Goal: Task Accomplishment & Management: Manage account settings

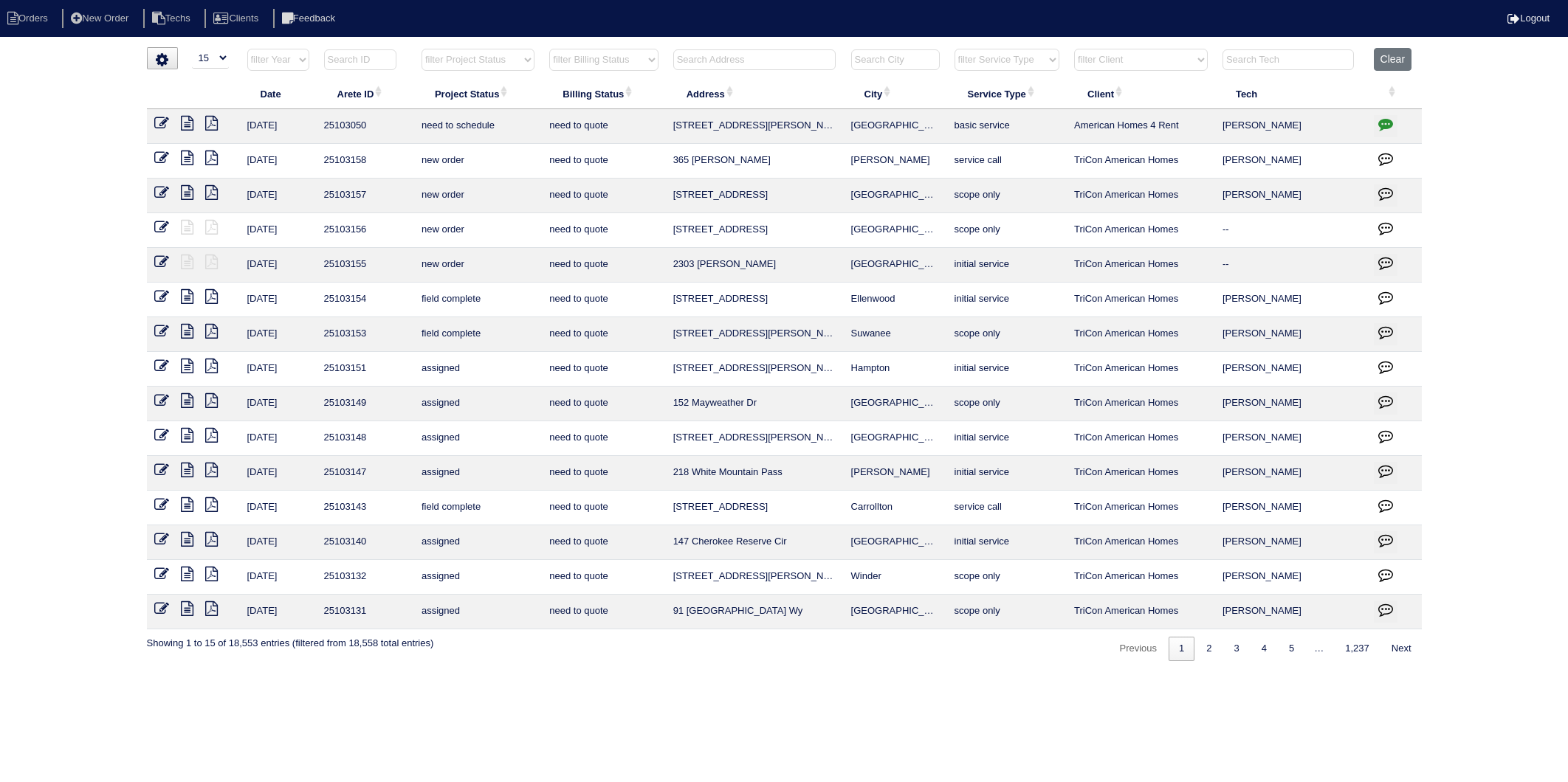
select select "15"
click at [713, 65] on input "text" at bounding box center [754, 59] width 162 height 20
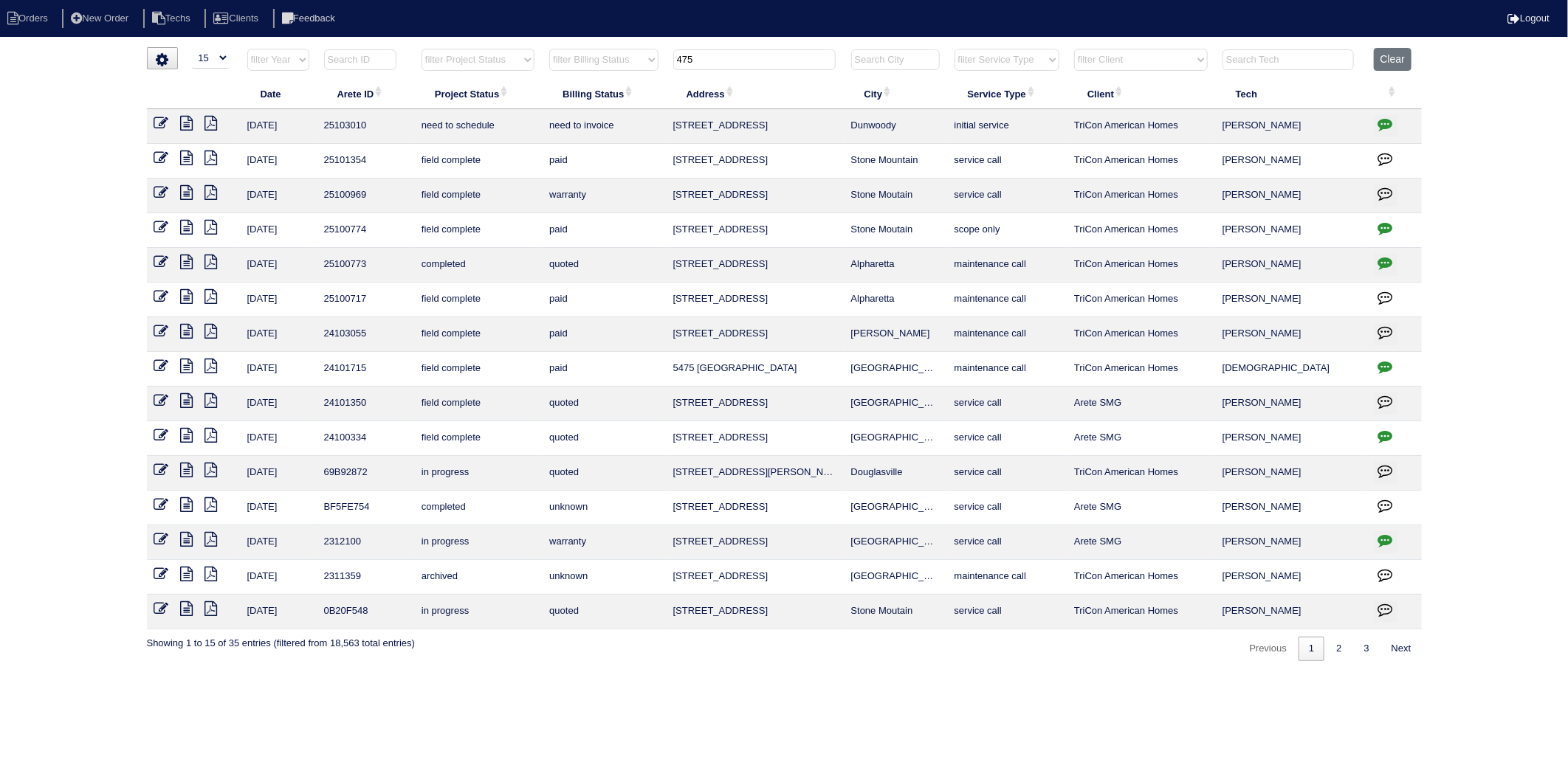
type input "475"
click at [185, 267] on icon at bounding box center [187, 262] width 13 height 14
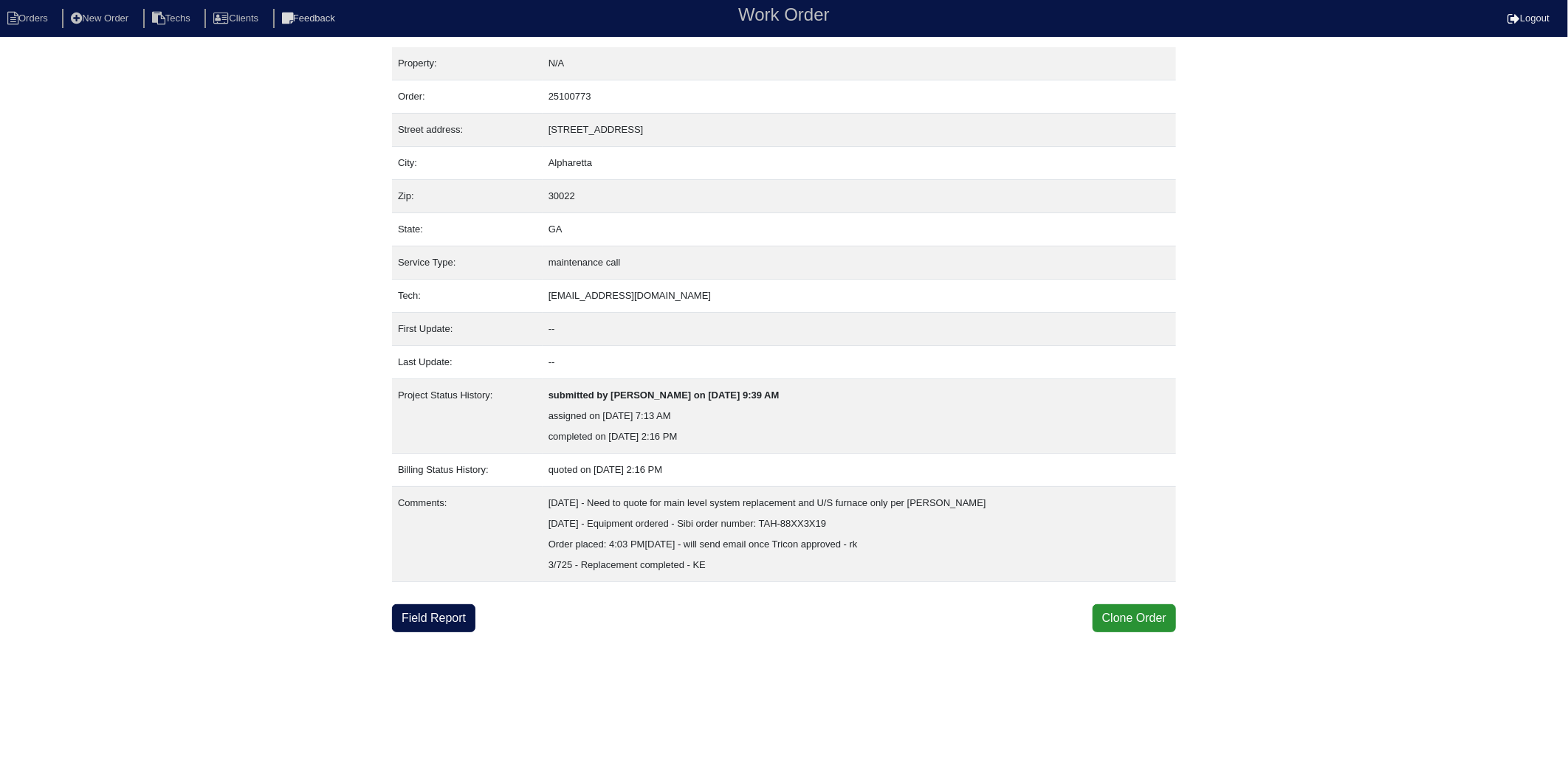
click at [336, 253] on div "Property: N/A Order: 25100773 Street address: [STREET_ADDRESS] City: [GEOGRAPHI…" at bounding box center [784, 340] width 1568 height 585
click at [38, 8] on li "Orders" at bounding box center [30, 18] width 59 height 20
select select "15"
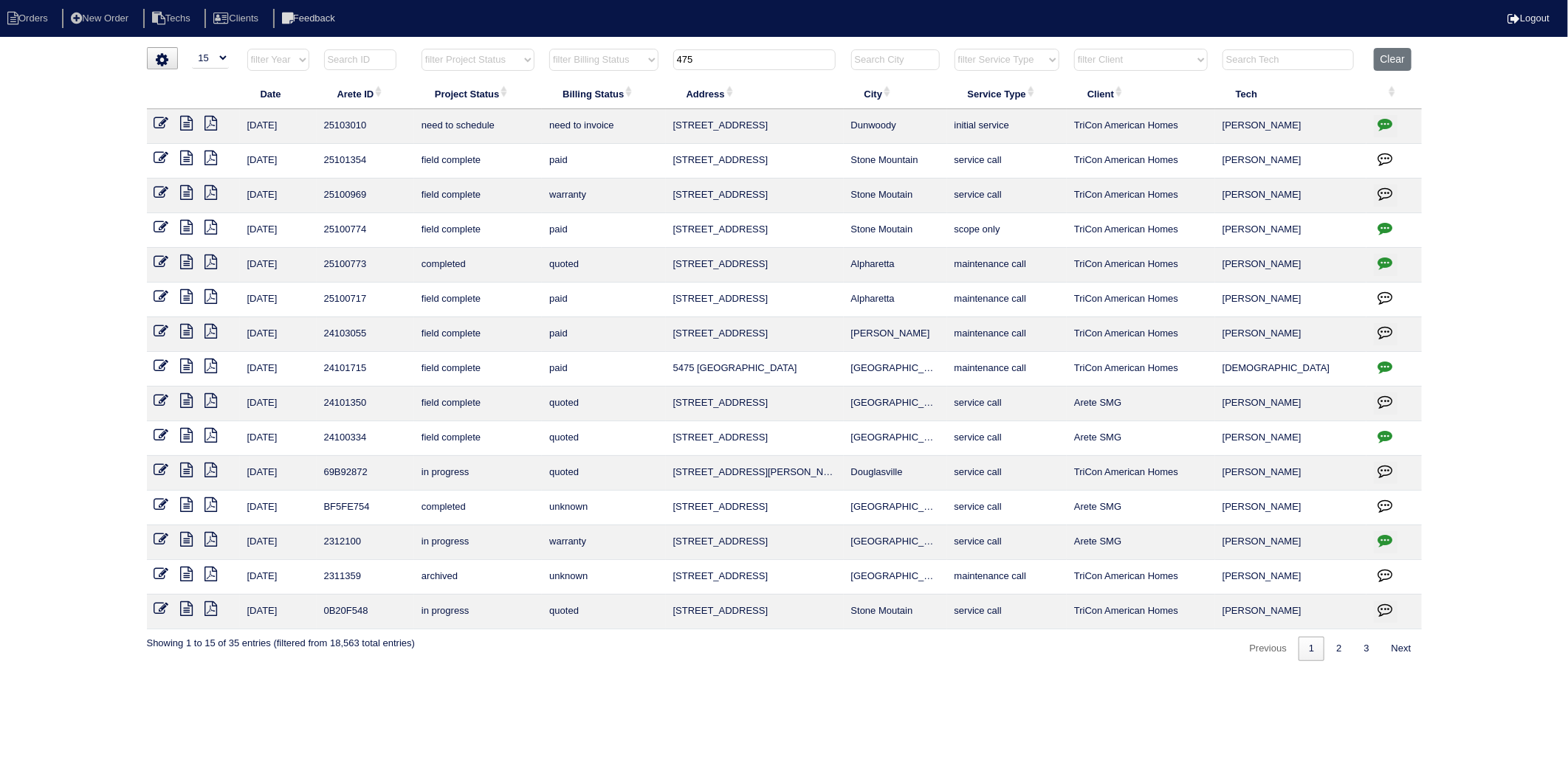
click at [714, 65] on input "475" at bounding box center [754, 59] width 162 height 20
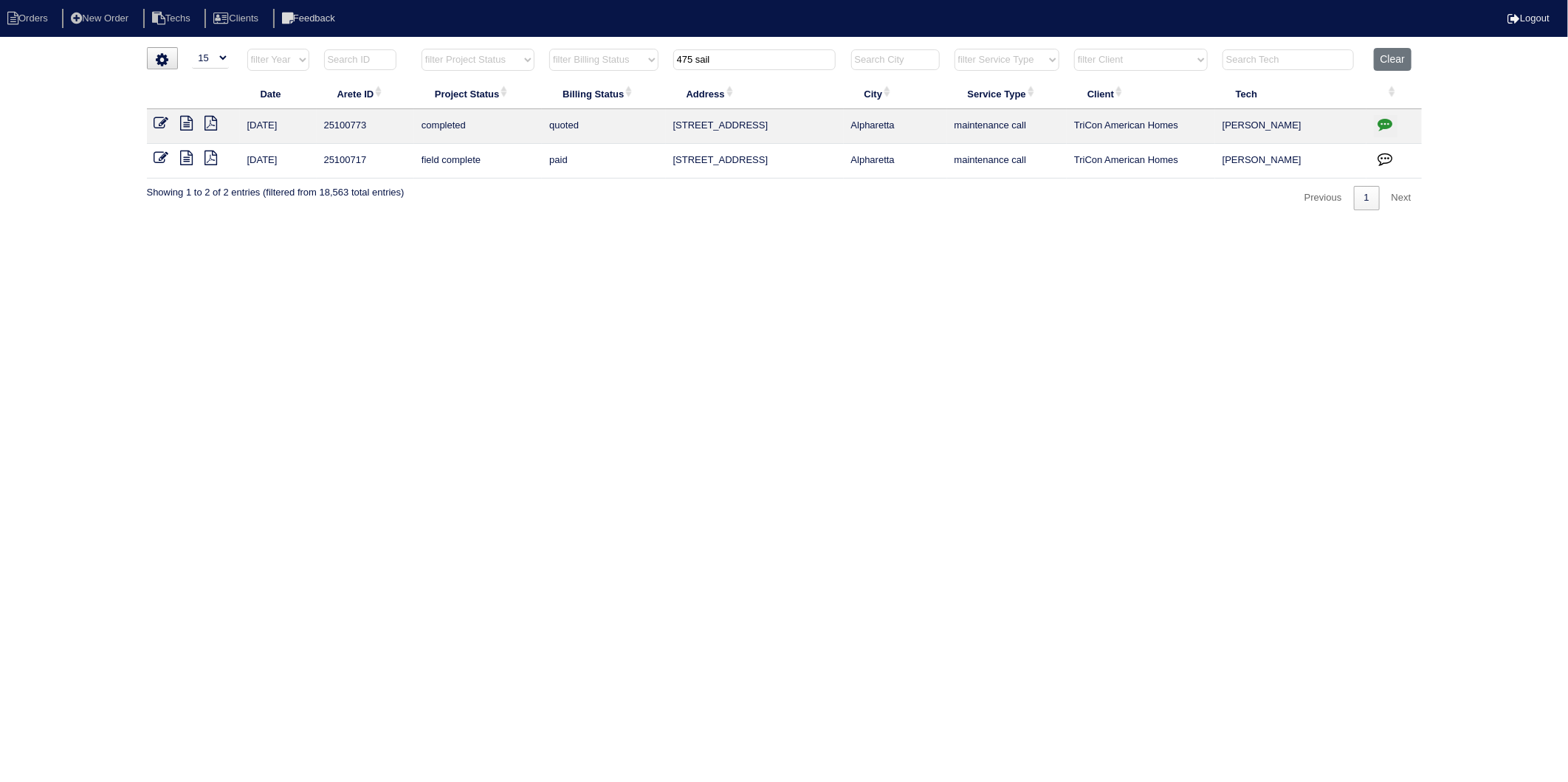
type input "475 sail"
click at [161, 122] on icon at bounding box center [161, 122] width 14 height 14
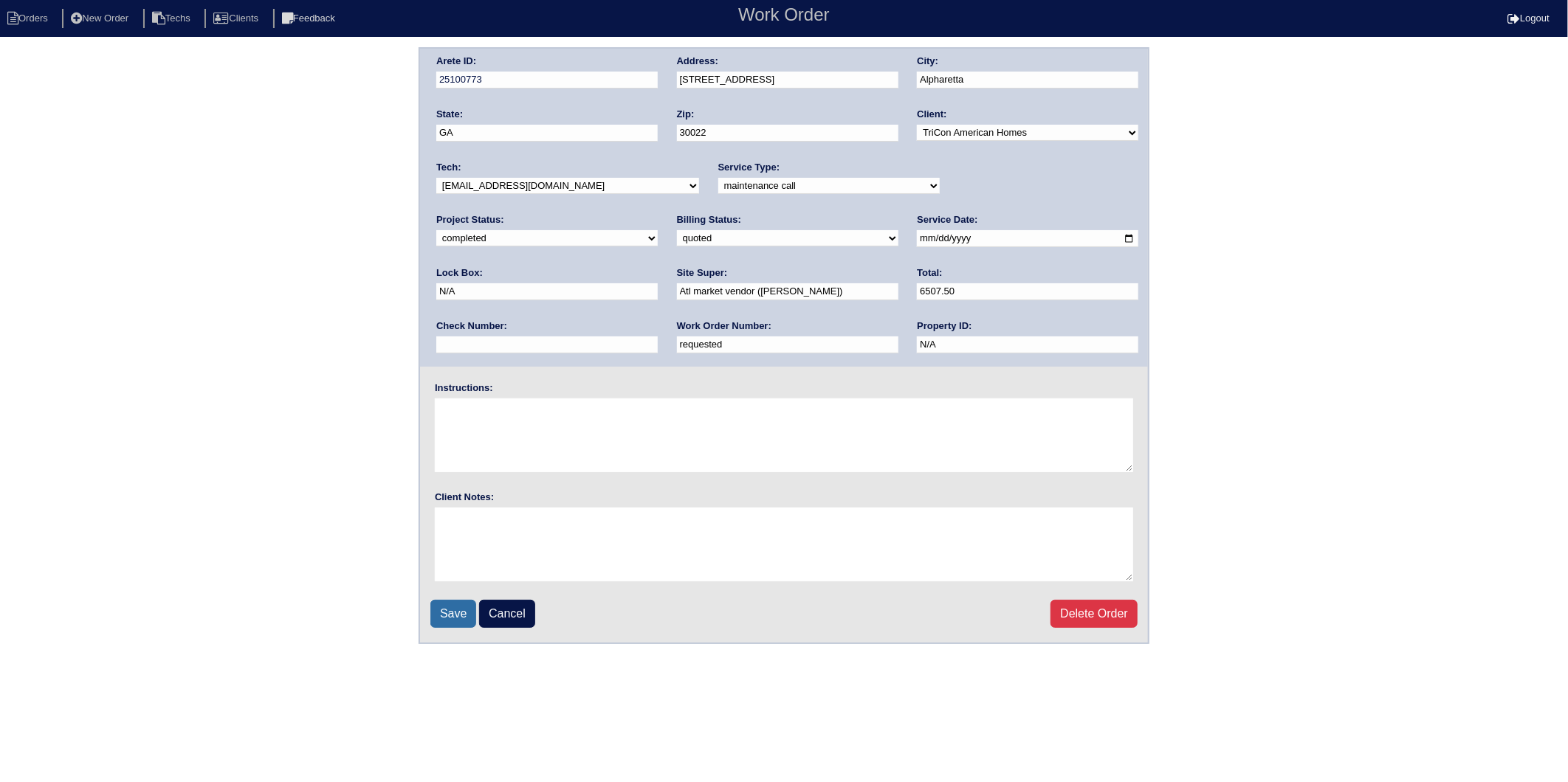
click at [460, 610] on input "Save" at bounding box center [454, 614] width 46 height 28
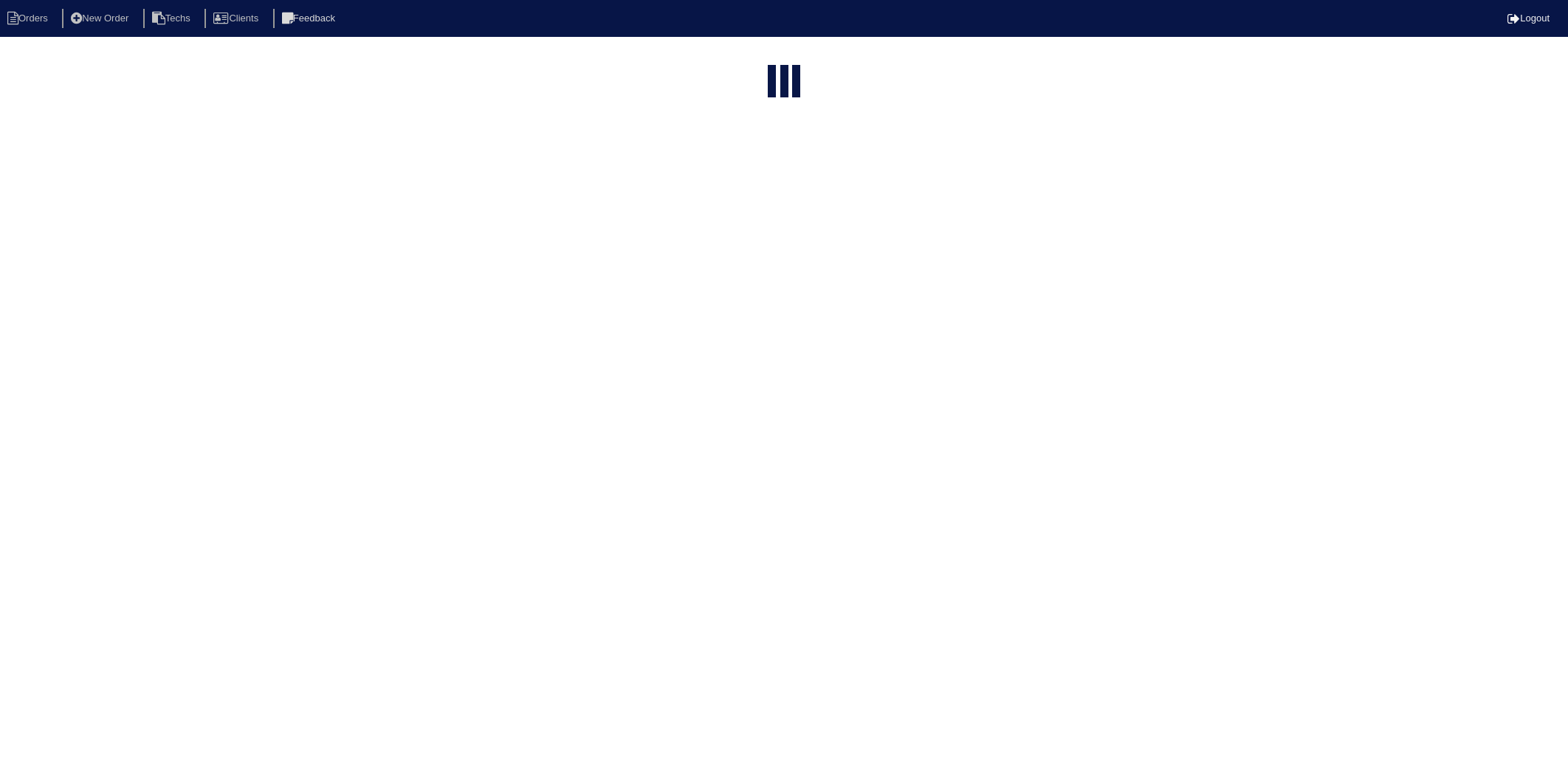
select select "15"
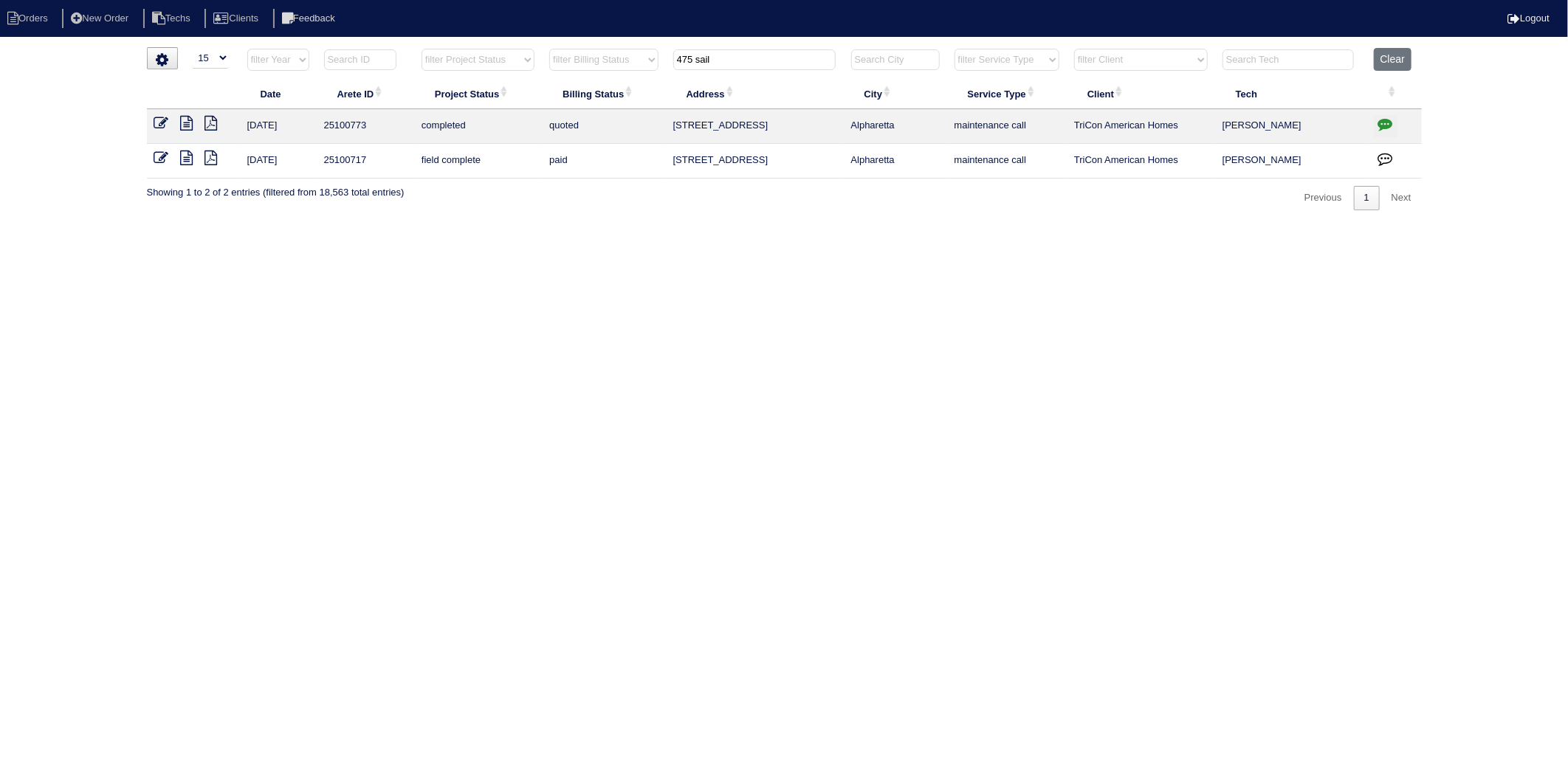
drag, startPoint x: 751, startPoint y: 57, endPoint x: 631, endPoint y: 89, distance: 124.2
click at [631, 89] on table "Date Arete ID Project Status Billing Status Address City Service Type Client Te…" at bounding box center [784, 113] width 1275 height 131
type input "2640"
click at [188, 158] on icon at bounding box center [187, 157] width 13 height 14
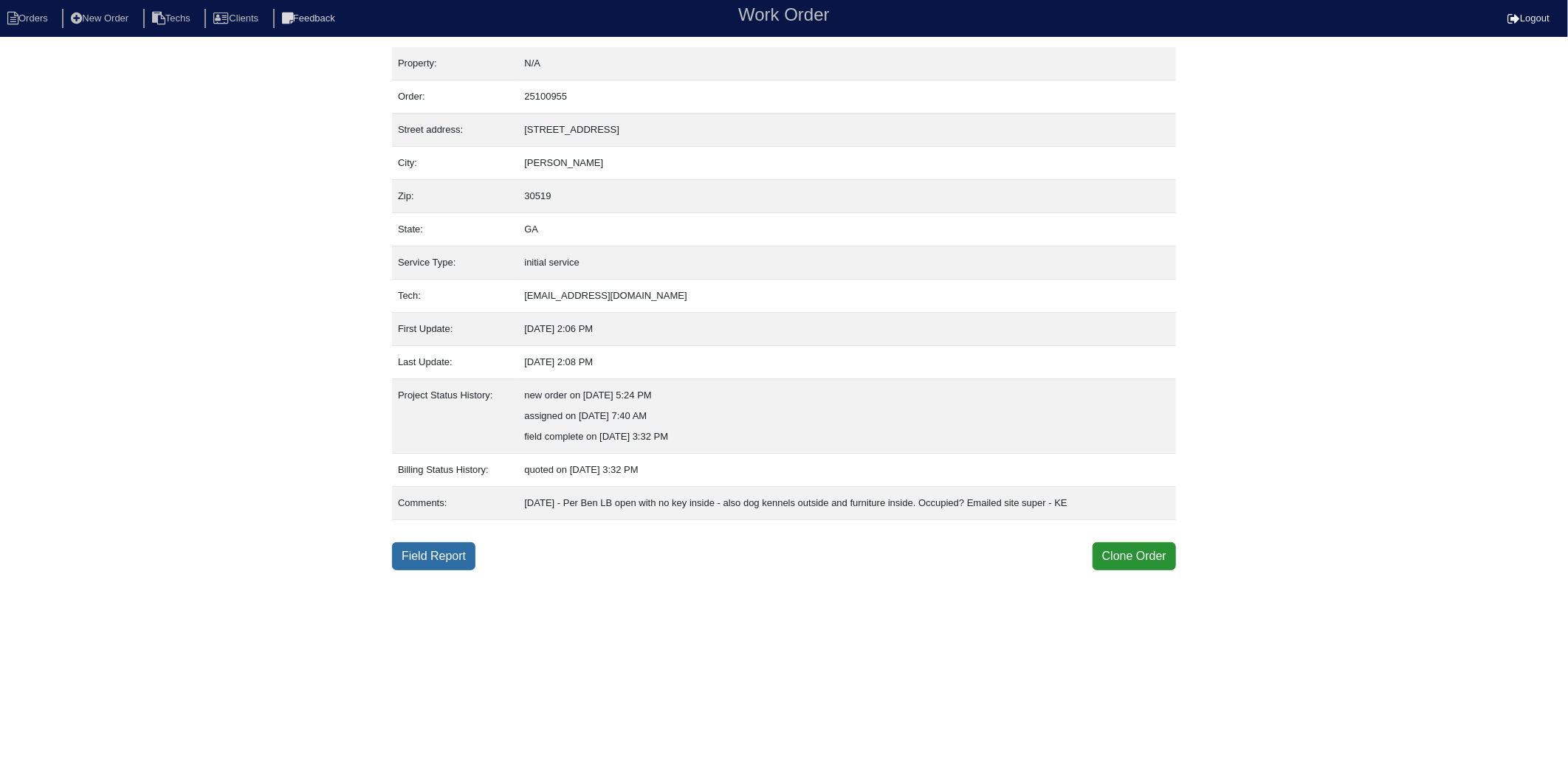
click at [438, 556] on link "Field Report" at bounding box center [434, 556] width 83 height 28
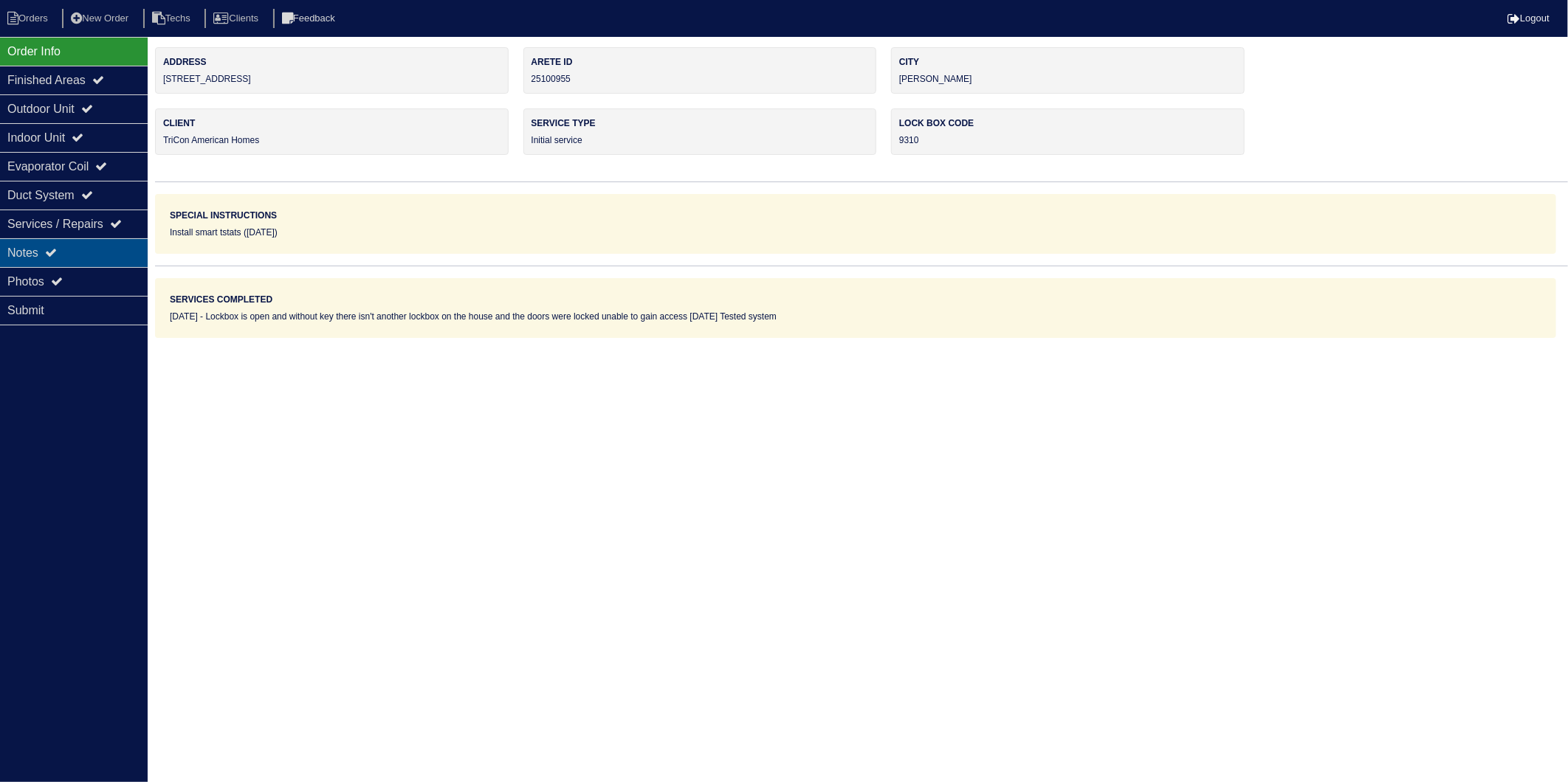
click at [48, 254] on div "Notes" at bounding box center [74, 253] width 148 height 29
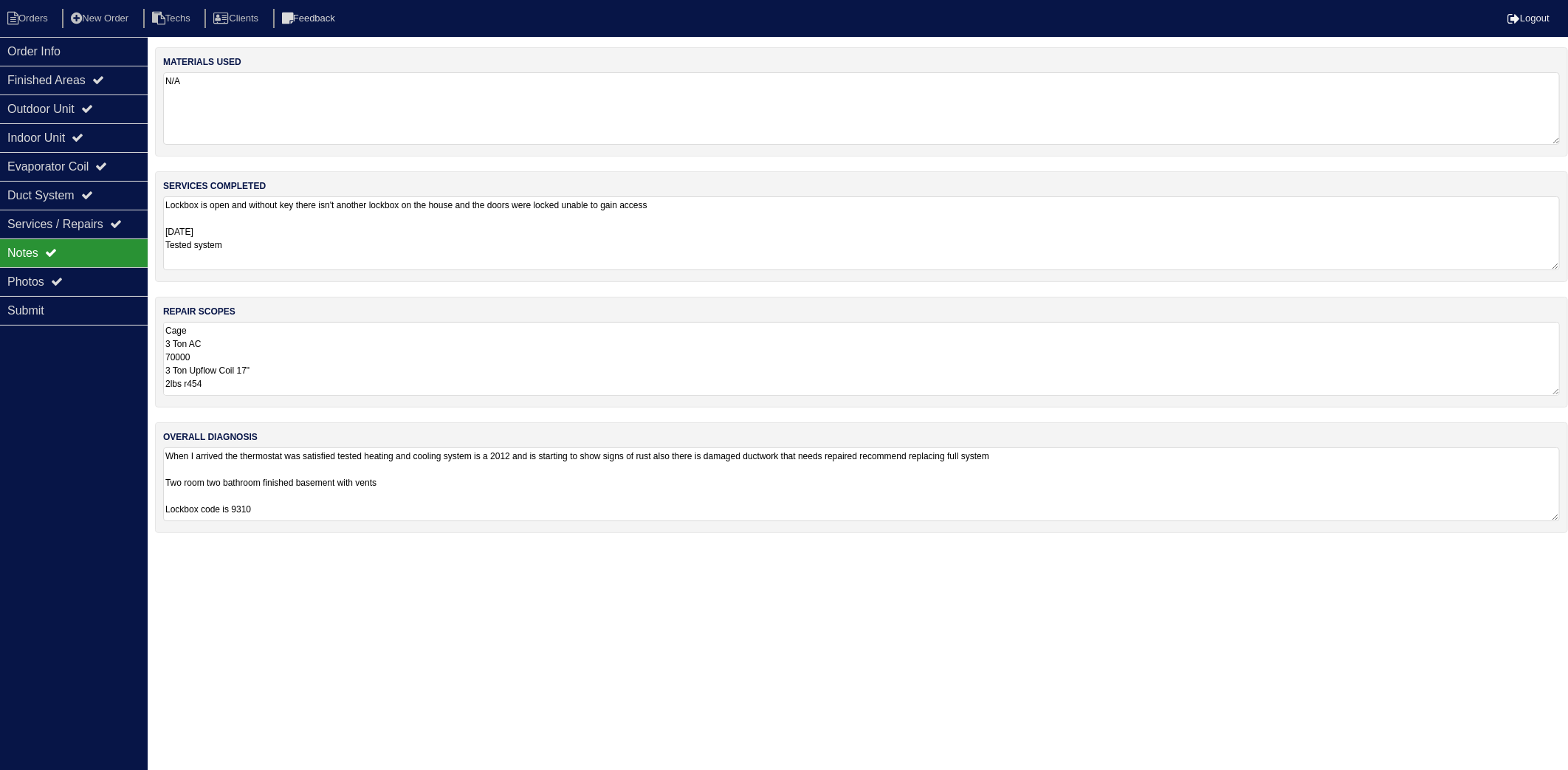
click at [277, 112] on textarea "N/A" at bounding box center [861, 108] width 1397 height 72
click at [298, 245] on textarea "Lockbox is open and without key there isn't another lockbox on the house and th…" at bounding box center [861, 233] width 1397 height 74
click at [41, 20] on li "Orders" at bounding box center [30, 18] width 59 height 20
select select "15"
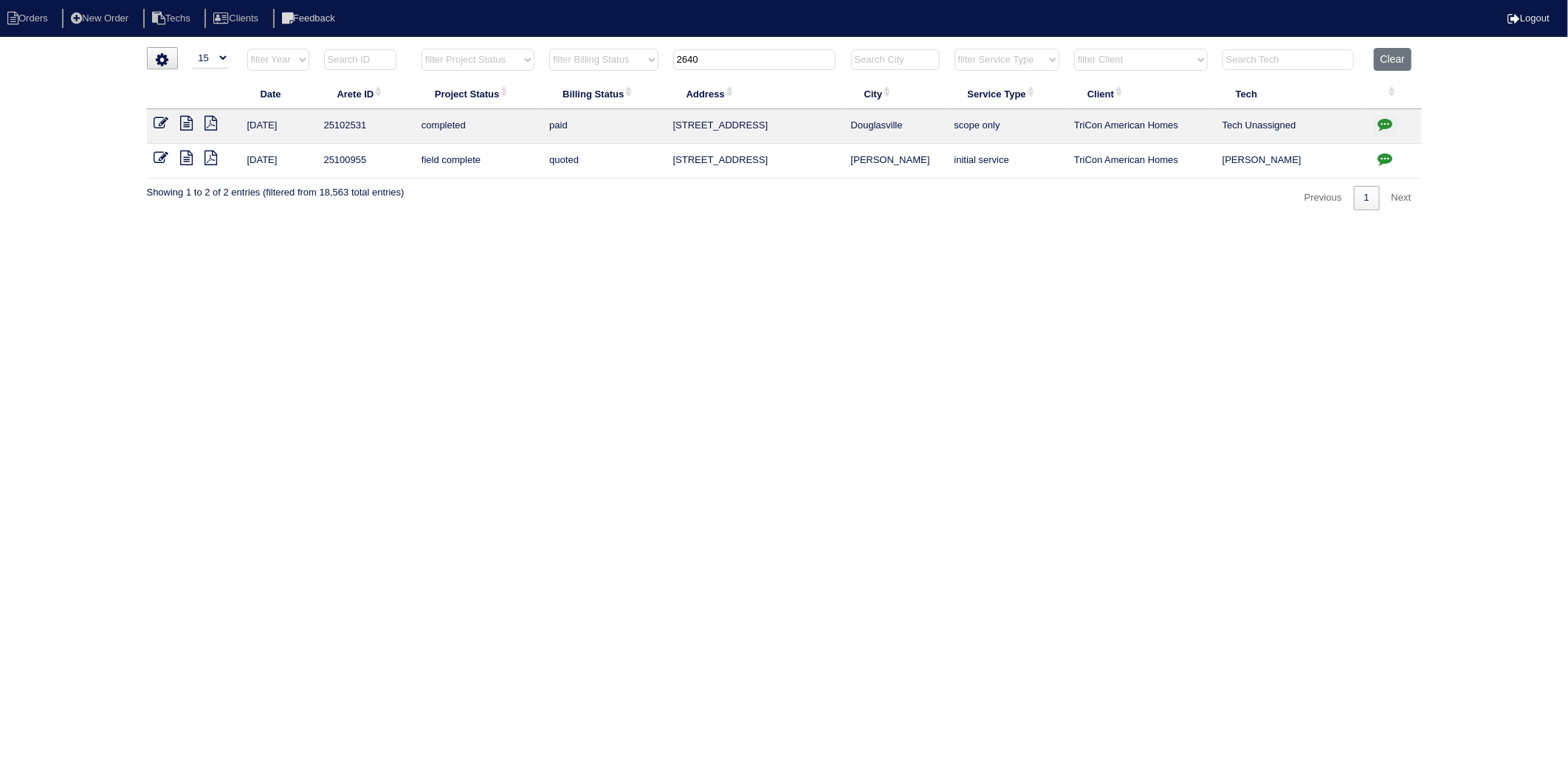
drag, startPoint x: 718, startPoint y: 59, endPoint x: 615, endPoint y: 93, distance: 108.5
click at [615, 93] on table "Date Arete ID Project Status Billing Status Address City Service Type Client Te…" at bounding box center [784, 113] width 1275 height 131
type input "135"
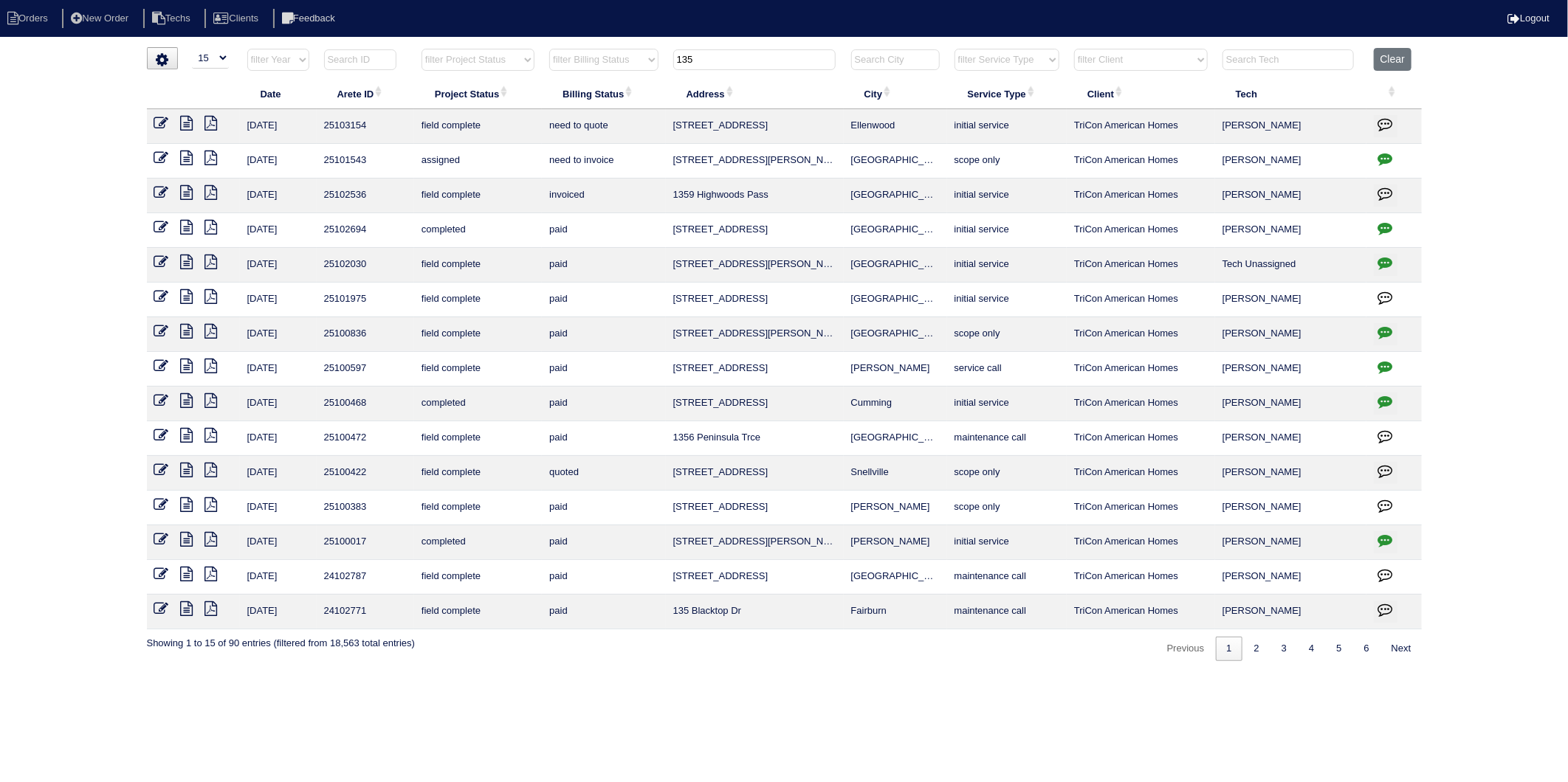
click at [183, 159] on icon at bounding box center [187, 157] width 13 height 14
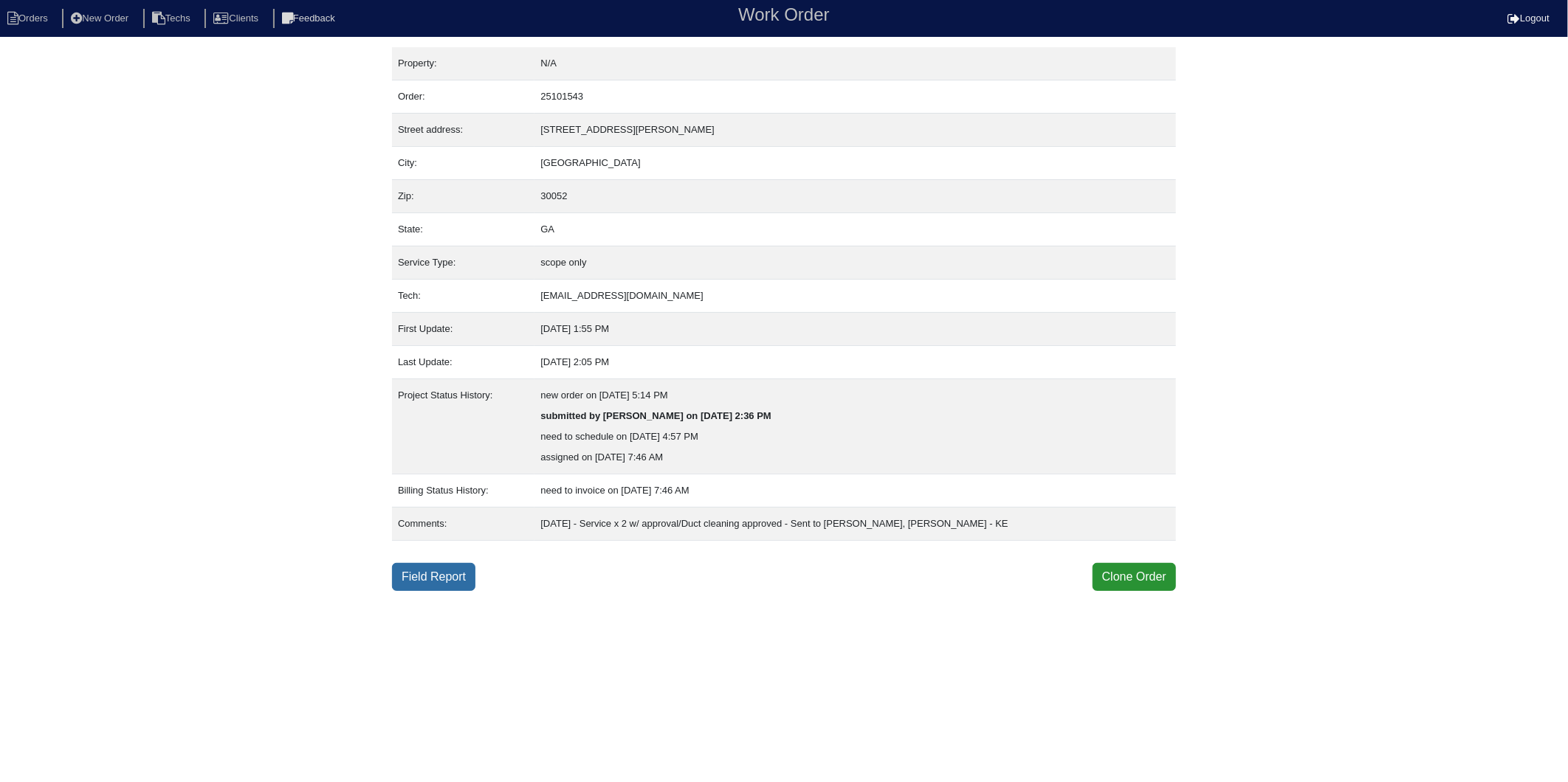
click at [469, 580] on link "Field Report" at bounding box center [434, 577] width 83 height 28
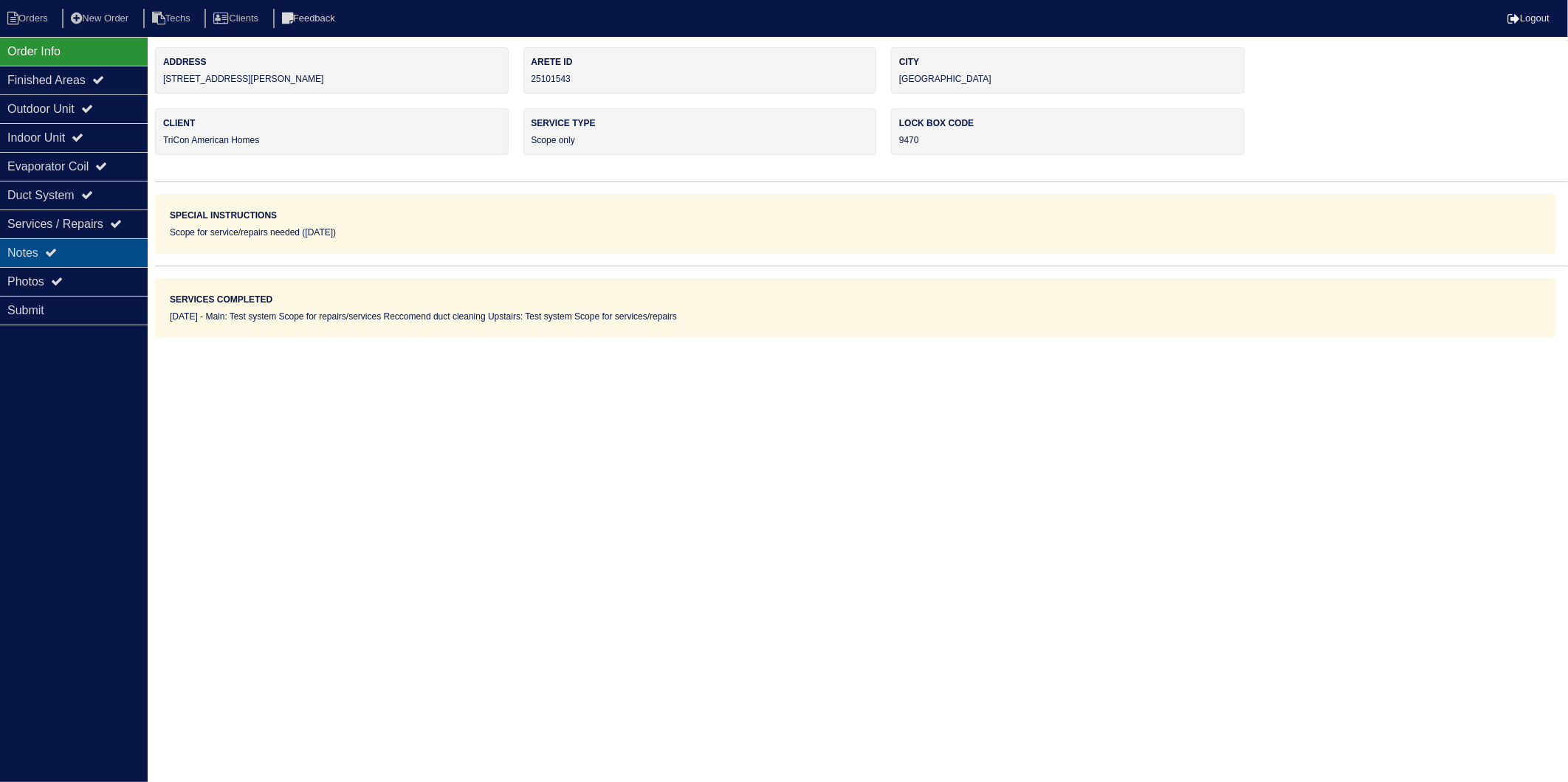
click at [33, 262] on div "Notes" at bounding box center [74, 253] width 148 height 29
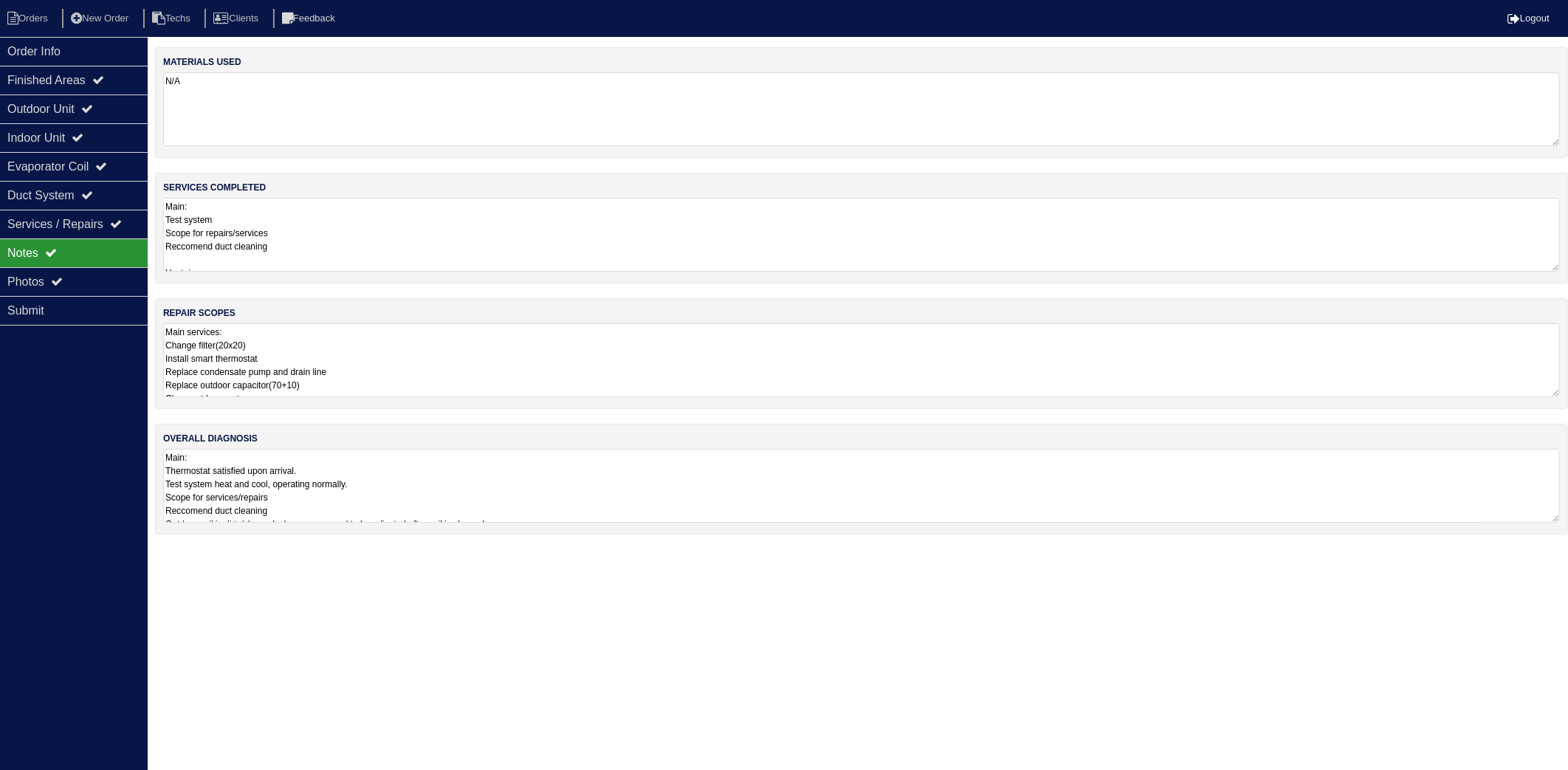
click at [251, 110] on textarea "N/A" at bounding box center [861, 109] width 1397 height 74
click at [319, 227] on textarea "Main: Test system Scope for repairs/services Reccomend duct cleaning Upstairs: …" at bounding box center [861, 233] width 1397 height 74
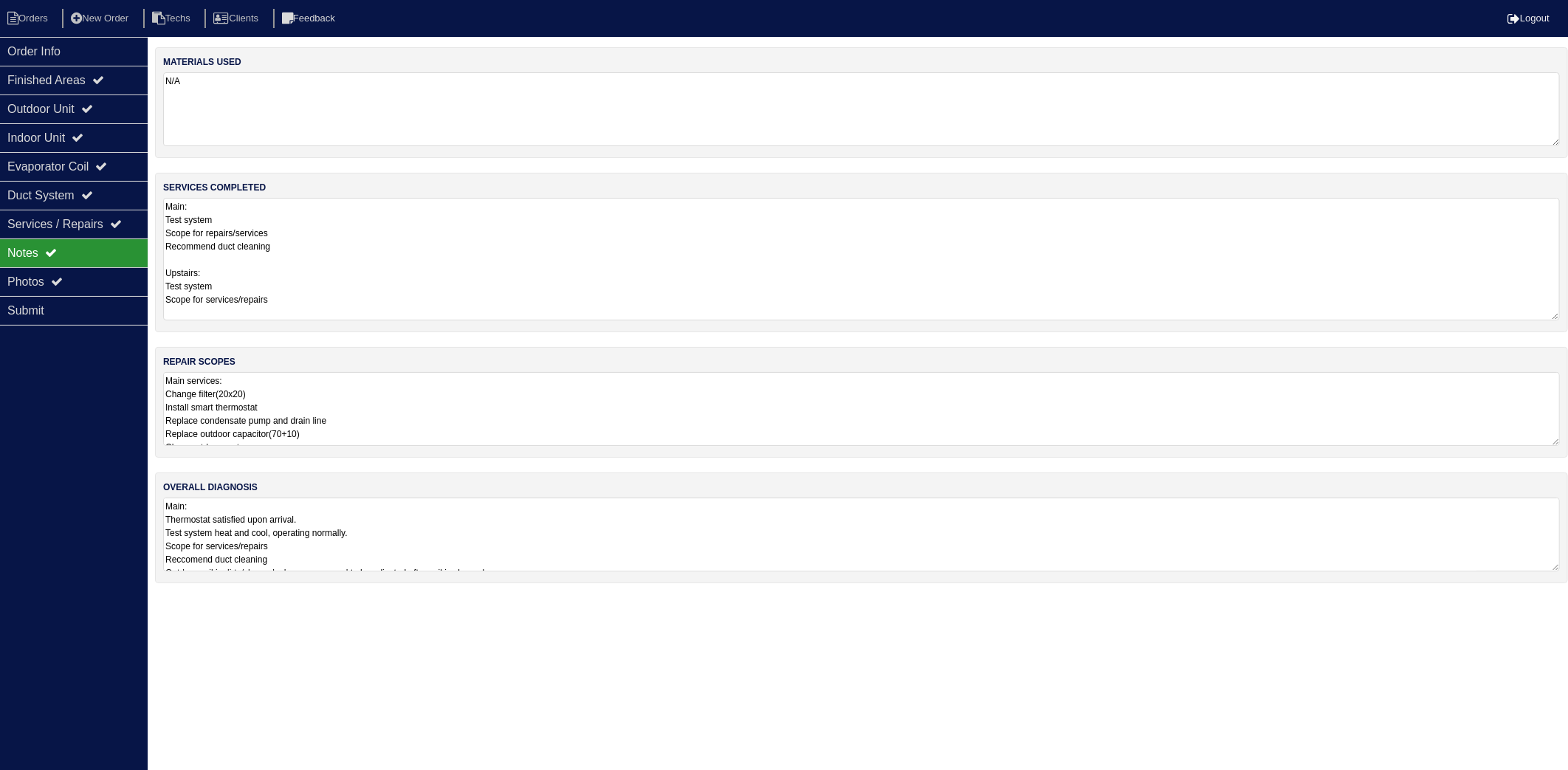
click at [403, 260] on textarea "Main: Test system Scope for repairs/services Recommend duct cleaning Upstairs: …" at bounding box center [861, 259] width 1397 height 122
type textarea "Main: Test system Scope for repairs/services Recommend duct cleaning Upstairs: …"
click at [425, 402] on textarea "Main services: Change filter(20x20) Install smart thermostat Replace condensate…" at bounding box center [861, 408] width 1397 height 74
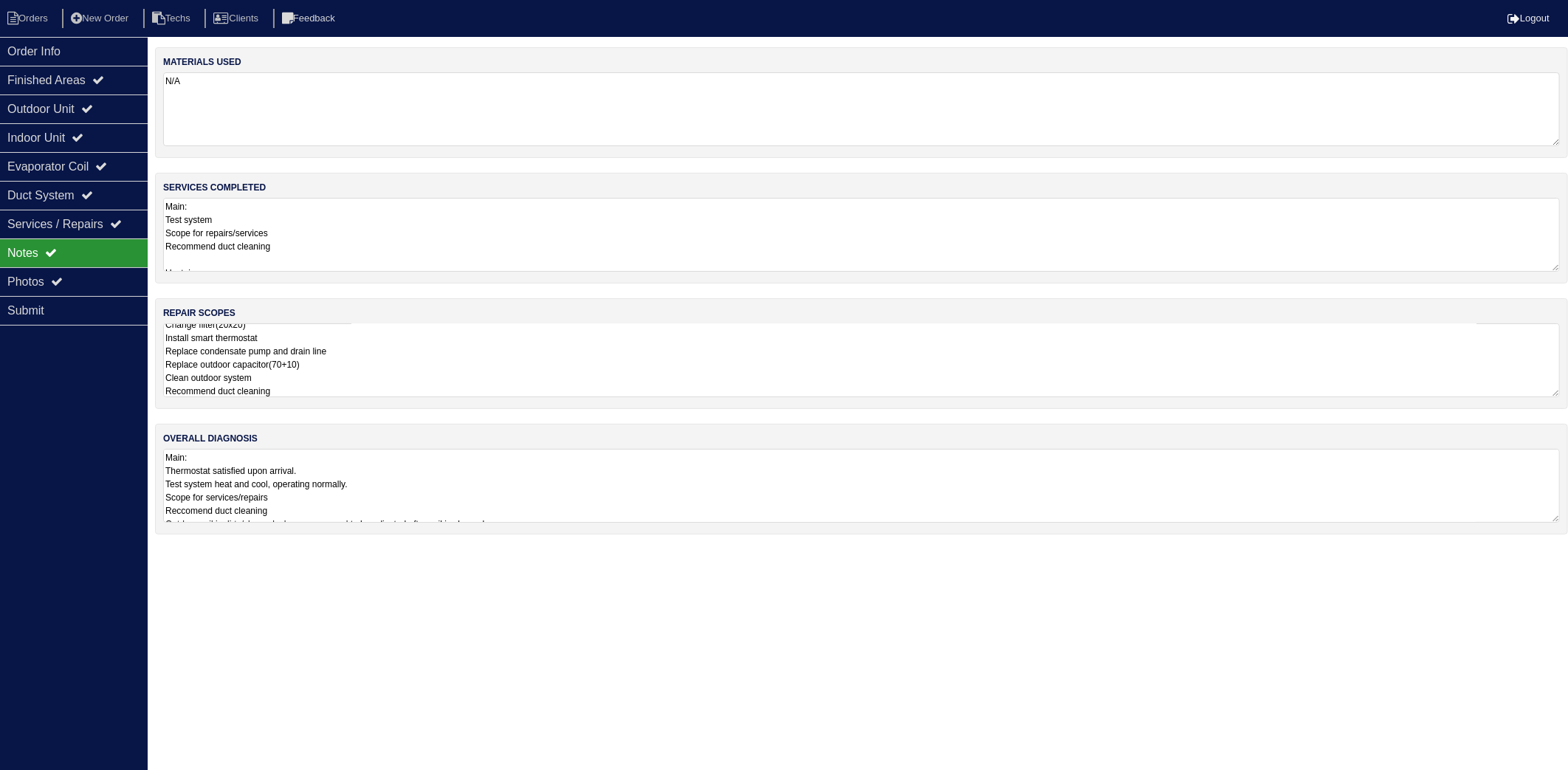
scroll to position [2, 0]
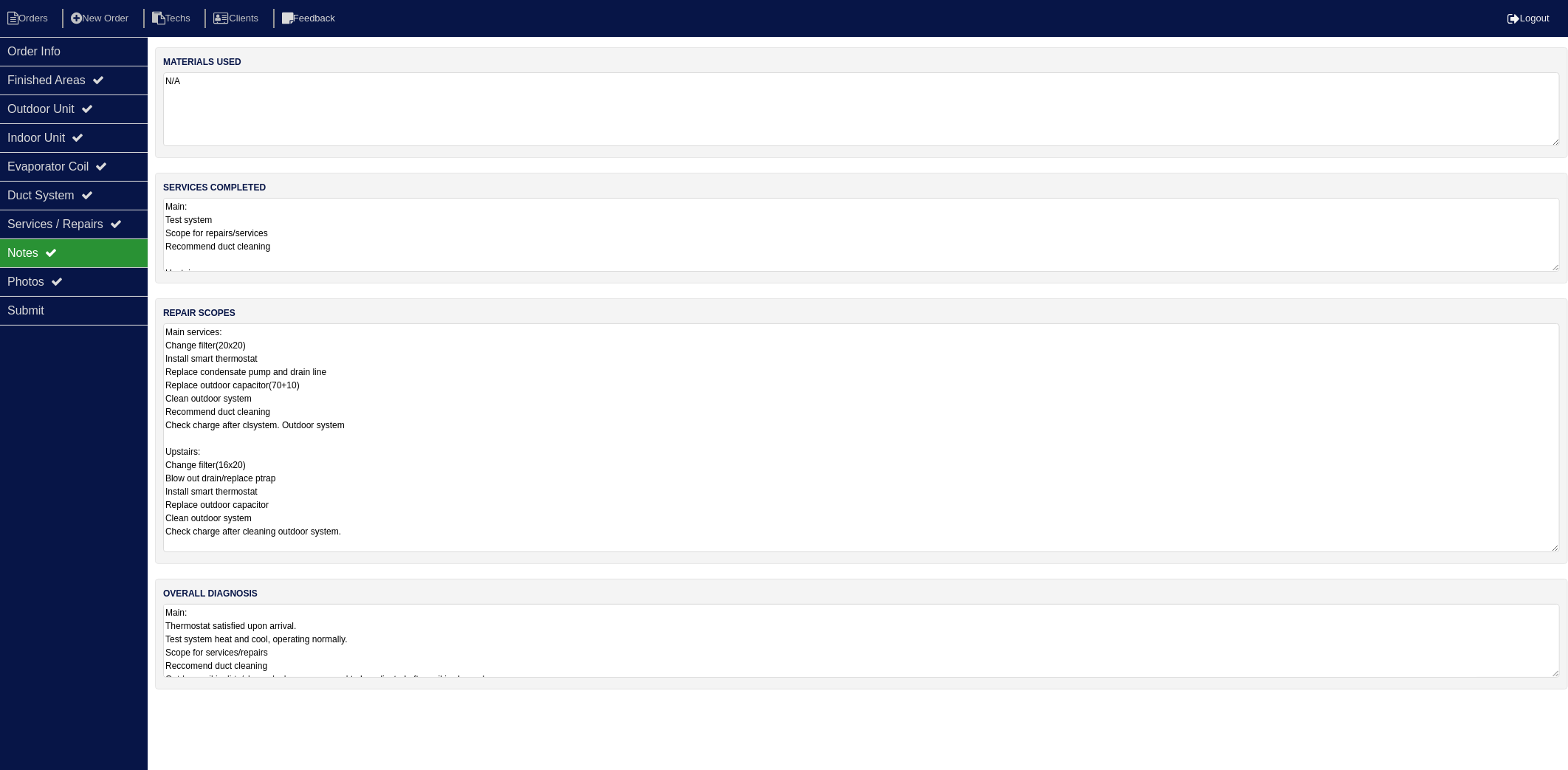
click at [432, 464] on textarea "Main services: Change filter(20x20) Install smart thermostat Replace condensate…" at bounding box center [861, 437] width 1397 height 228
click at [260, 392] on textarea "Main services: Change filter(20x20) Install smart thermostat Replace condensate…" at bounding box center [861, 437] width 1397 height 228
click at [460, 454] on textarea "Main services: Change filter(20x20) Install smart thermostat Replace condensate…" at bounding box center [861, 437] width 1397 height 228
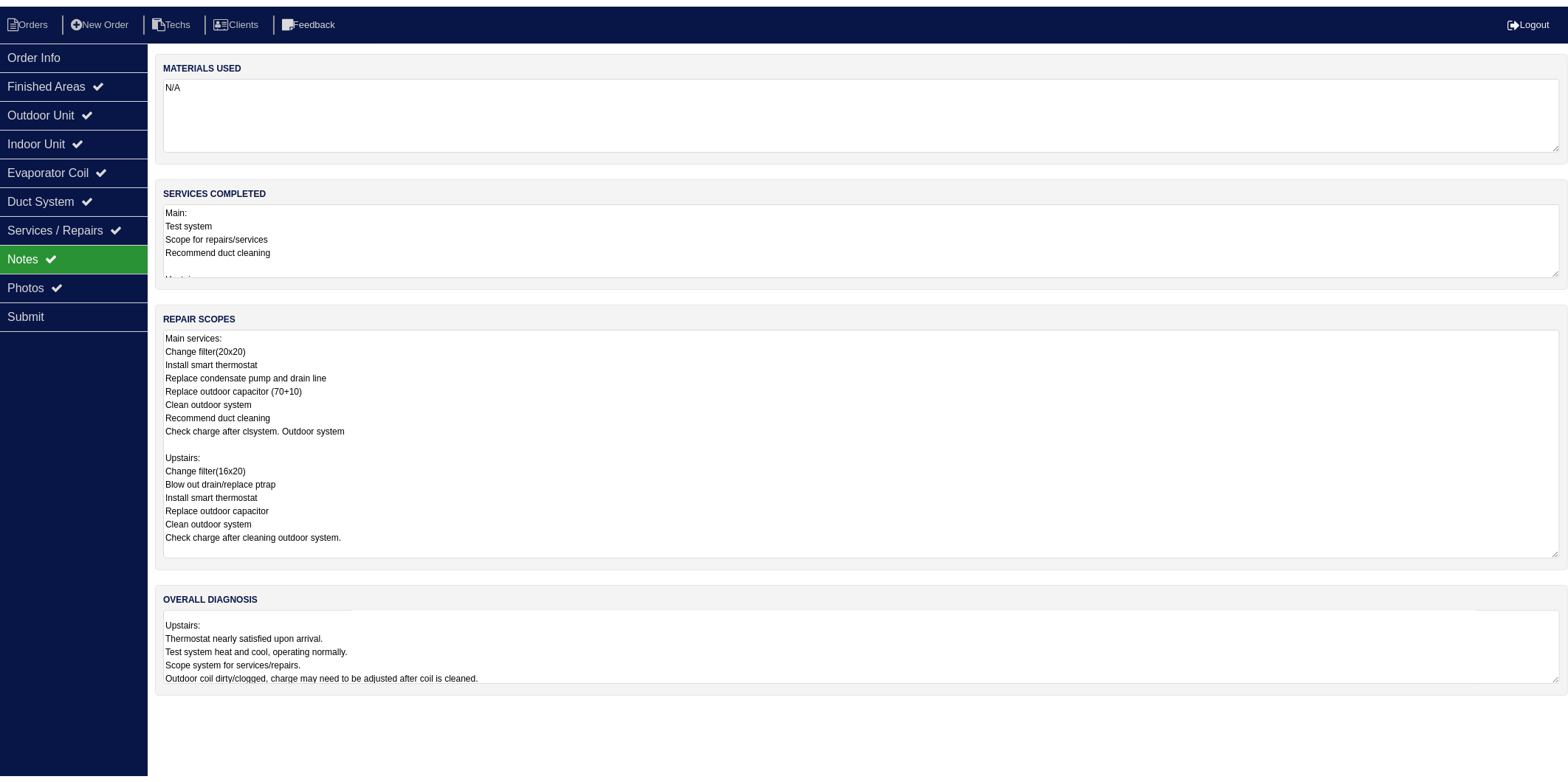
scroll to position [156, 0]
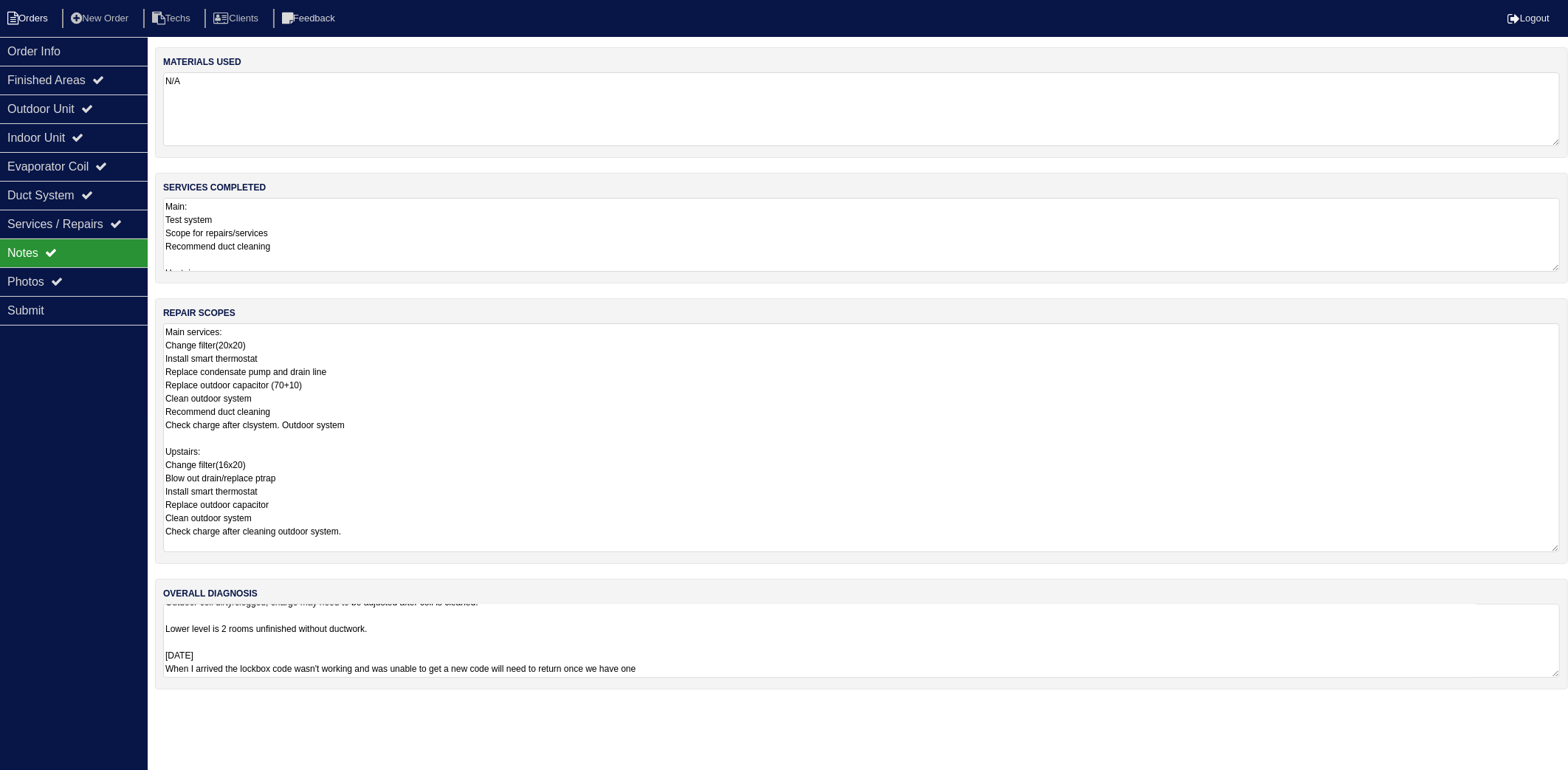
type textarea "Main services: Change filter(20x20) Install smart thermostat Replace condensate…"
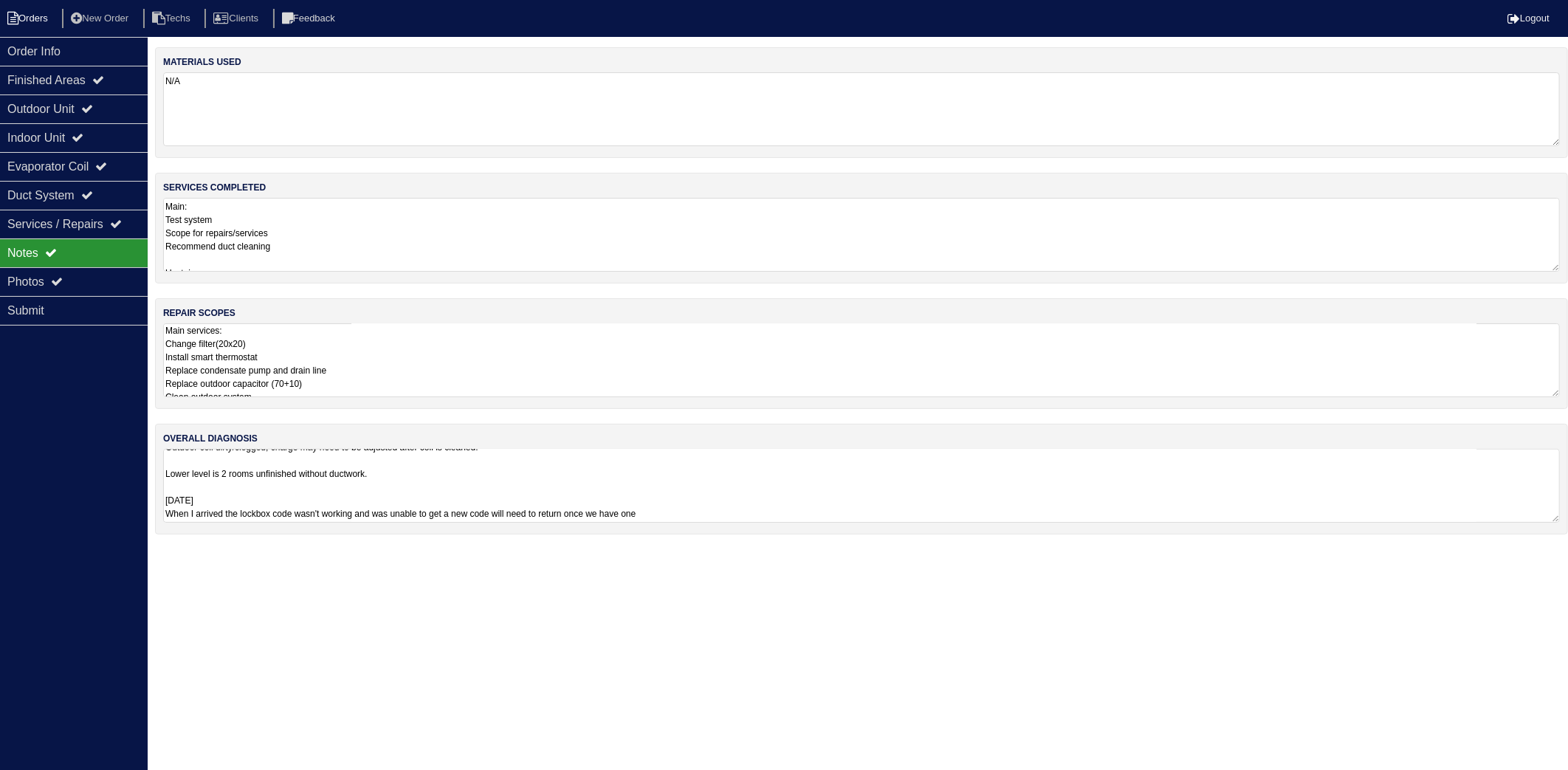
click at [54, 12] on li "Orders" at bounding box center [30, 18] width 59 height 20
select select "15"
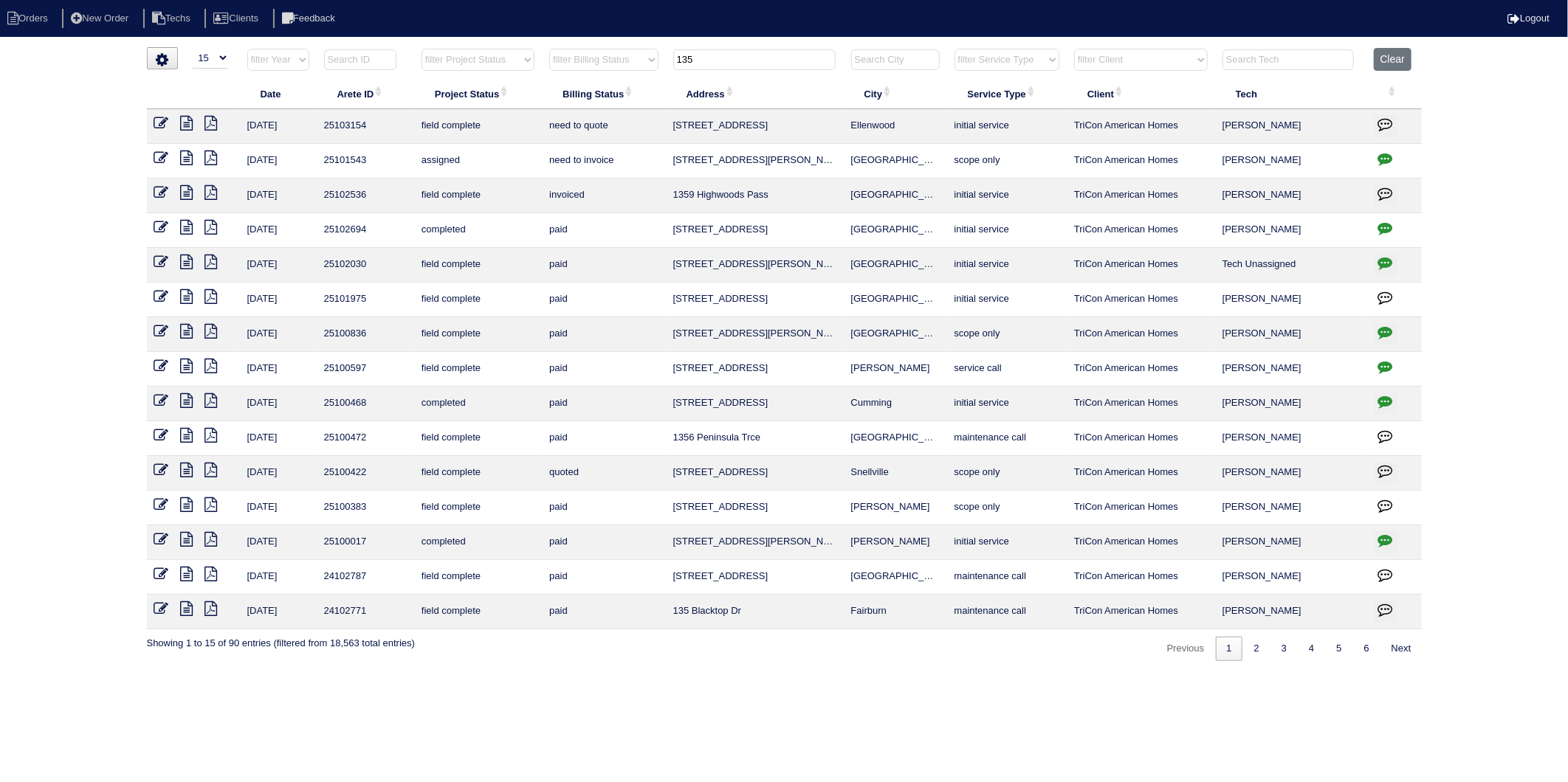
drag, startPoint x: 720, startPoint y: 67, endPoint x: 604, endPoint y: 87, distance: 117.7
click at [604, 87] on table "Date Arete ID Project Status Billing Status Address City Service Type Client Te…" at bounding box center [784, 338] width 1275 height 582
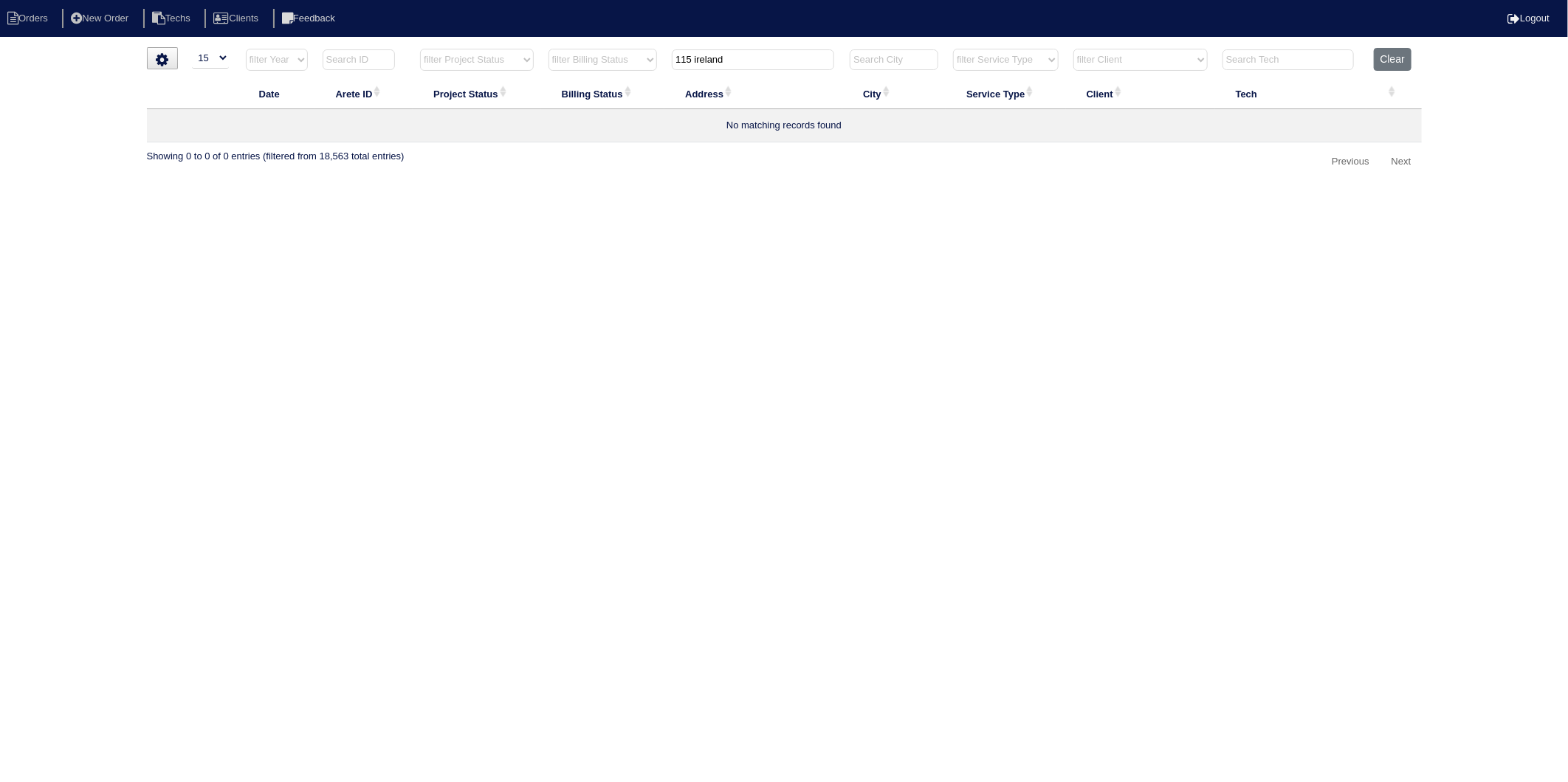
type input "115 ireland"
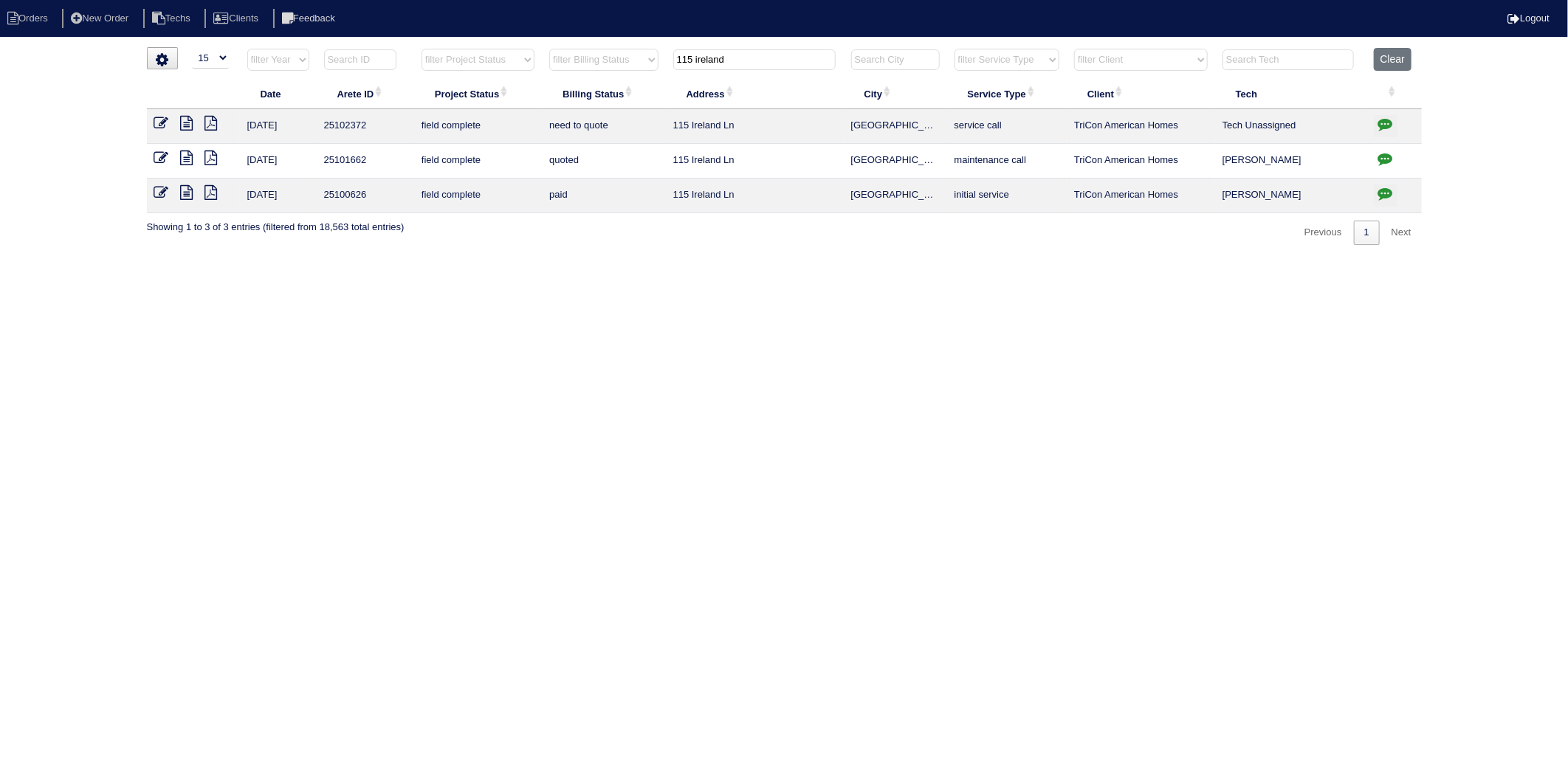
click at [190, 160] on icon at bounding box center [187, 157] width 13 height 14
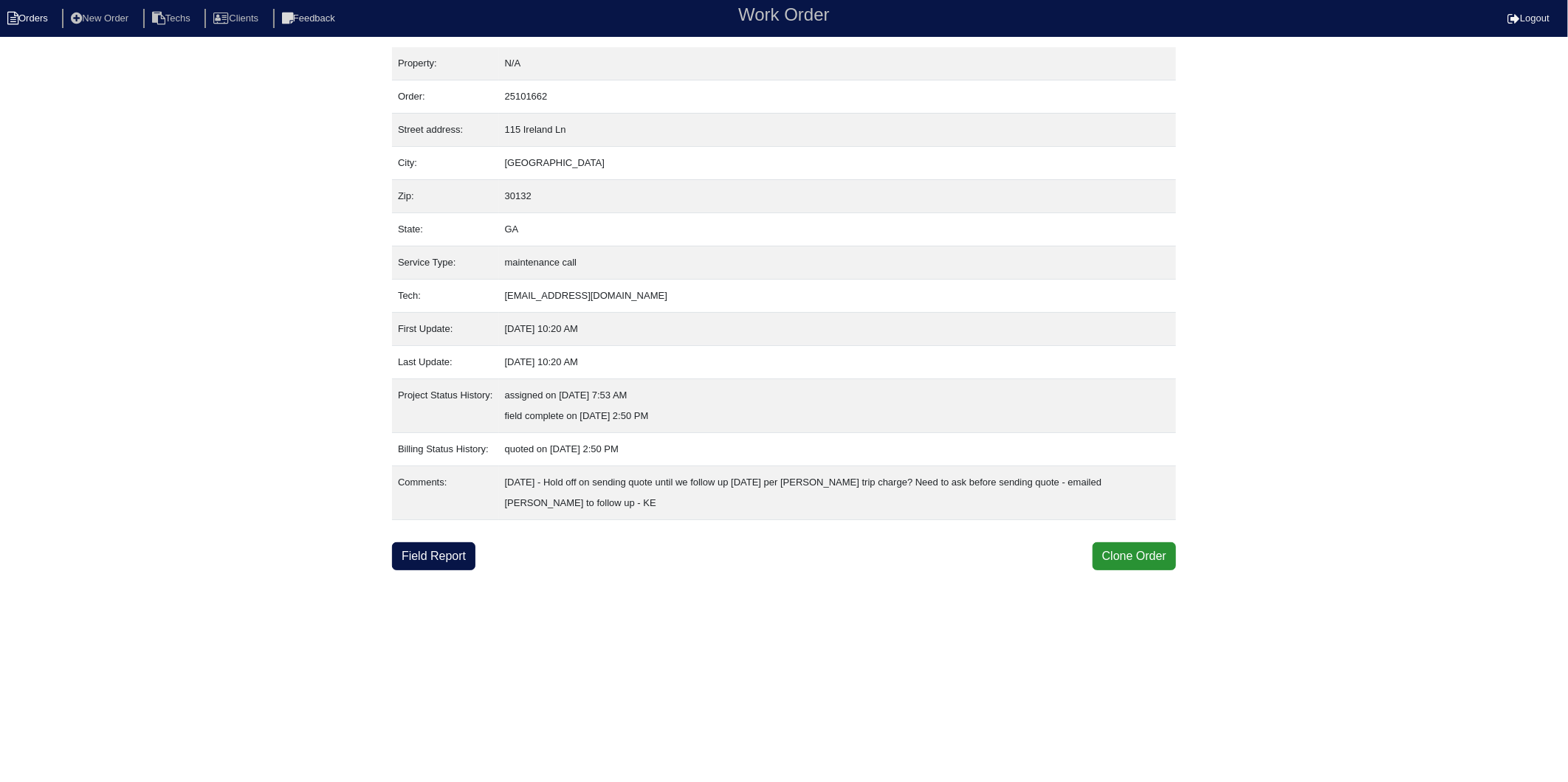
click at [52, 22] on li "Orders" at bounding box center [30, 18] width 59 height 20
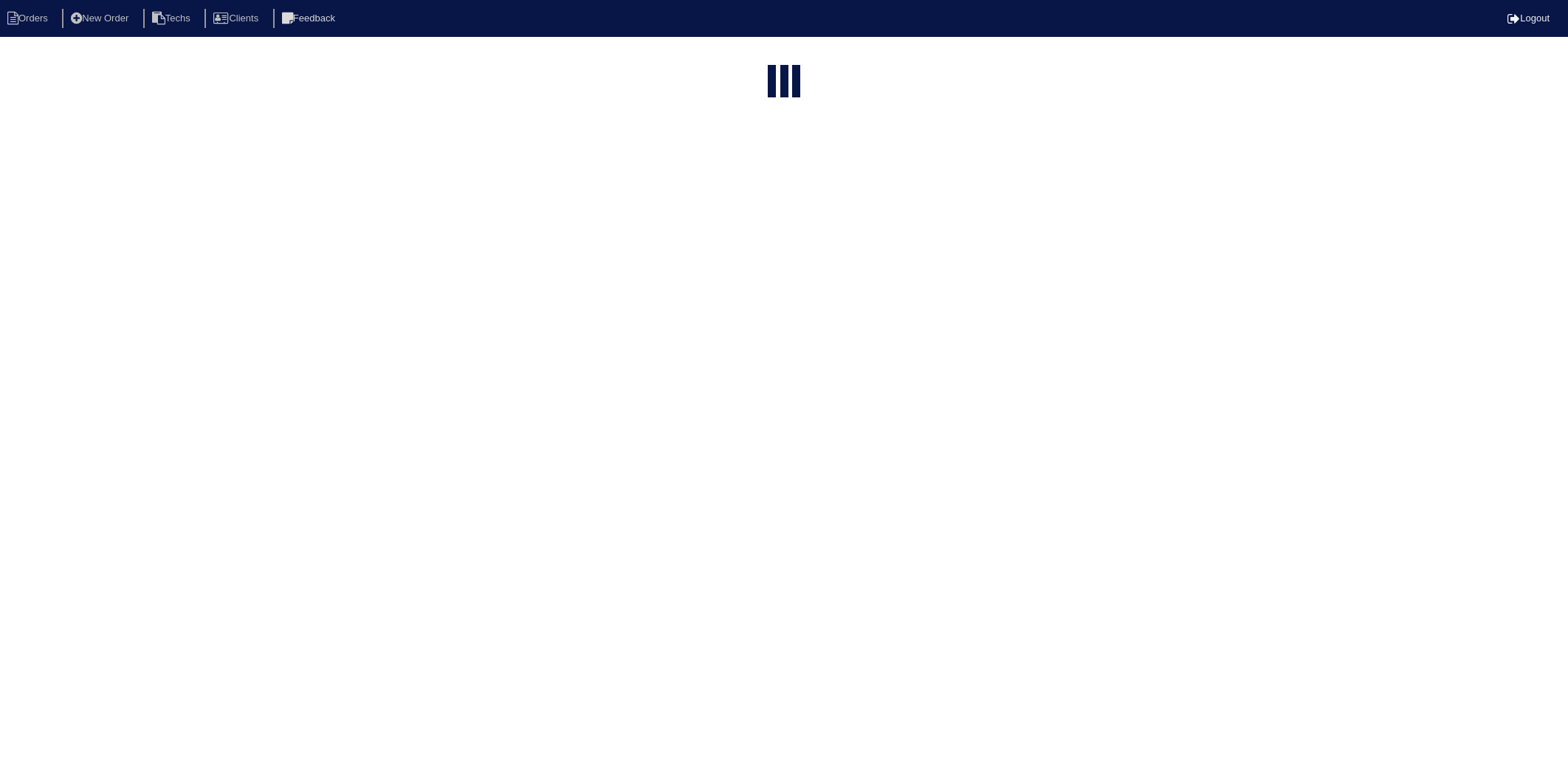
select select "15"
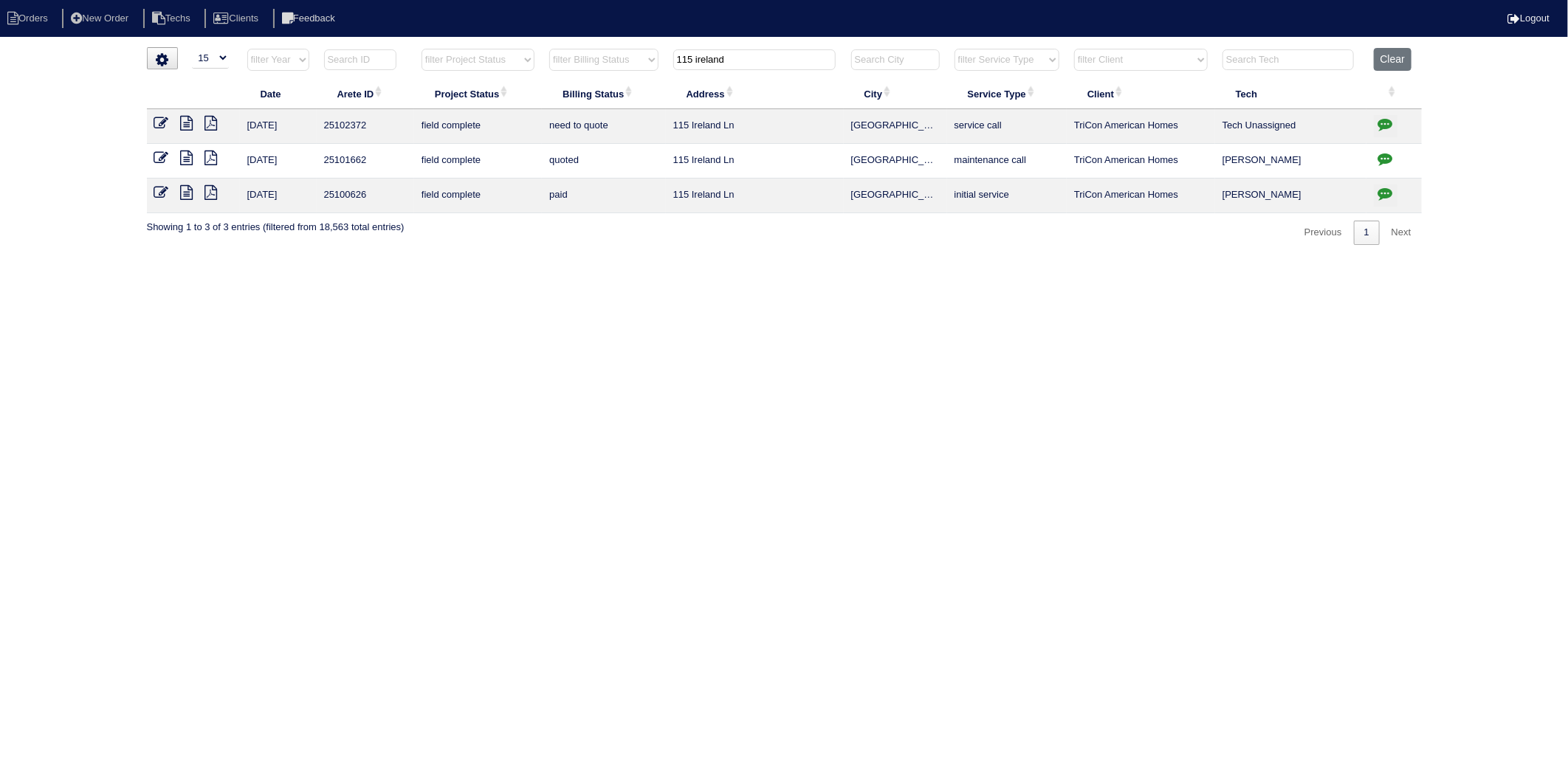
drag, startPoint x: 725, startPoint y: 63, endPoint x: 516, endPoint y: 123, distance: 217.4
click at [516, 122] on table "Date Arete ID Project Status Billing Status Address City Service Type Client Te…" at bounding box center [784, 130] width 1275 height 166
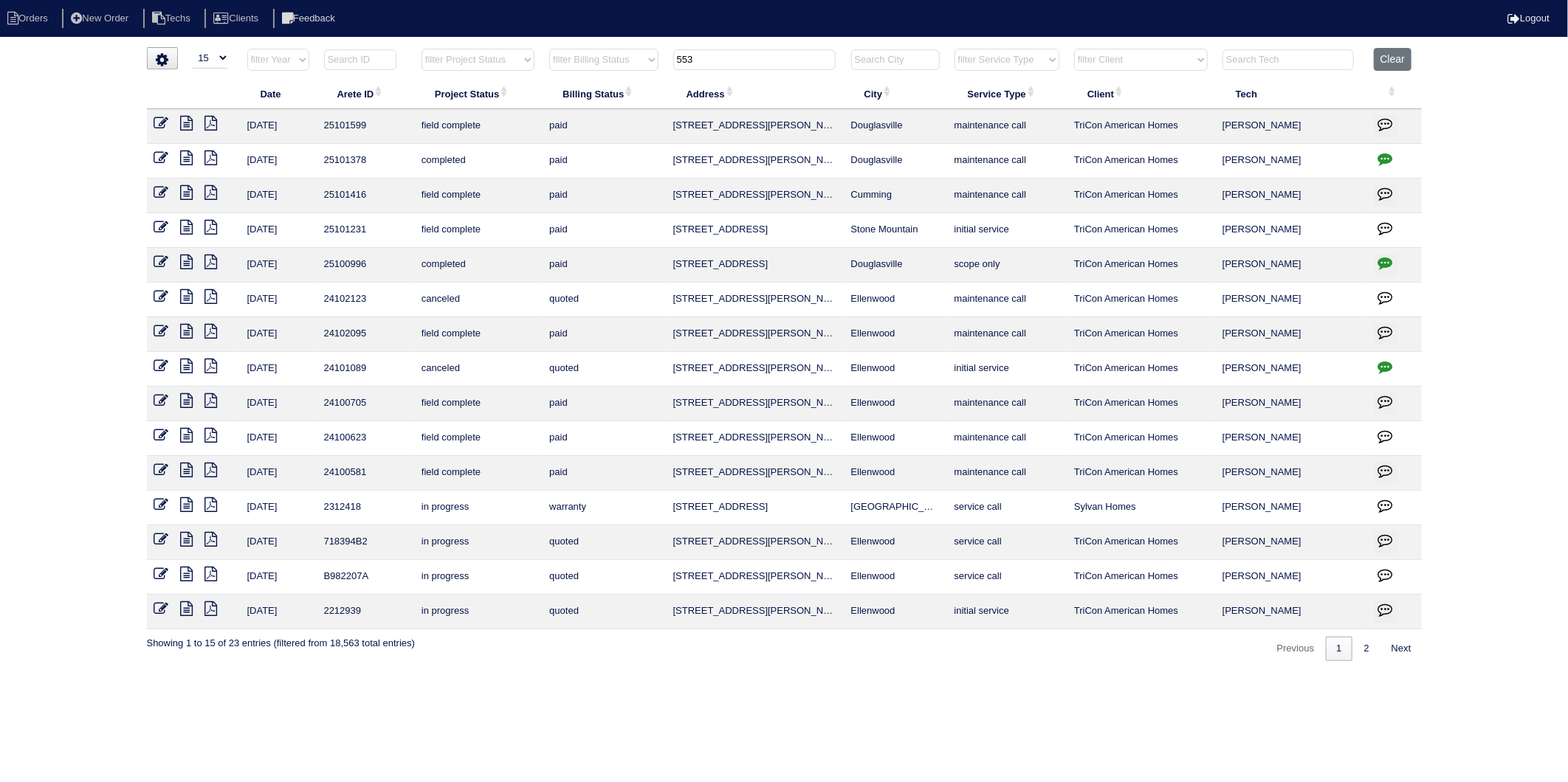
drag, startPoint x: 719, startPoint y: 59, endPoint x: 616, endPoint y: 87, distance: 106.7
click at [616, 87] on table "Date Arete ID Project Status Billing Status Address City Service Type Client Te…" at bounding box center [784, 338] width 1275 height 582
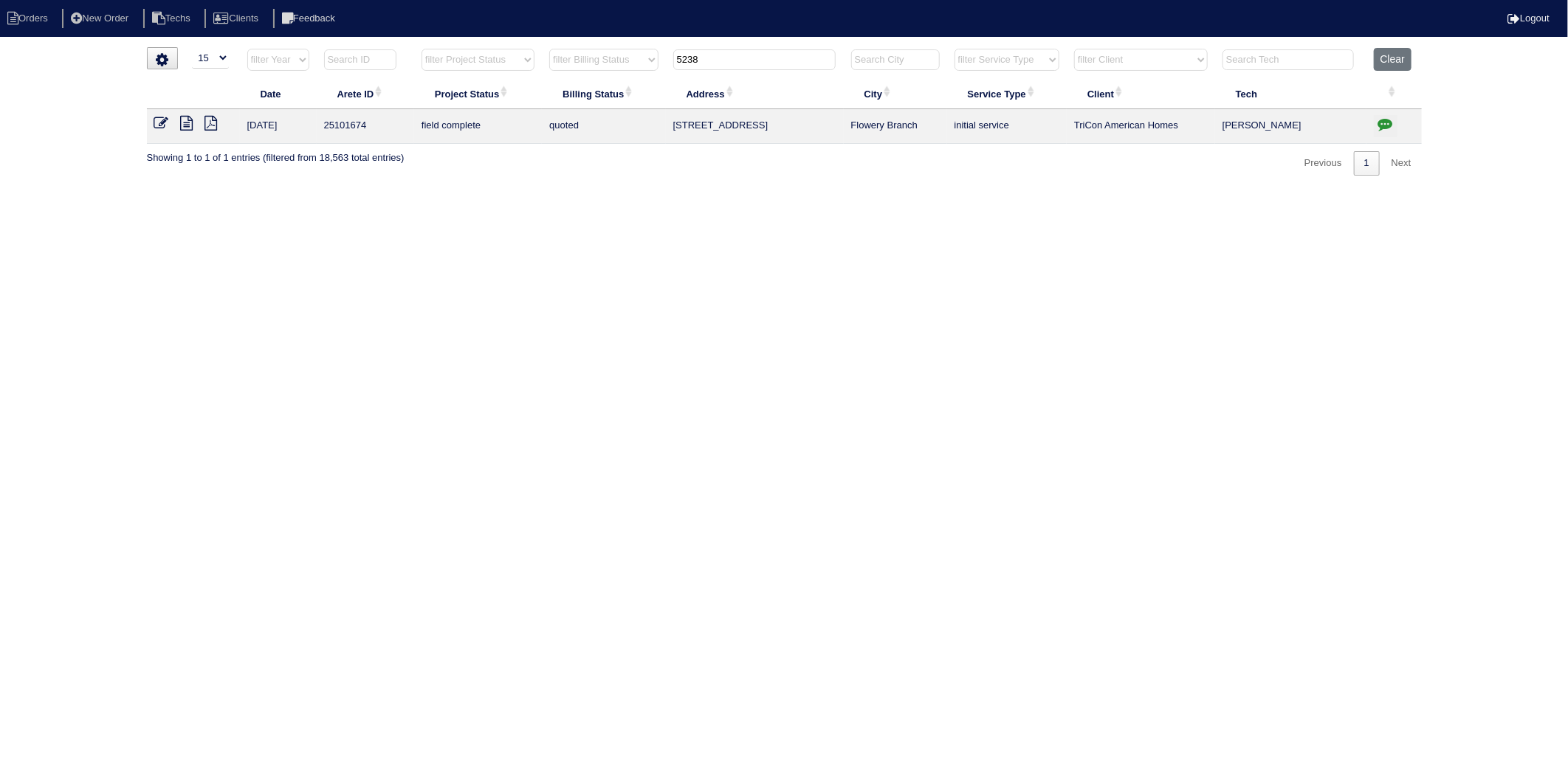
type input "5238"
click at [184, 121] on icon at bounding box center [187, 122] width 13 height 14
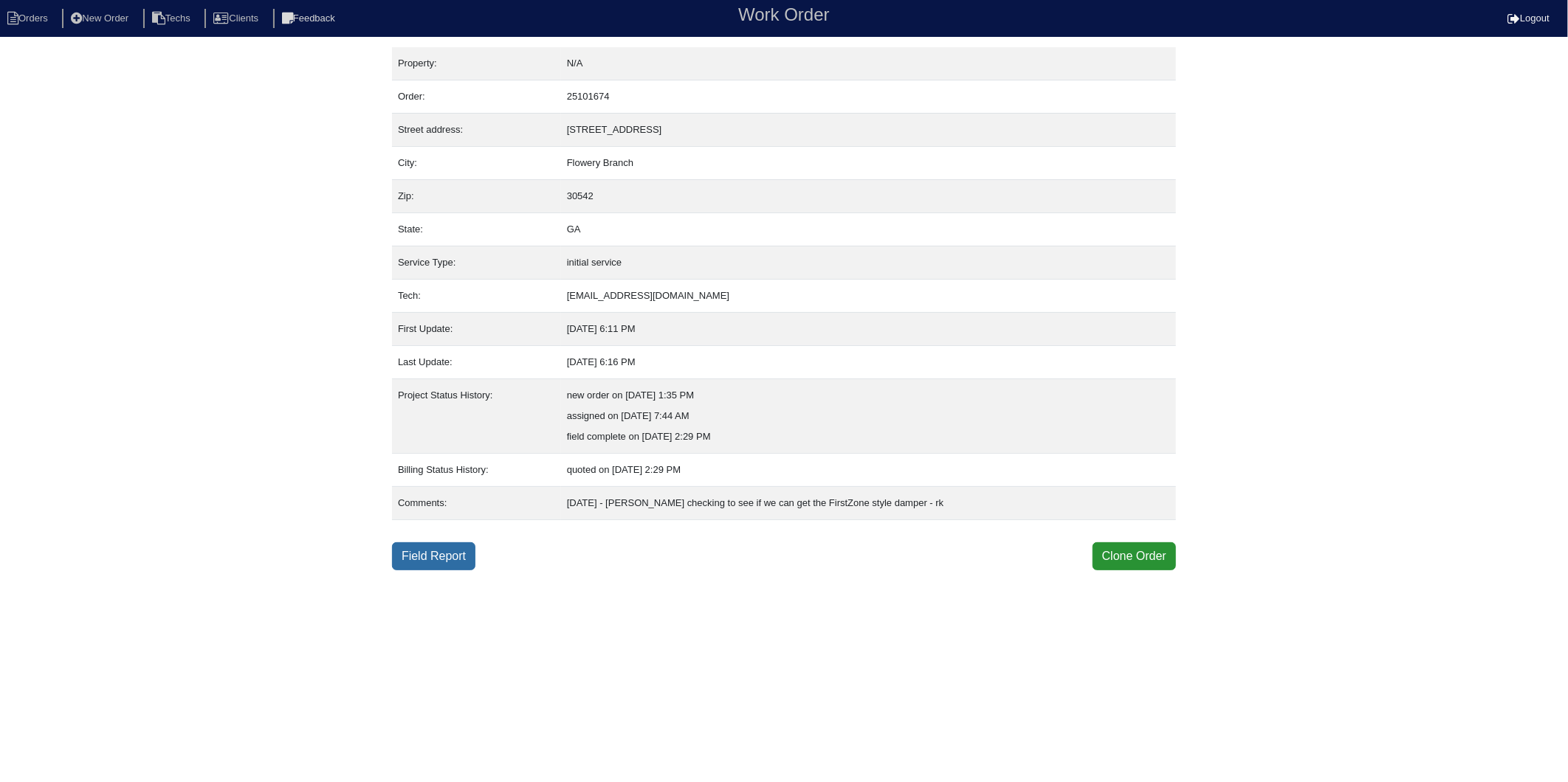
click at [437, 550] on link "Field Report" at bounding box center [434, 556] width 83 height 28
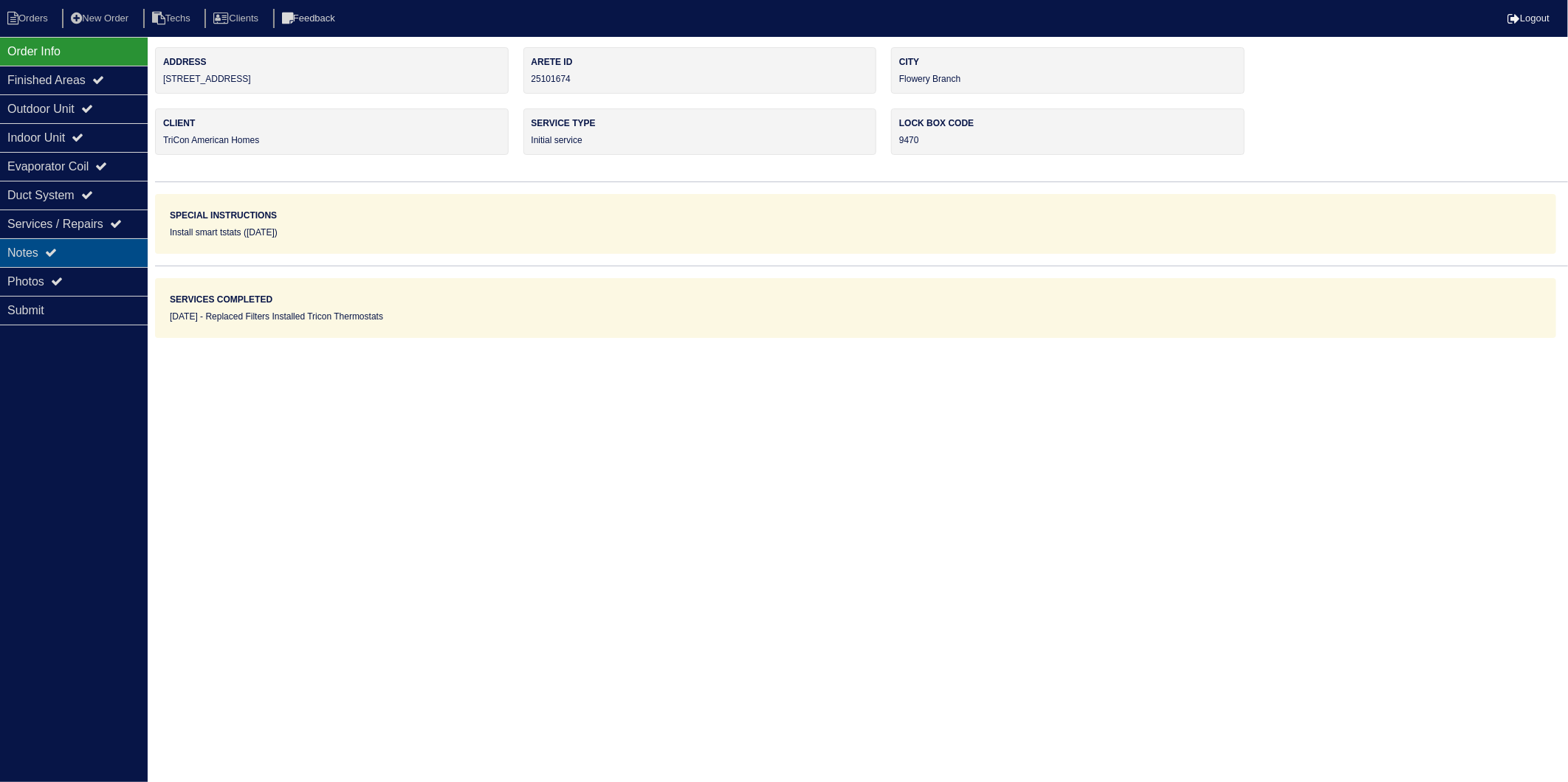
click at [49, 256] on icon at bounding box center [51, 252] width 12 height 12
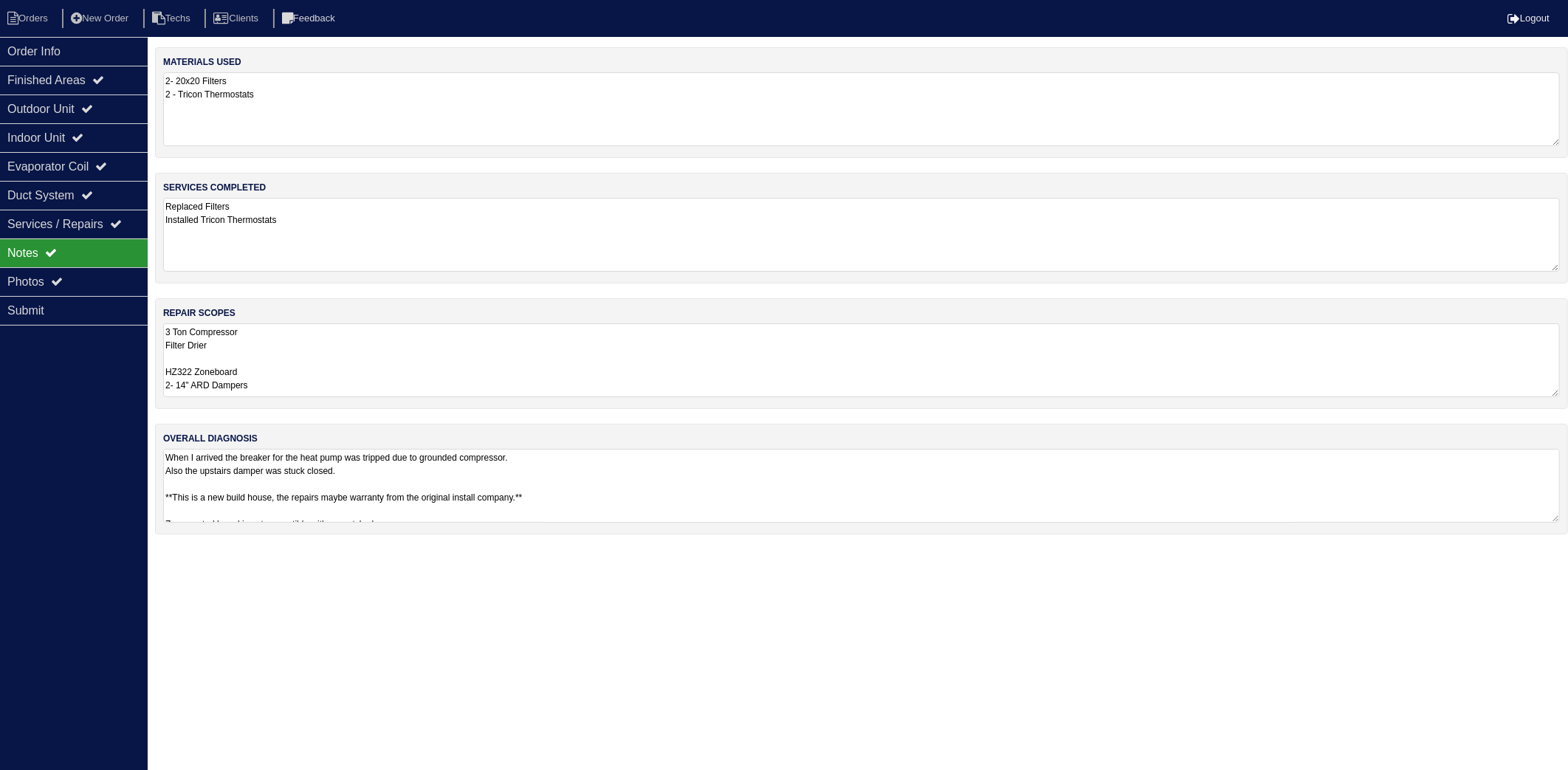
click at [344, 112] on textarea "2- 20x20 Filters 2 - Tricon Thermostats" at bounding box center [861, 109] width 1397 height 74
click at [328, 217] on textarea "Replaced Filters Installed Tricon Thermostats" at bounding box center [861, 233] width 1397 height 72
click at [323, 242] on textarea "Replaced Filters Installed Tricon Thermostats" at bounding box center [861, 233] width 1397 height 72
click at [302, 364] on textarea "3 Ton Compressor Filter Drier HZ322 Zoneboard 2- 14" ARD Dampers" at bounding box center [861, 358] width 1397 height 74
click at [26, 25] on li "Orders" at bounding box center [30, 18] width 59 height 20
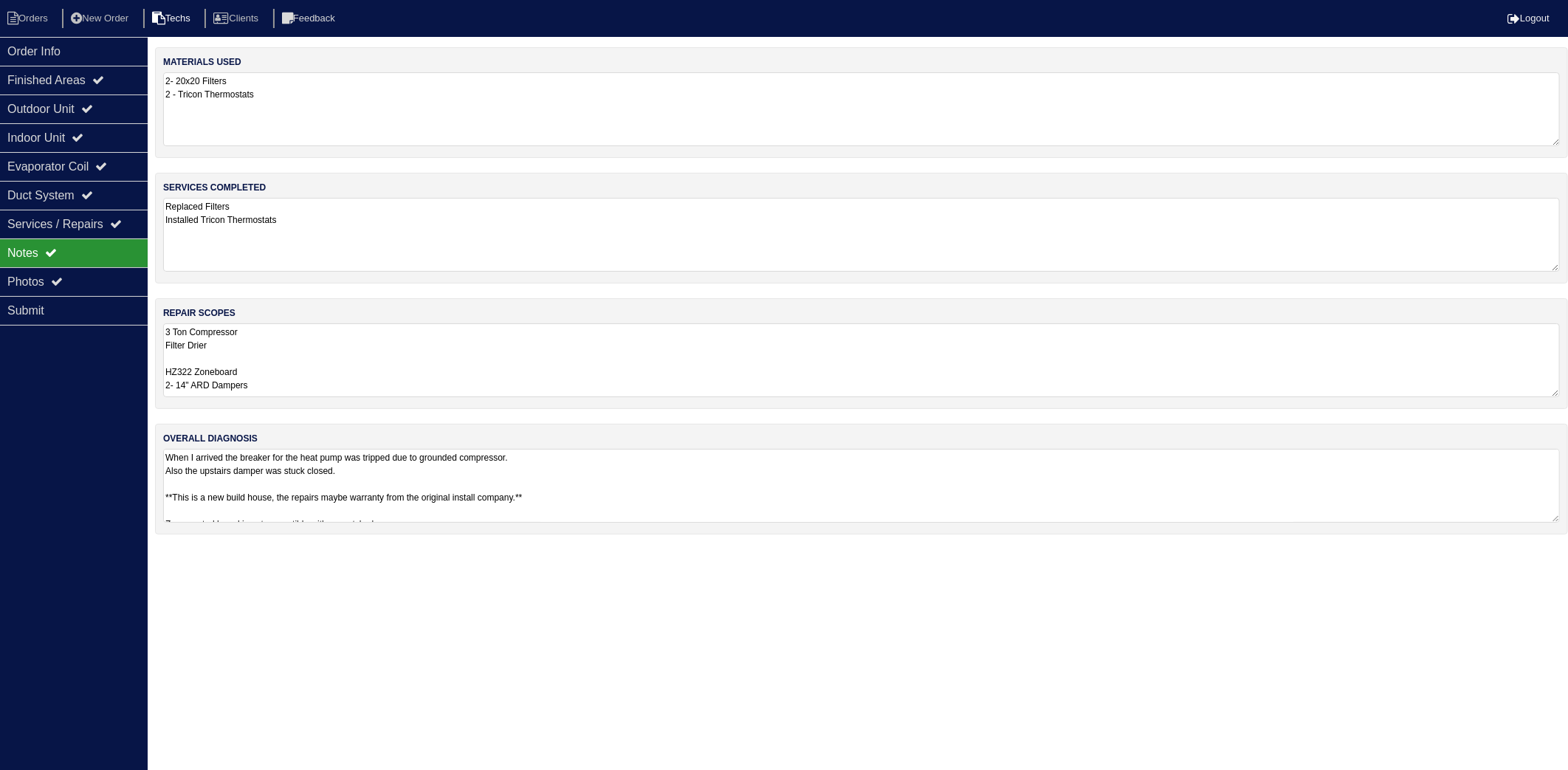
select select "15"
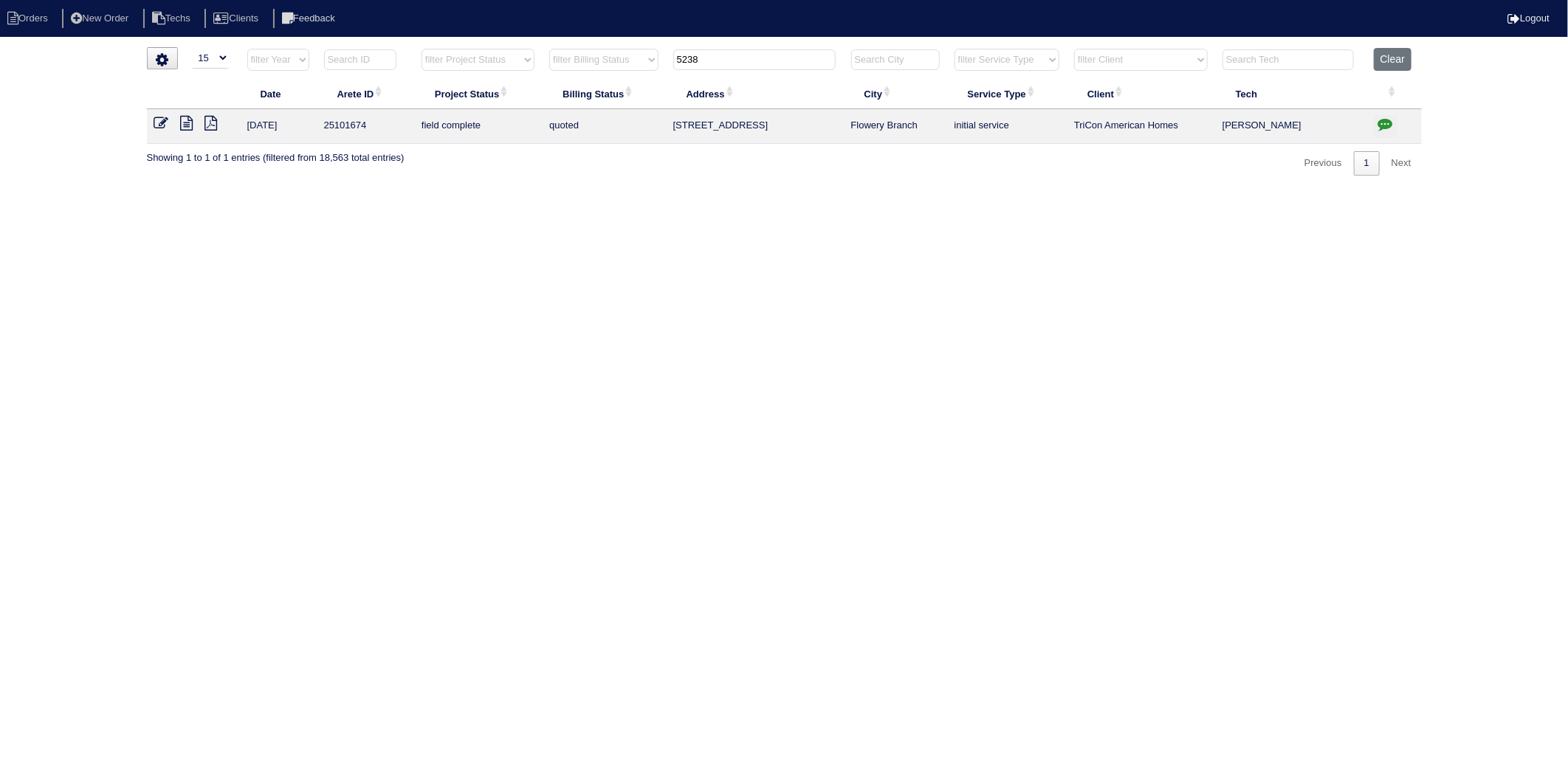
drag, startPoint x: 716, startPoint y: 62, endPoint x: 591, endPoint y: 131, distance: 142.8
click at [591, 128] on table "Date Arete ID Project Status Billing Status Address City Service Type Client Te…" at bounding box center [784, 95] width 1275 height 96
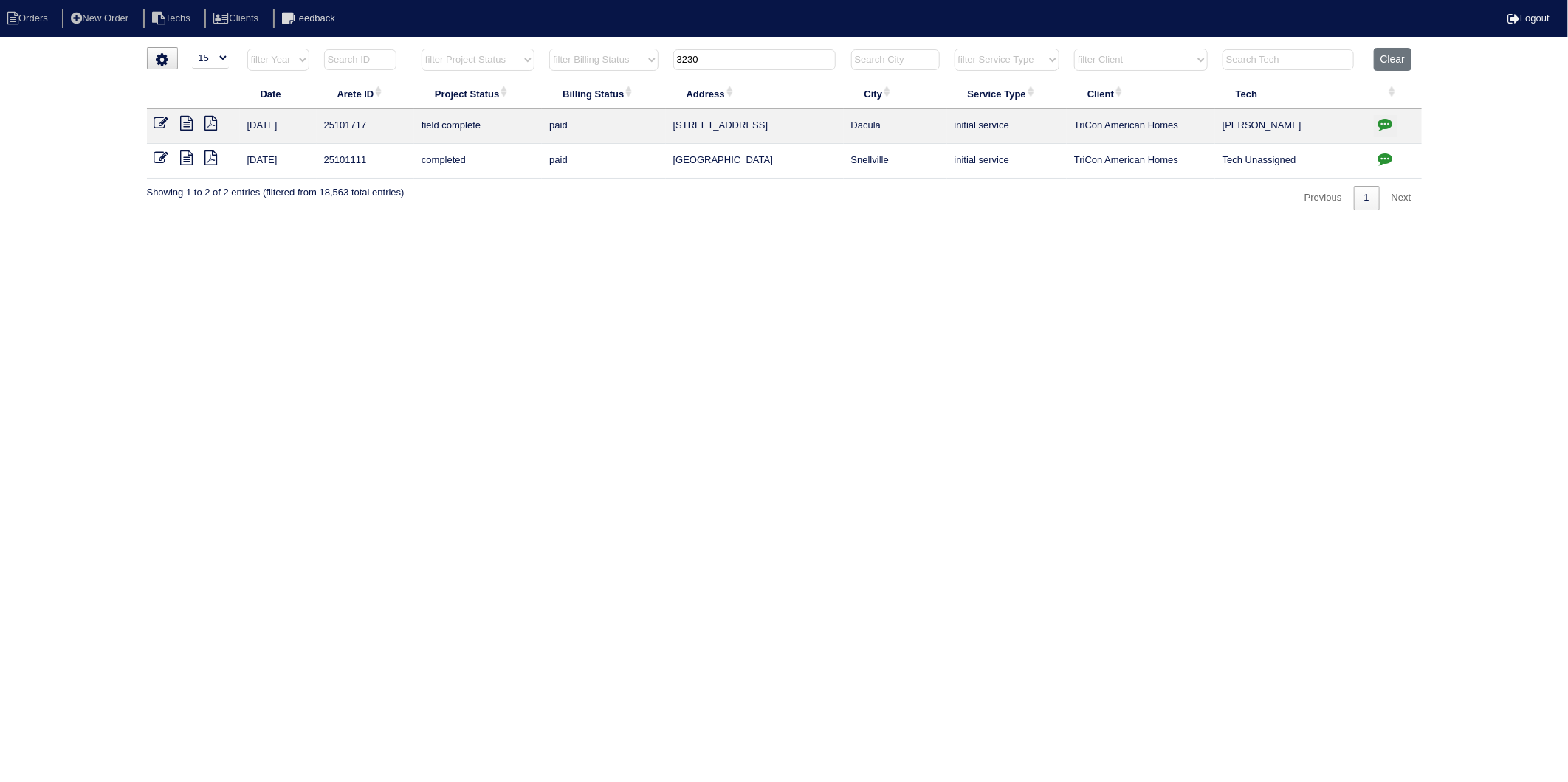
type input "3230"
click at [181, 127] on icon at bounding box center [187, 122] width 13 height 14
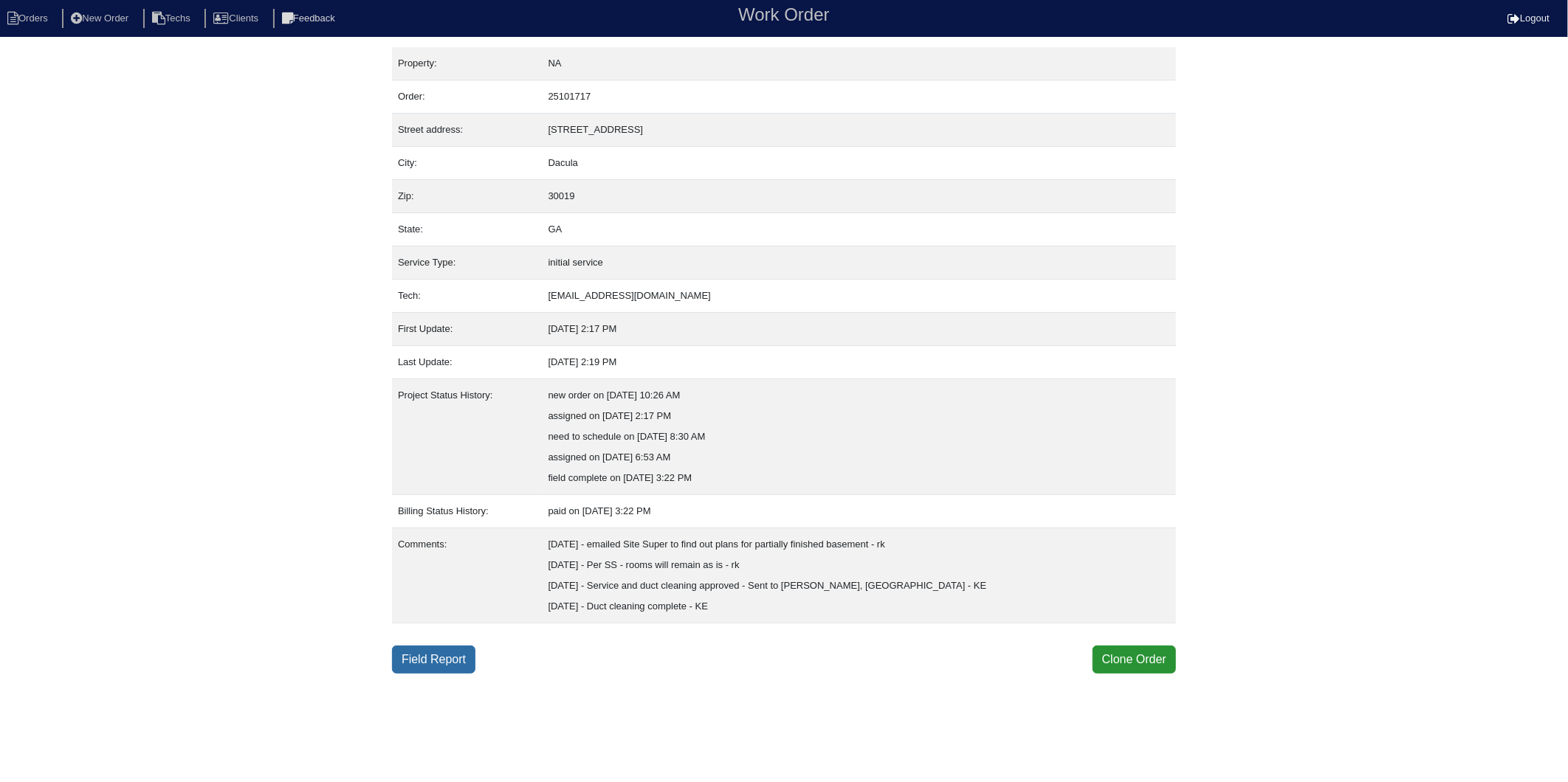
click at [436, 660] on link "Field Report" at bounding box center [434, 660] width 83 height 28
click at [438, 655] on link "Field Report" at bounding box center [434, 660] width 83 height 28
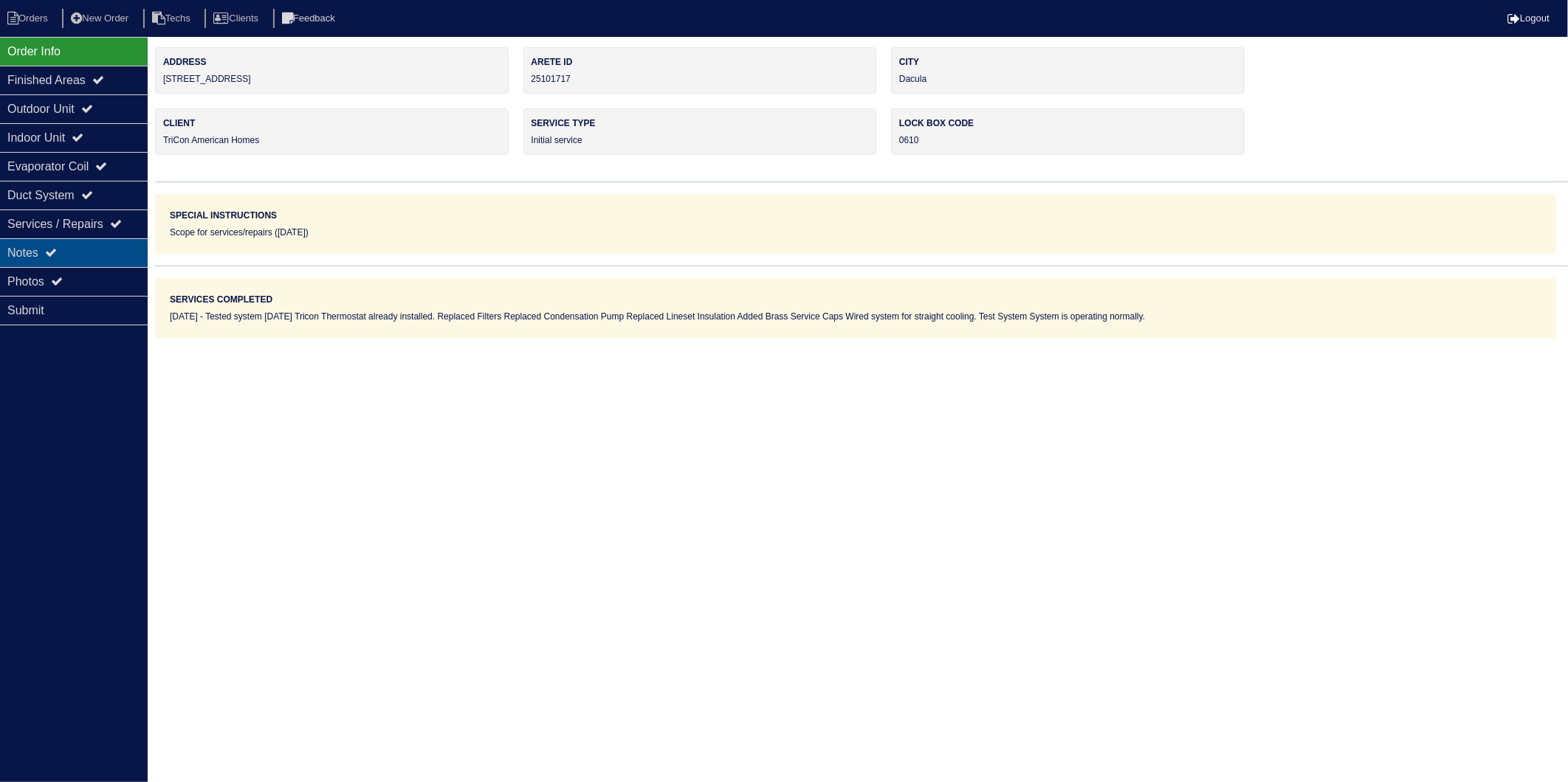
click at [27, 248] on div "Notes" at bounding box center [74, 253] width 148 height 29
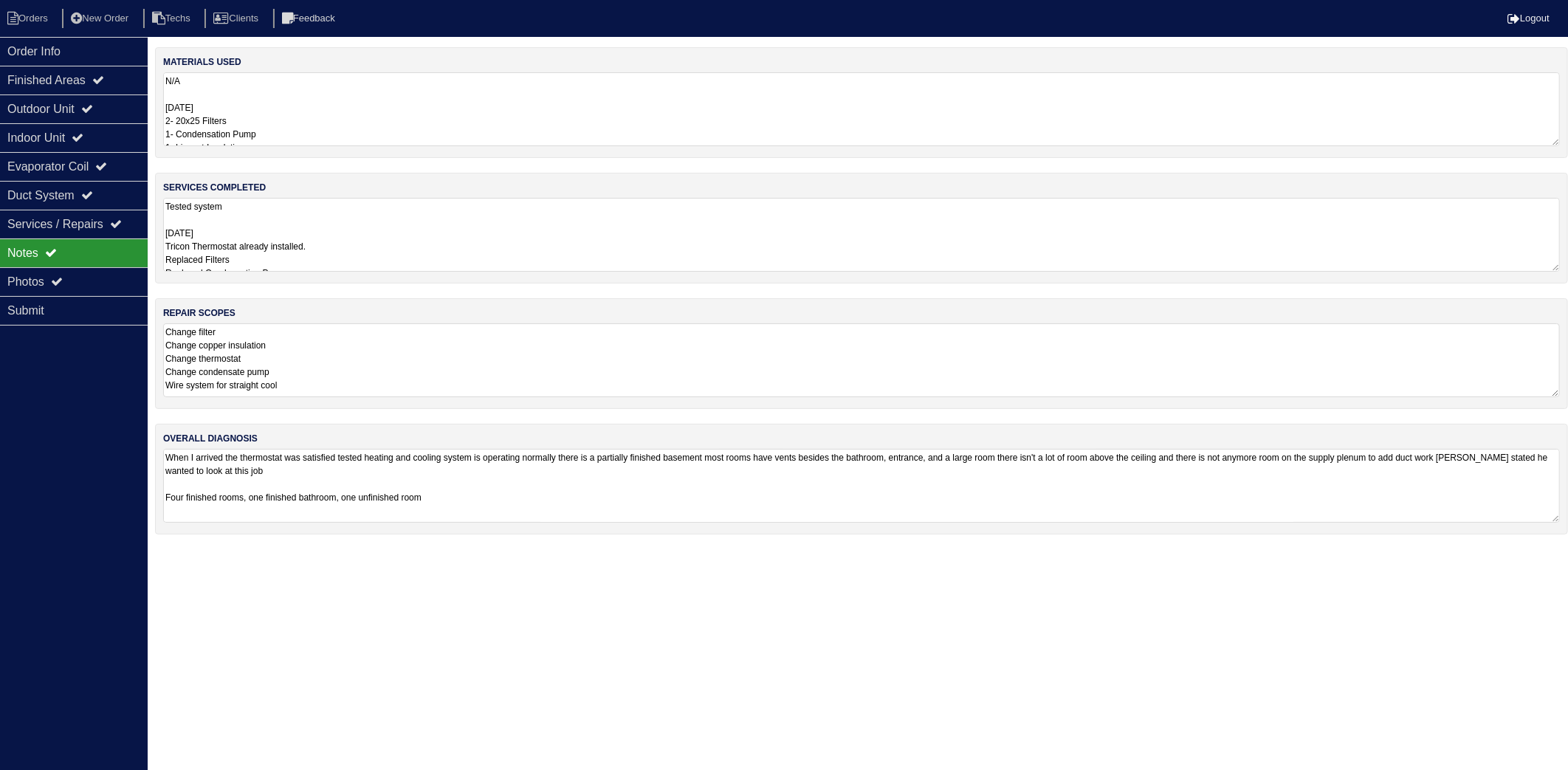
click at [315, 102] on textarea "N/A 8/21/25 2- 20x25 Filters 1- Condensation Pump 1- Lineset Insulation 2- Bras…" at bounding box center [861, 109] width 1397 height 74
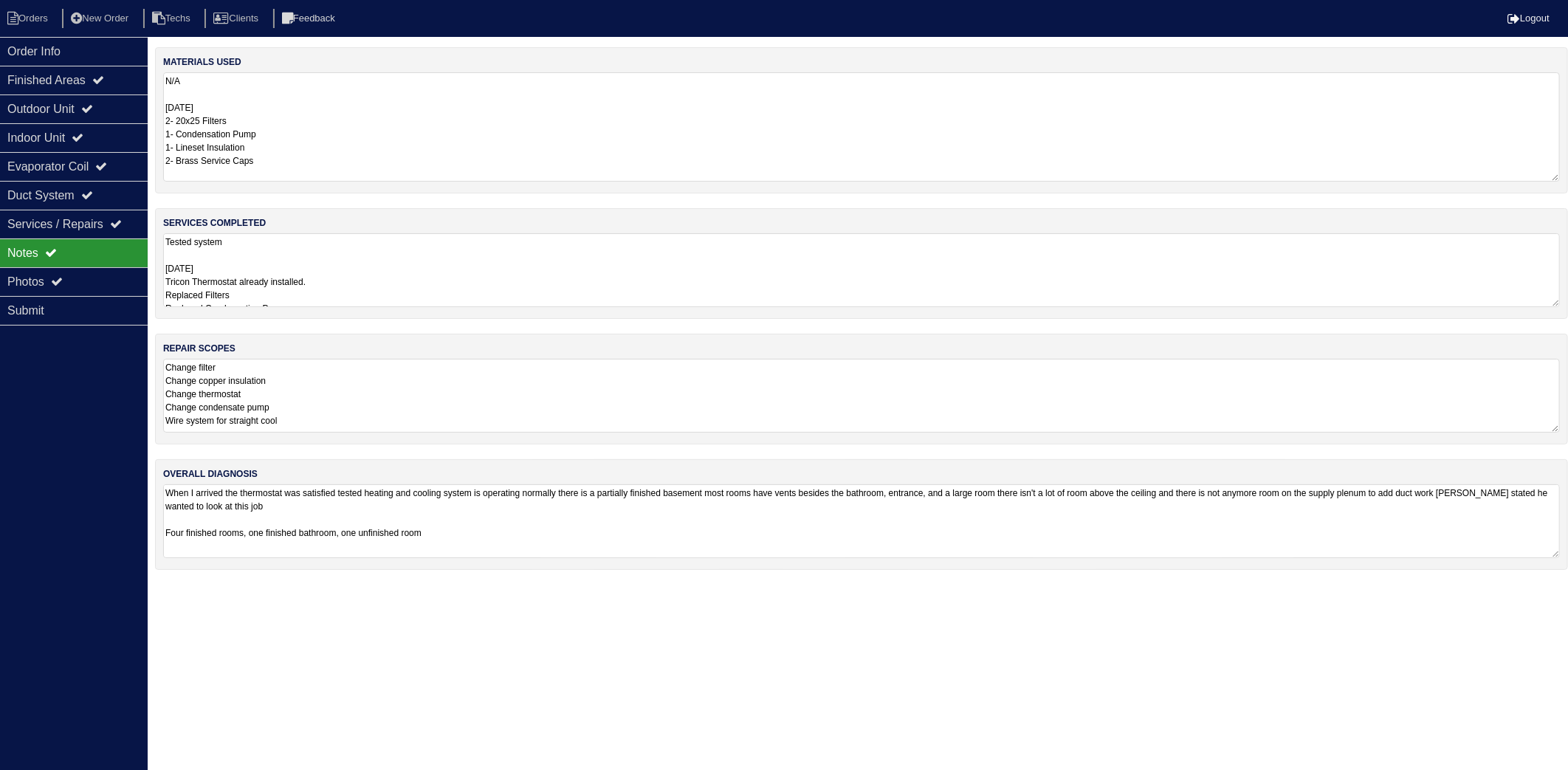
click at [341, 263] on textarea "Tested system 8/21/25 Tricon Thermostat already installed. Replaced Filters Rep…" at bounding box center [861, 270] width 1397 height 74
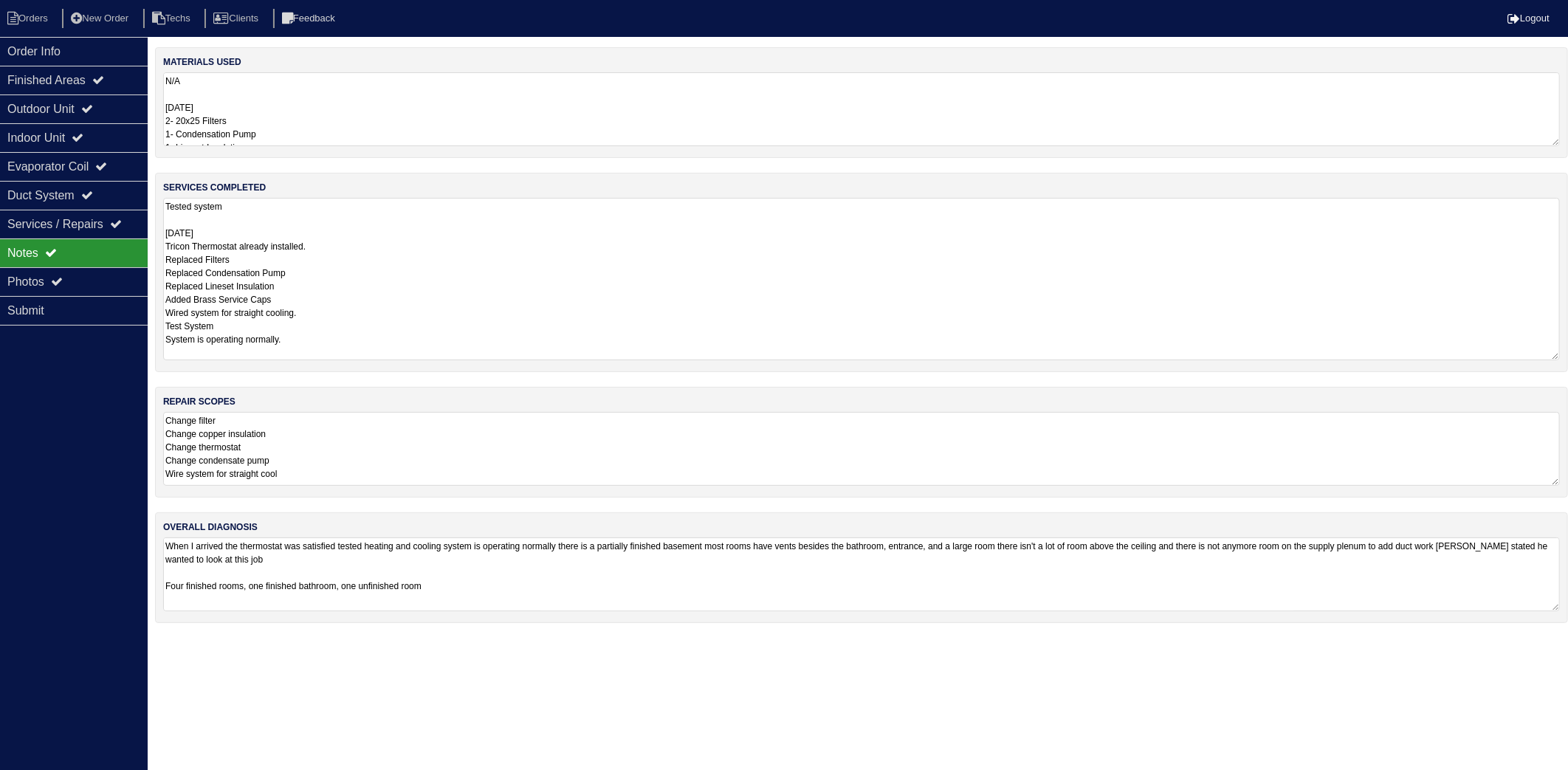
click at [42, 31] on nav "Orders New Order Techs Clients Feedback Logout" at bounding box center [784, 18] width 1568 height 37
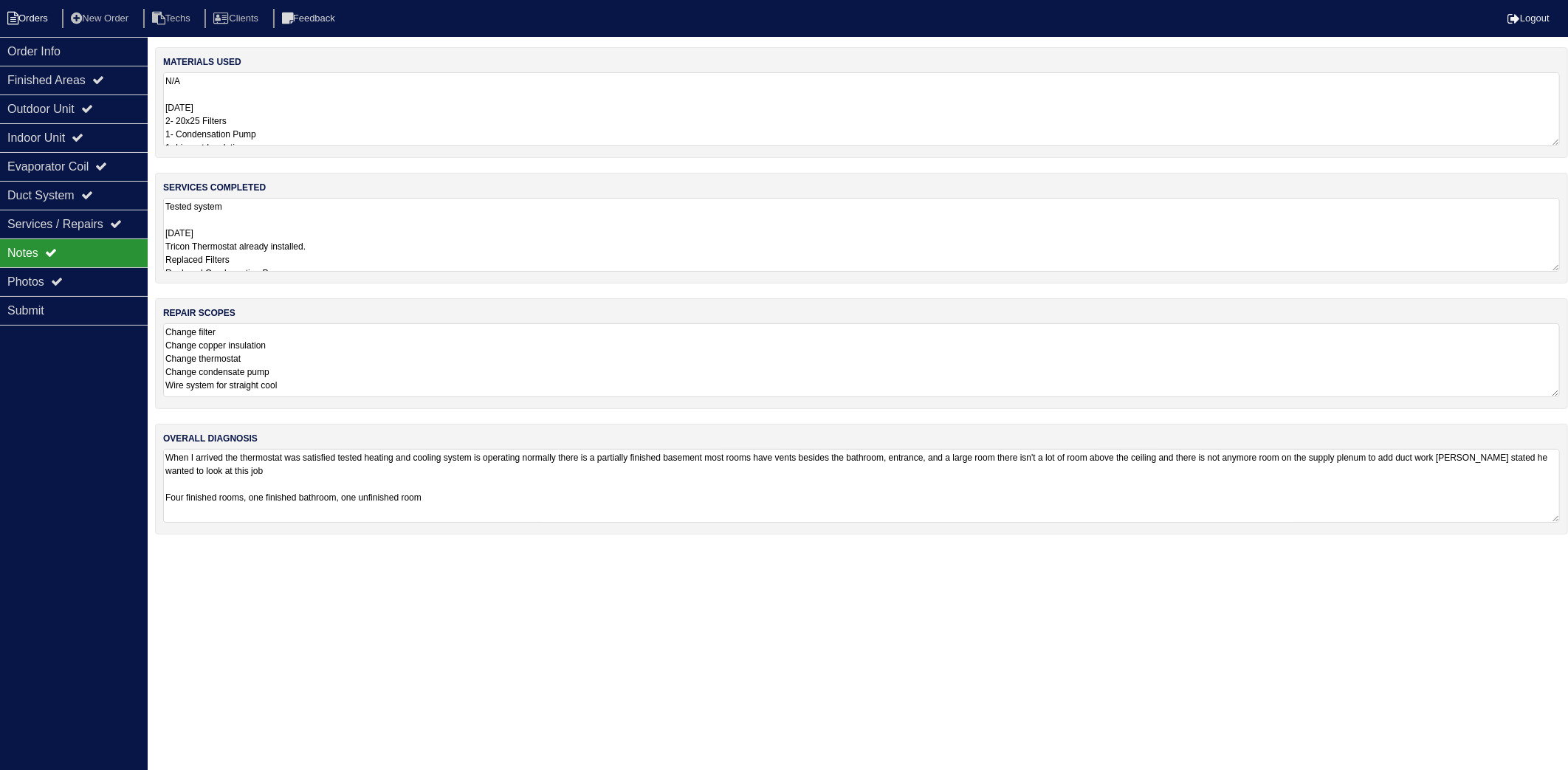
click at [41, 8] on li "Orders" at bounding box center [30, 18] width 59 height 20
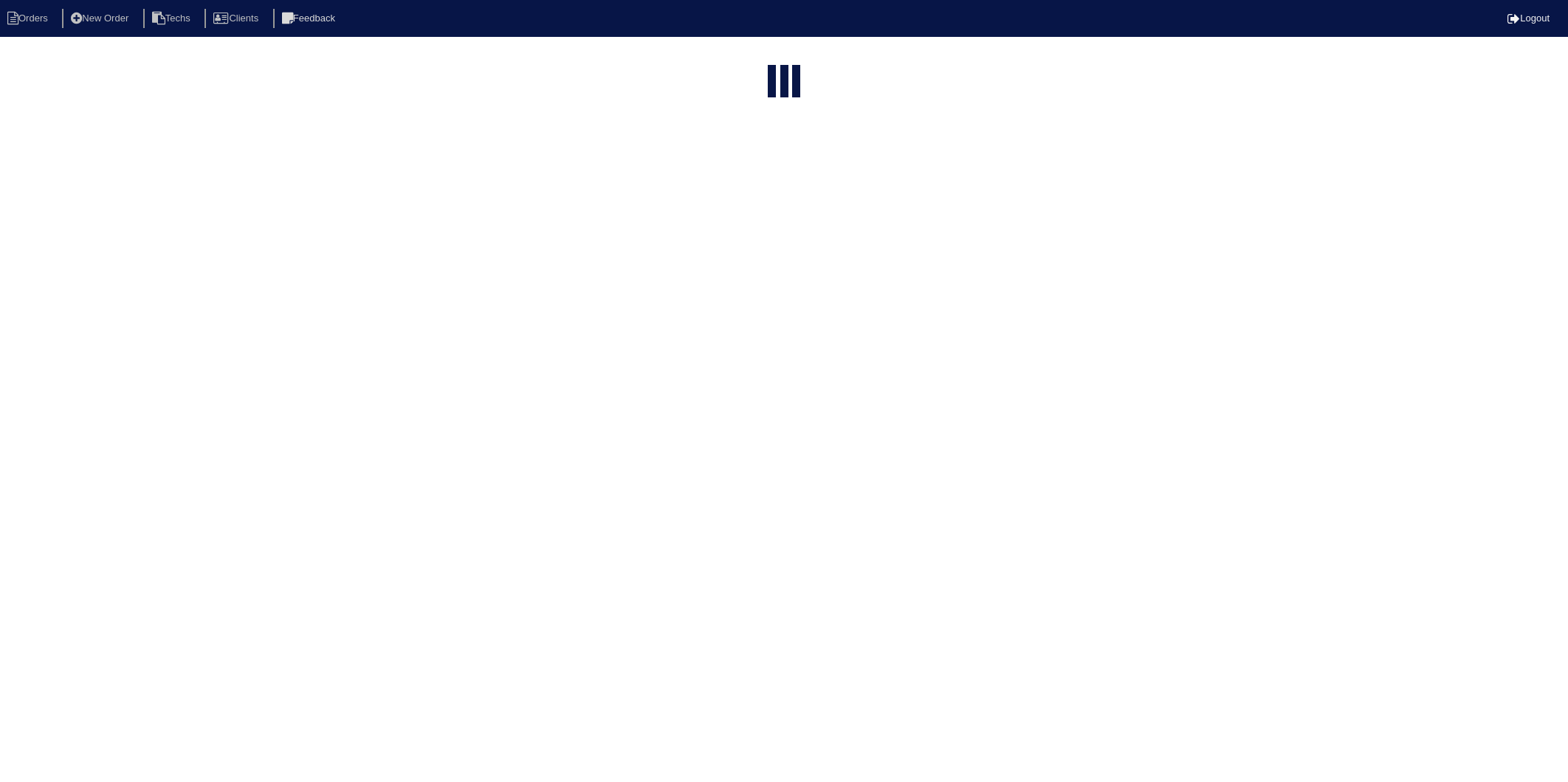
select select "15"
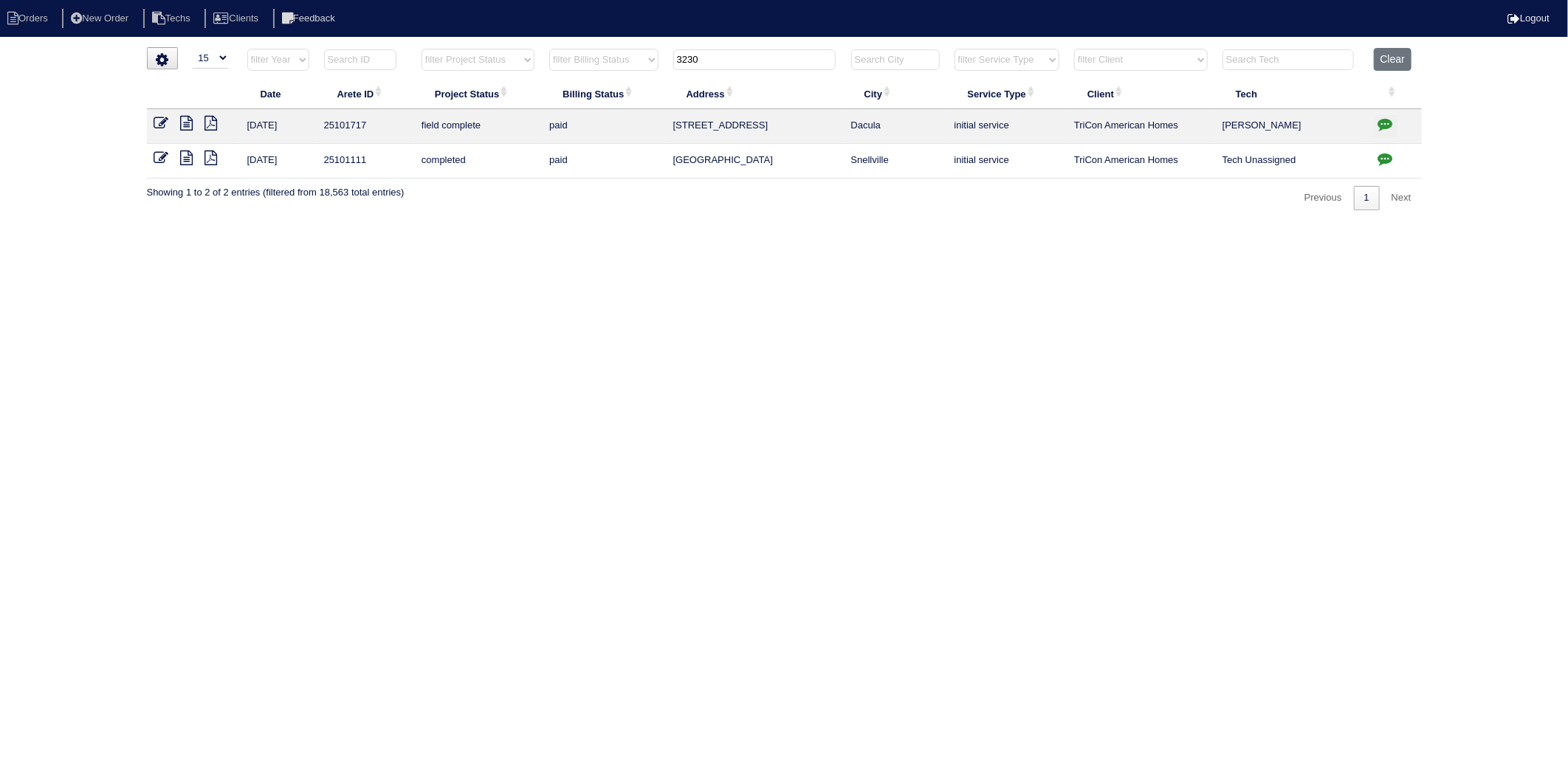
drag, startPoint x: 728, startPoint y: 53, endPoint x: 655, endPoint y: 70, distance: 75.0
click at [655, 70] on tr "filter Year -- Any Year -- 2025 2024 2023 2022 2021 2020 2019 filter Project St…" at bounding box center [784, 63] width 1275 height 31
drag, startPoint x: 748, startPoint y: 63, endPoint x: 626, endPoint y: 93, distance: 125.6
click at [626, 93] on table "Date Arete ID Project Status Billing Status Address City Service Type Client Te…" at bounding box center [784, 113] width 1275 height 131
type input "1400"
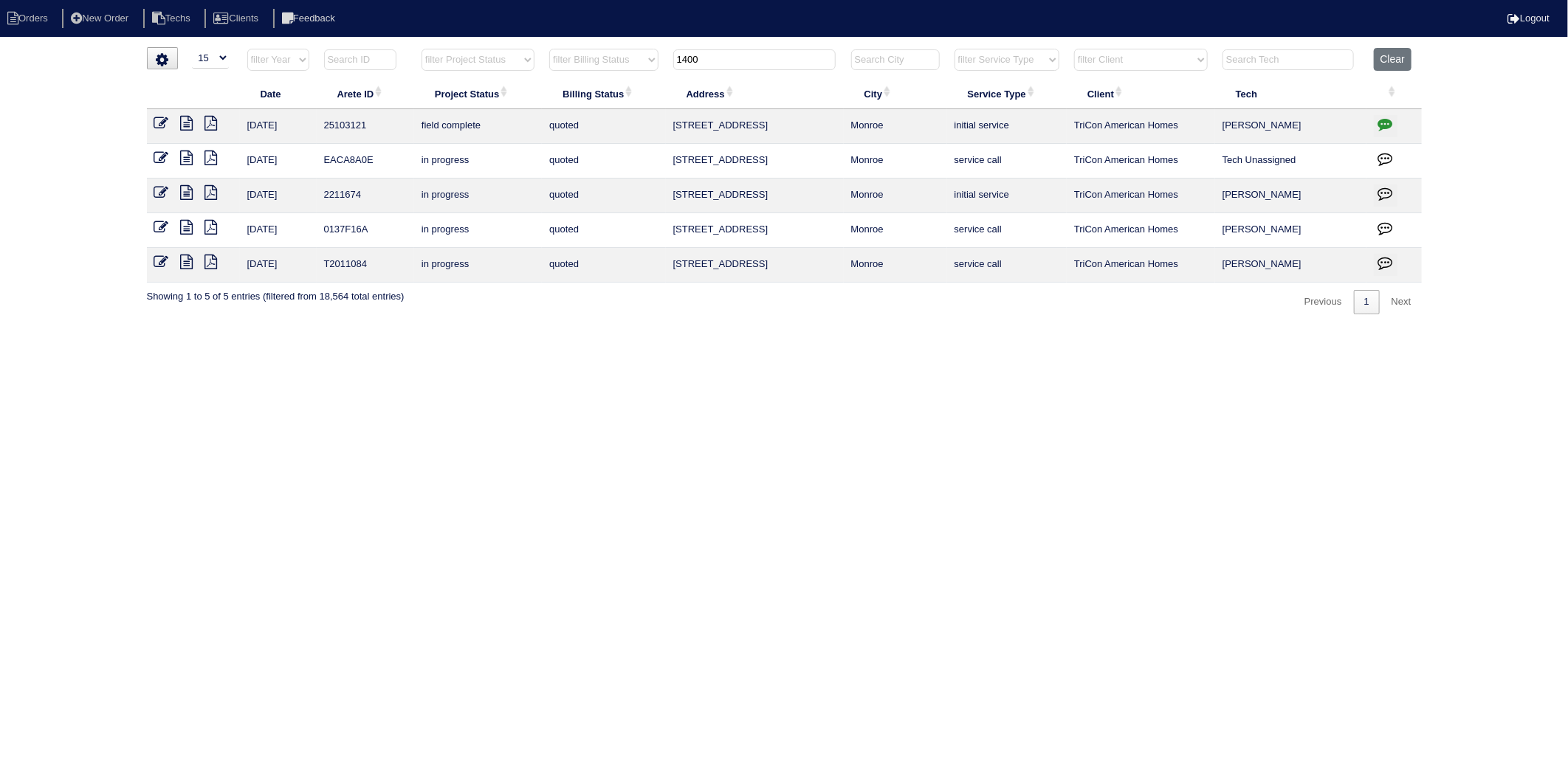
click at [161, 124] on icon at bounding box center [161, 122] width 14 height 14
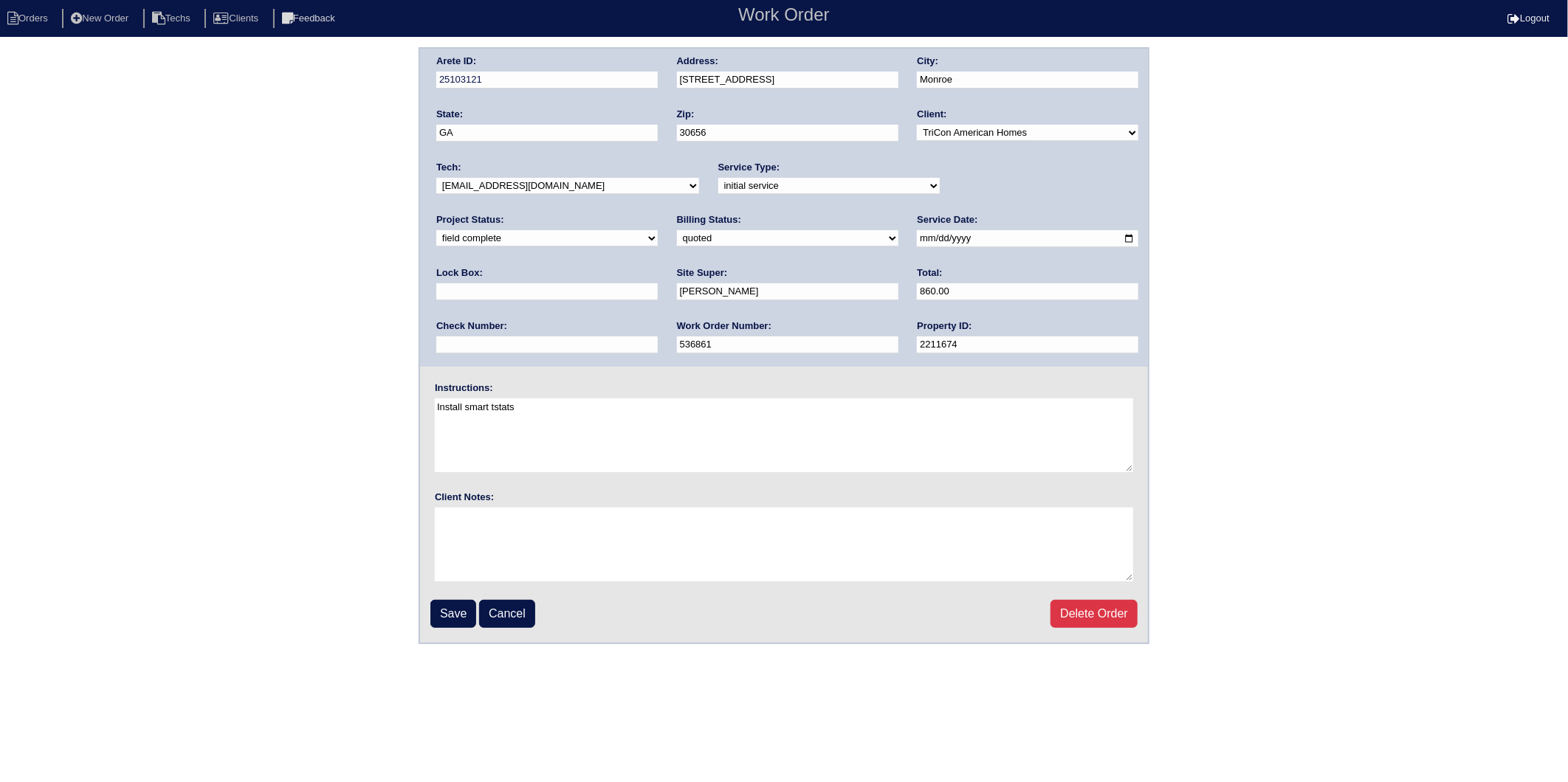
click at [677, 233] on select "need to quote quoted need to invoice invoiced paid warranty purchase order need…" at bounding box center [787, 238] width 222 height 16
select select "invoiced"
click at [677, 230] on select "need to quote quoted need to invoice invoiced paid warranty purchase order need…" at bounding box center [787, 238] width 222 height 16
click at [448, 601] on input "Save" at bounding box center [454, 614] width 46 height 28
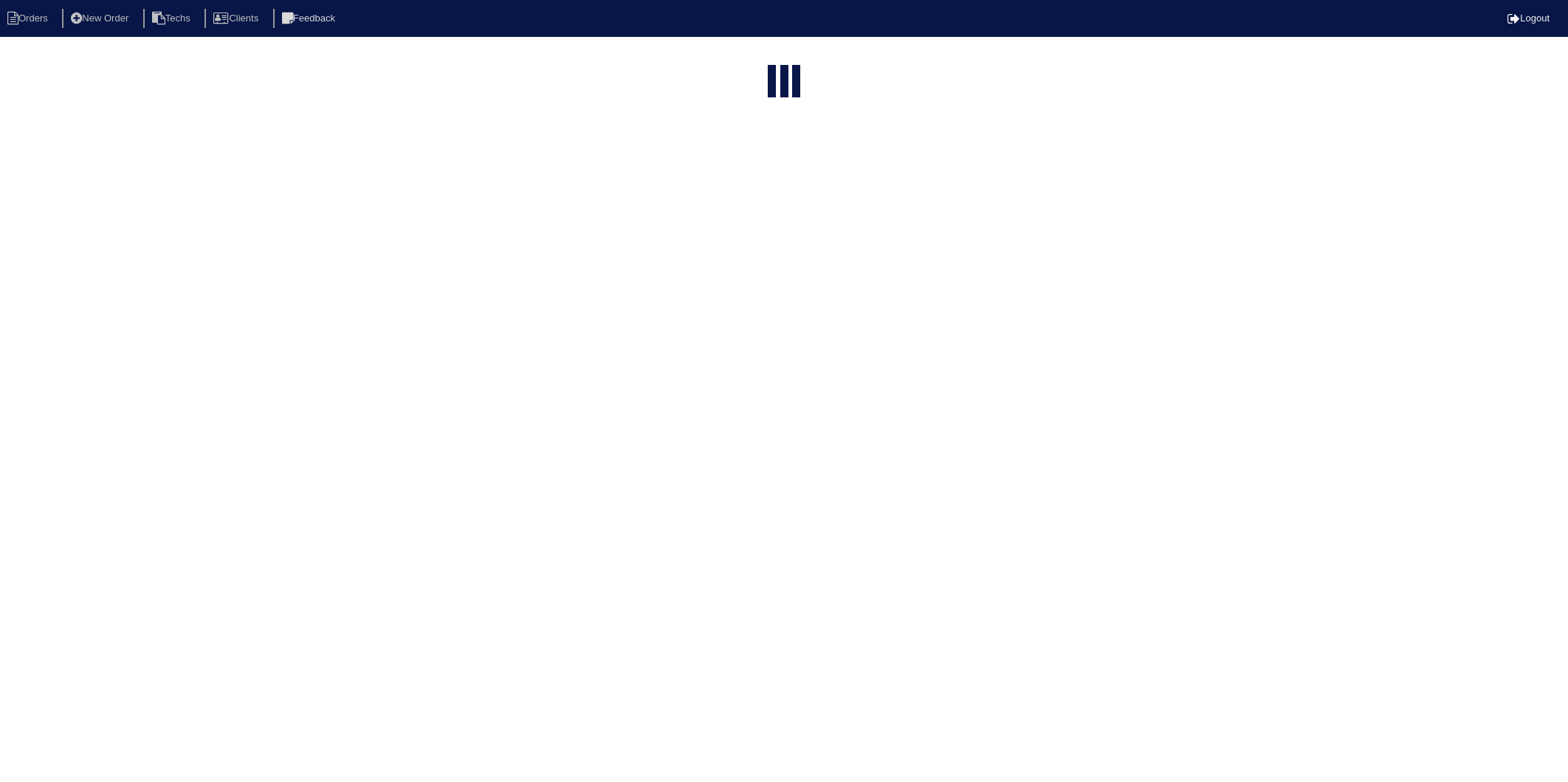
select select "15"
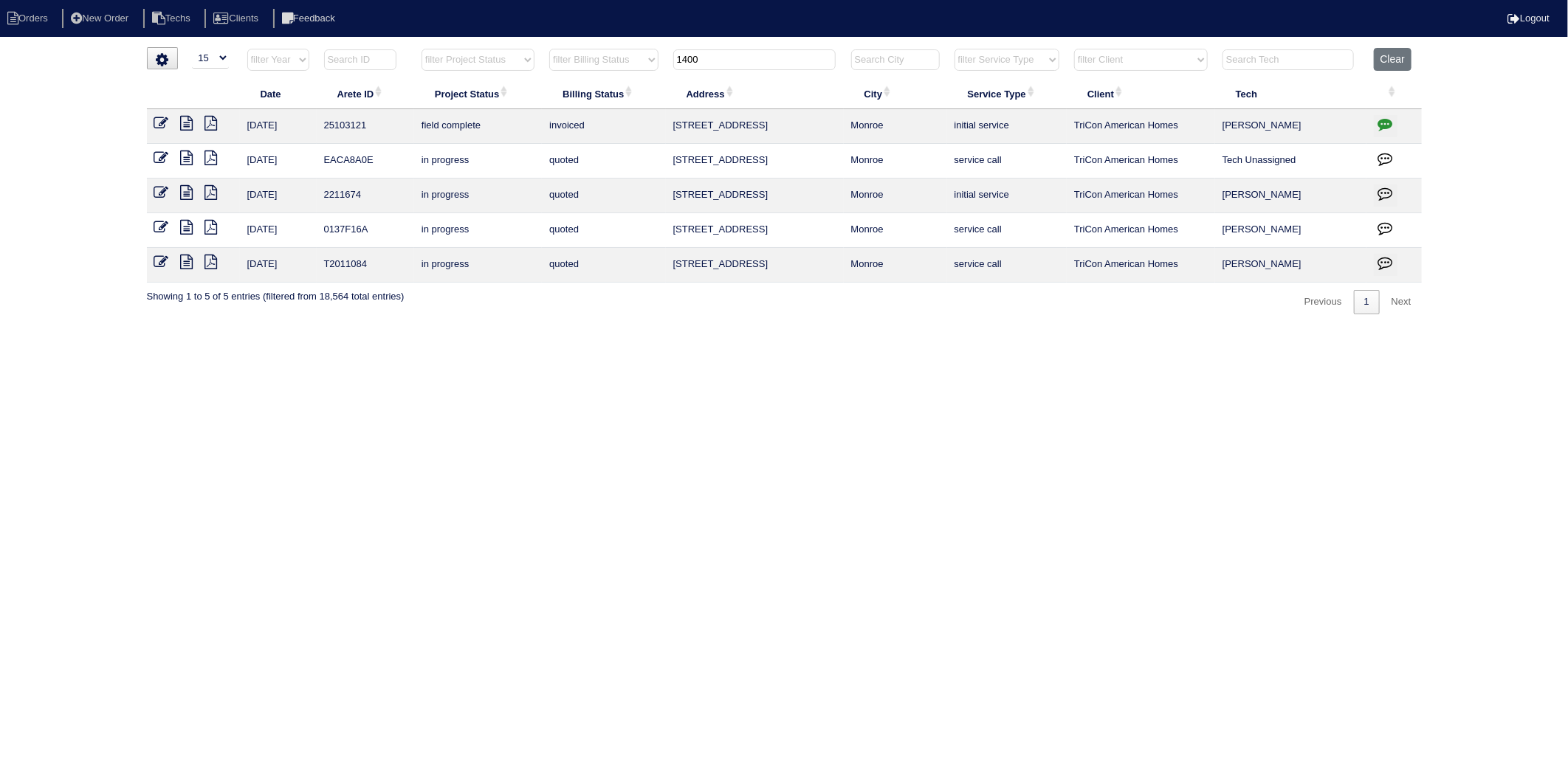
click at [181, 127] on icon at bounding box center [187, 122] width 13 height 14
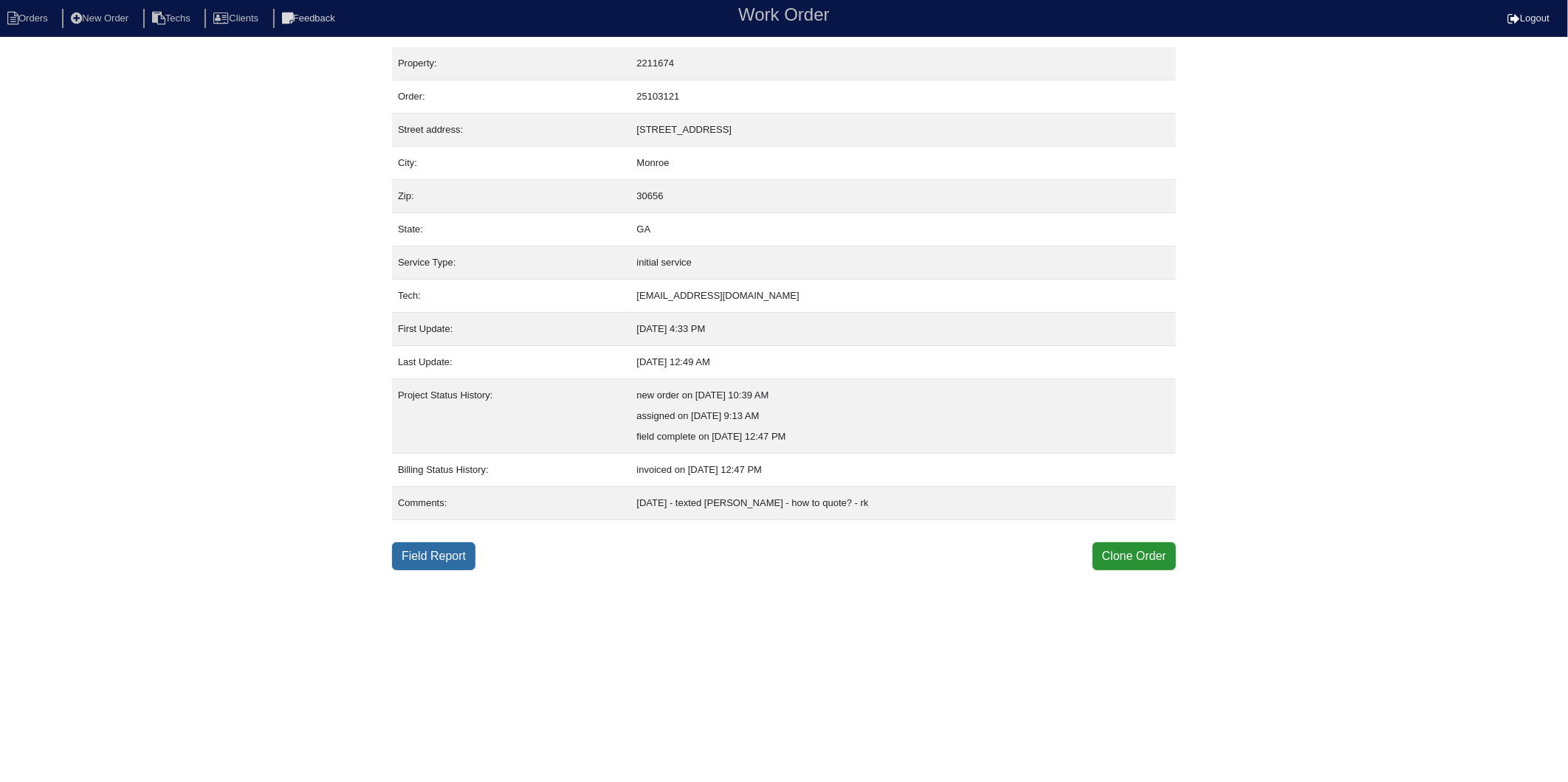
click at [438, 549] on link "Field Report" at bounding box center [434, 556] width 83 height 28
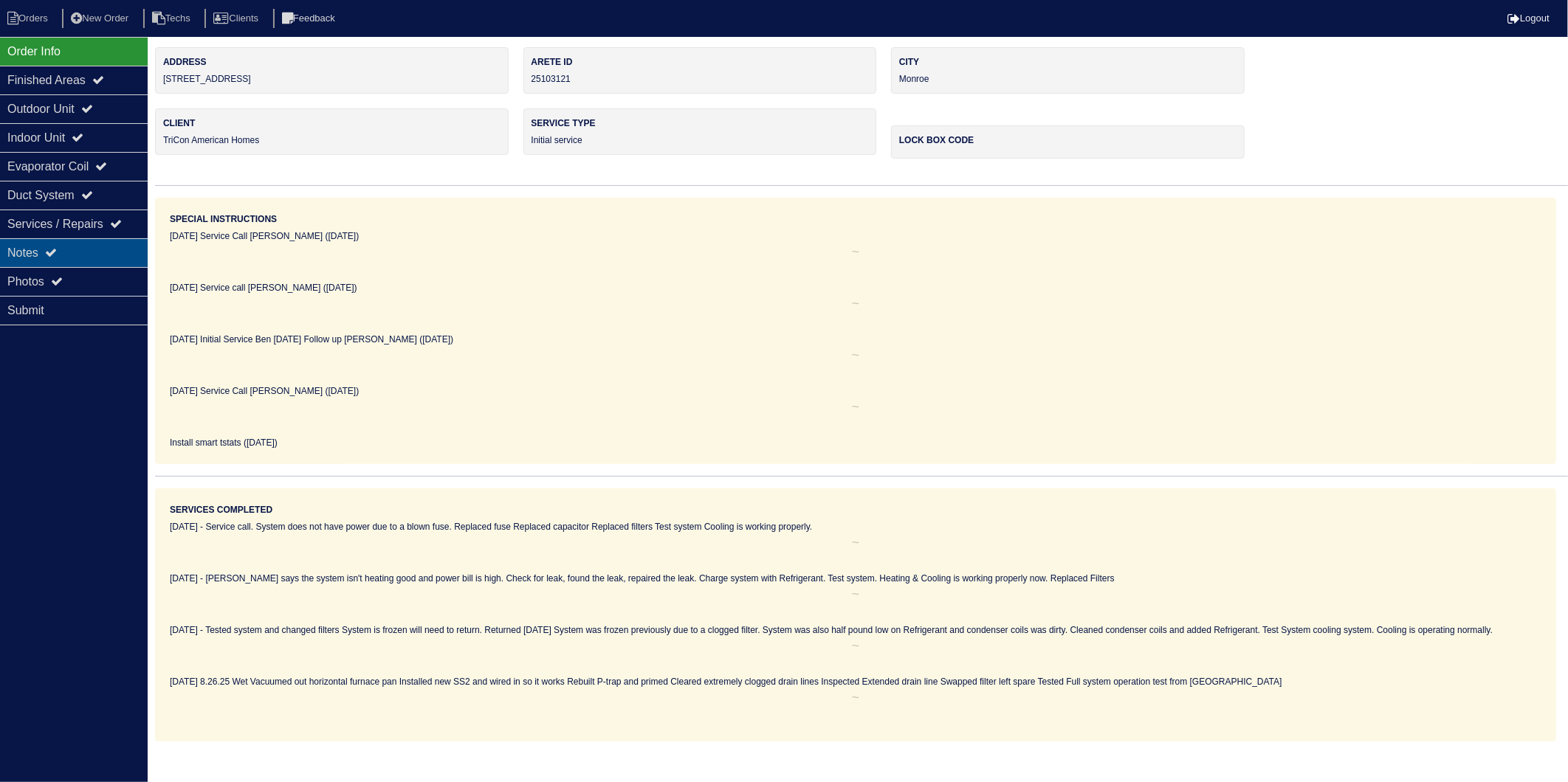
click at [24, 259] on div "Notes" at bounding box center [74, 253] width 148 height 29
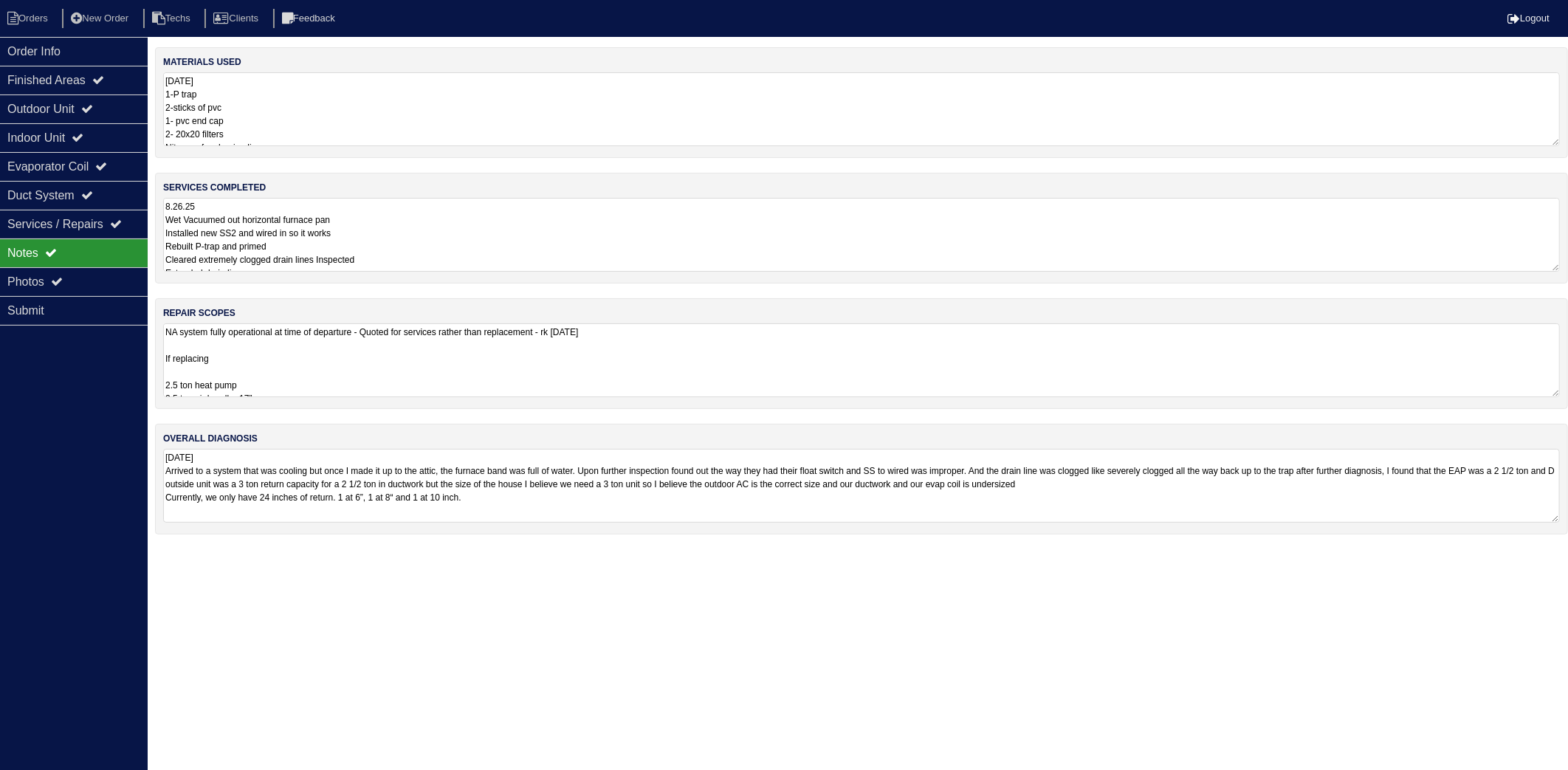
click at [305, 116] on textarea "8.26.25 1-P trap 2-sticks of pvc 1- pvc end cap 2- 20x20 filters Nitrogen for c…" at bounding box center [861, 109] width 1397 height 74
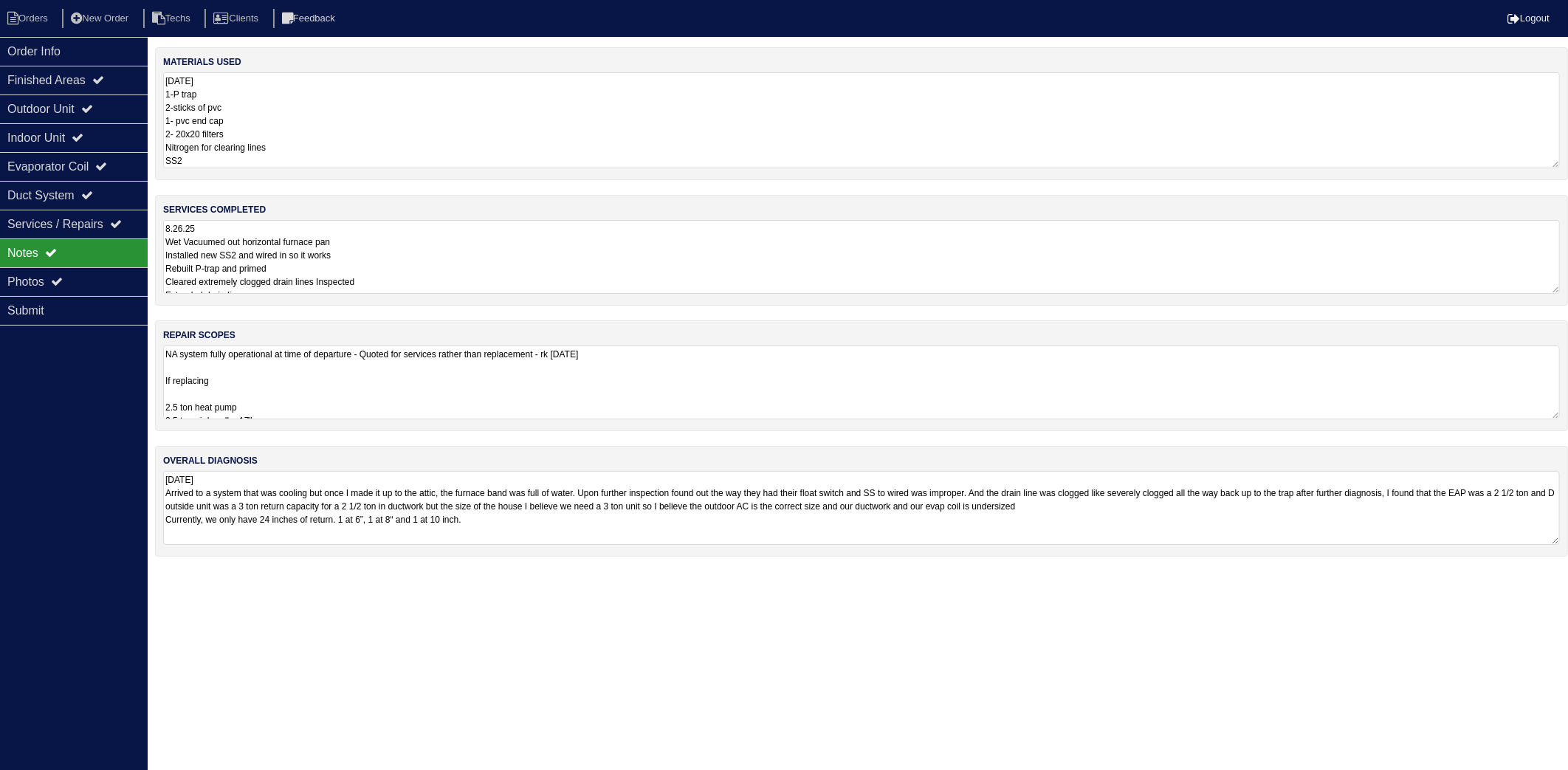
click at [379, 244] on textarea "8.26.25 Wet Vacuumed out horizontal furnace pan Installed new SS2 and wired in …" at bounding box center [861, 256] width 1397 height 74
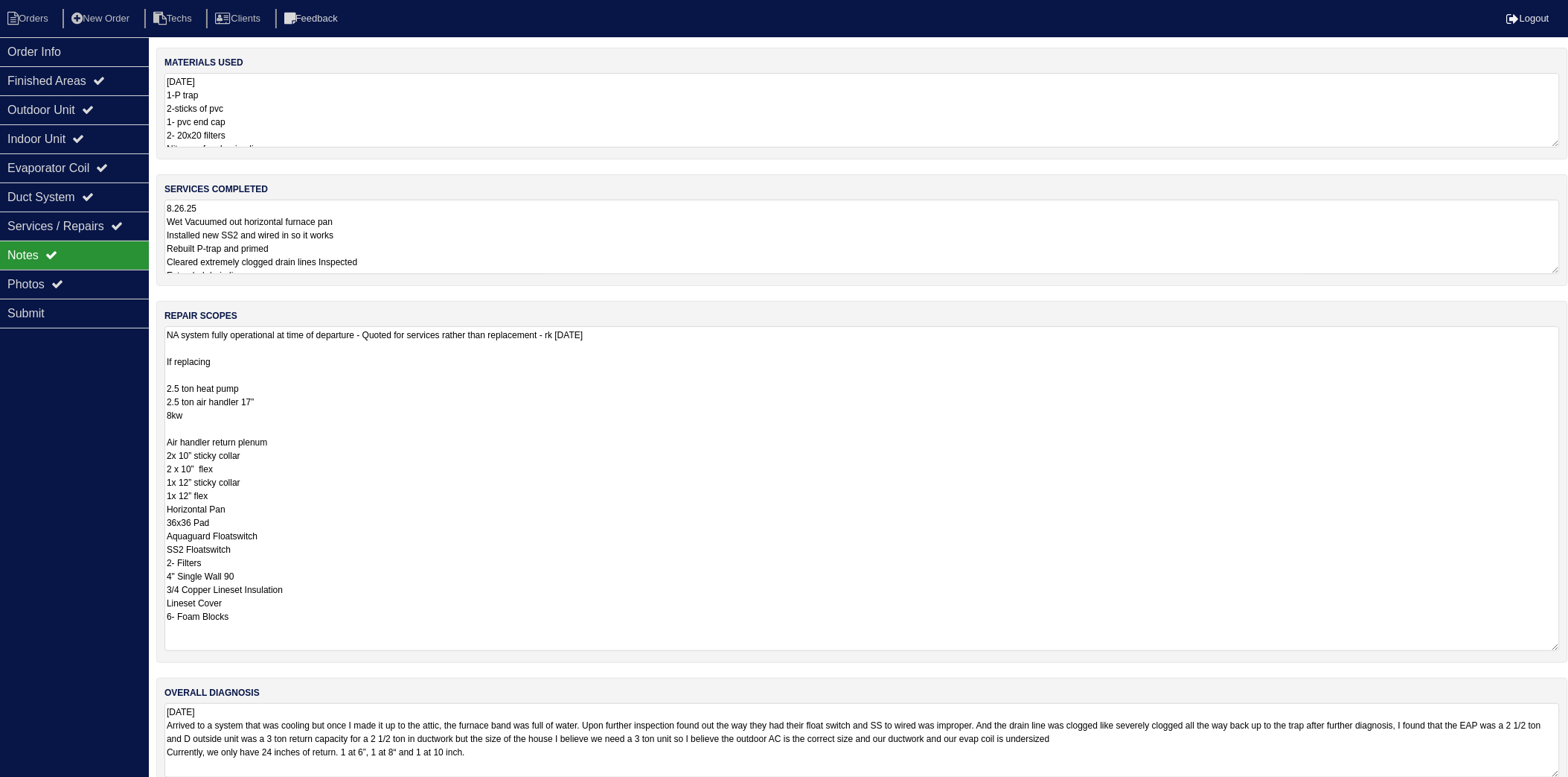
click at [341, 399] on textarea "NA system fully operational at time of departure - Quoted for services rather t…" at bounding box center [862, 488] width 1396 height 325
click at [37, 23] on li "Orders" at bounding box center [30, 18] width 60 height 20
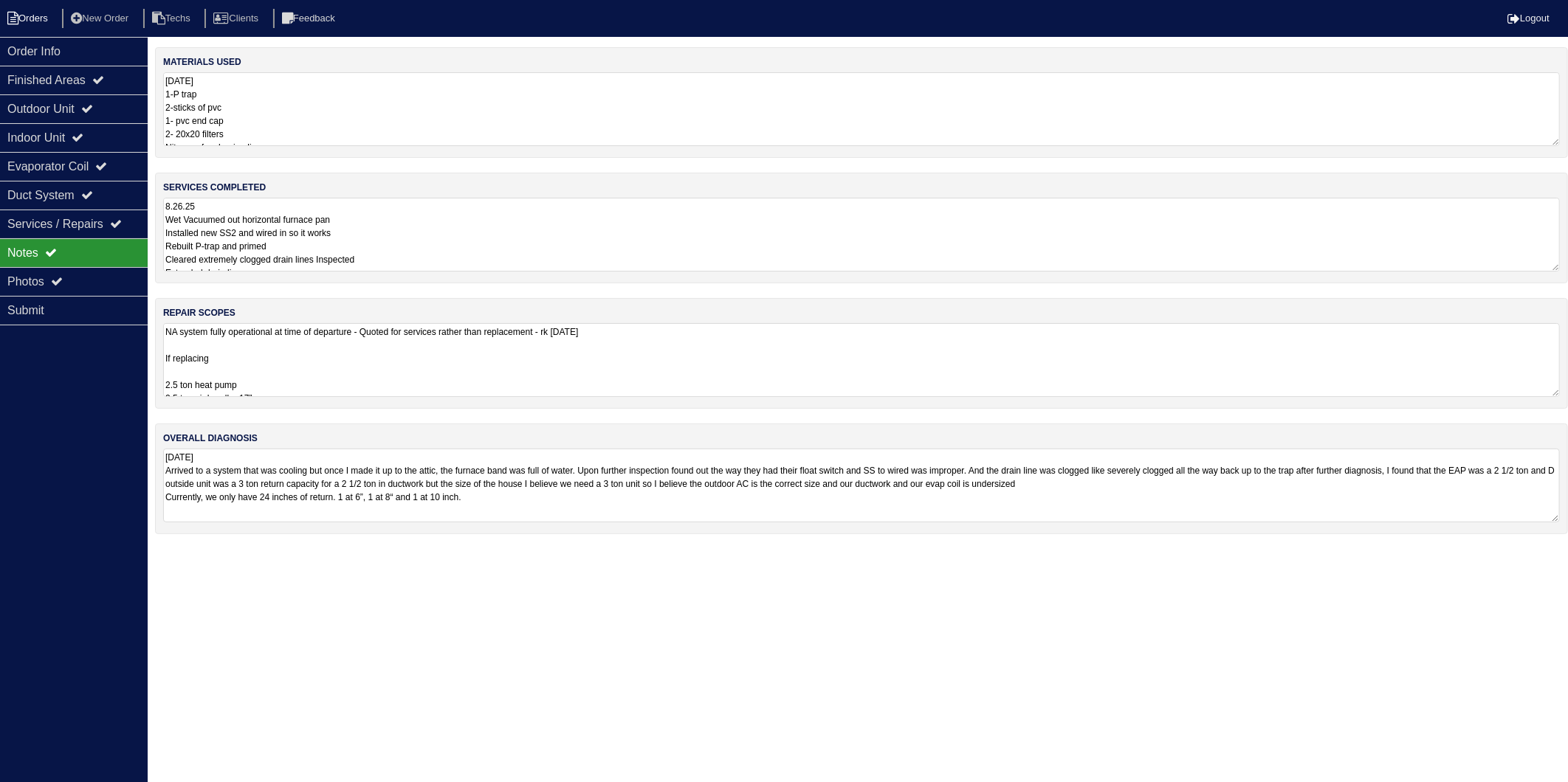
select select "15"
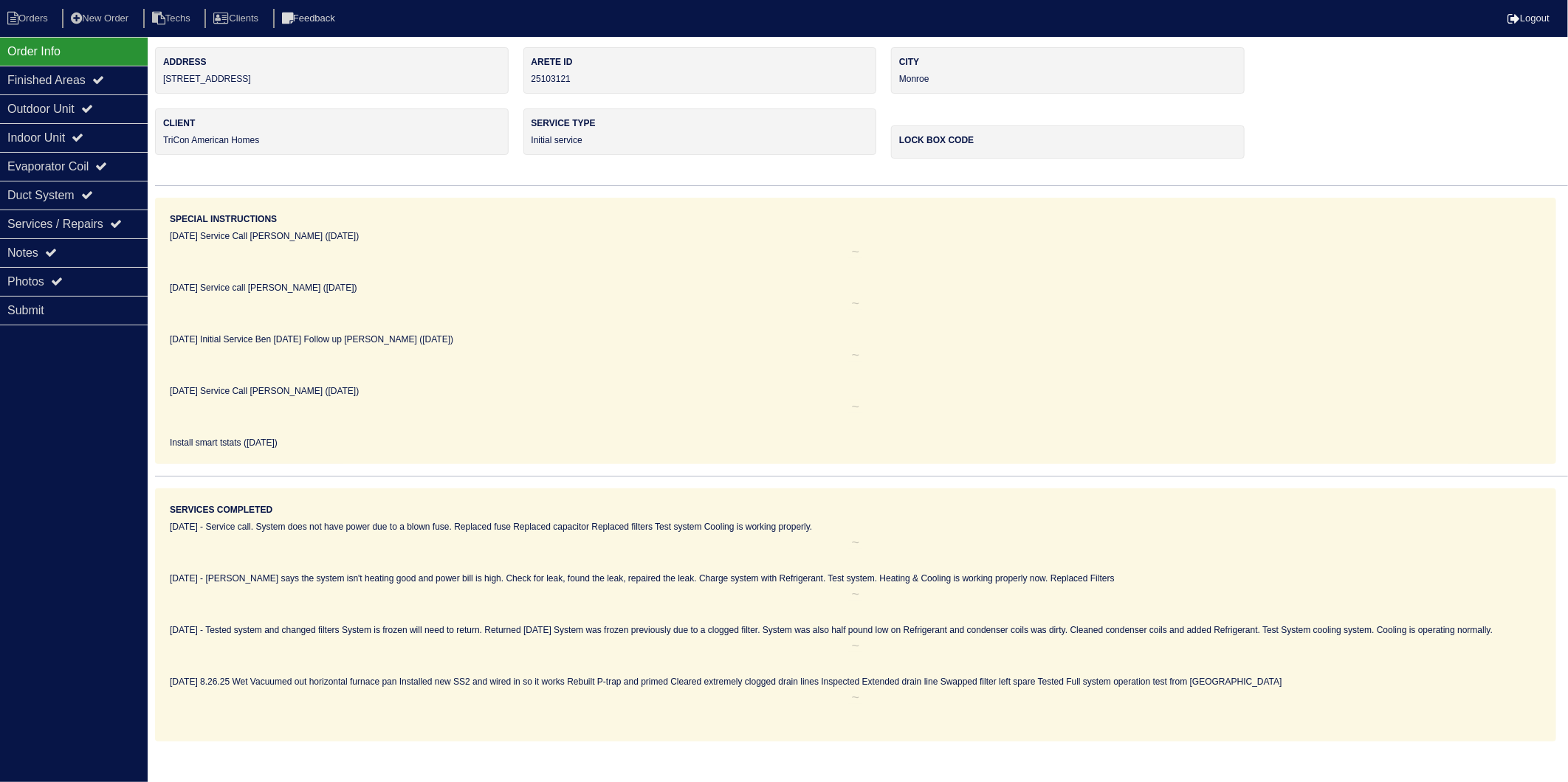
click at [42, 48] on div "Order Info" at bounding box center [74, 51] width 148 height 29
click at [20, 18] on li "Orders" at bounding box center [30, 18] width 59 height 20
select select "15"
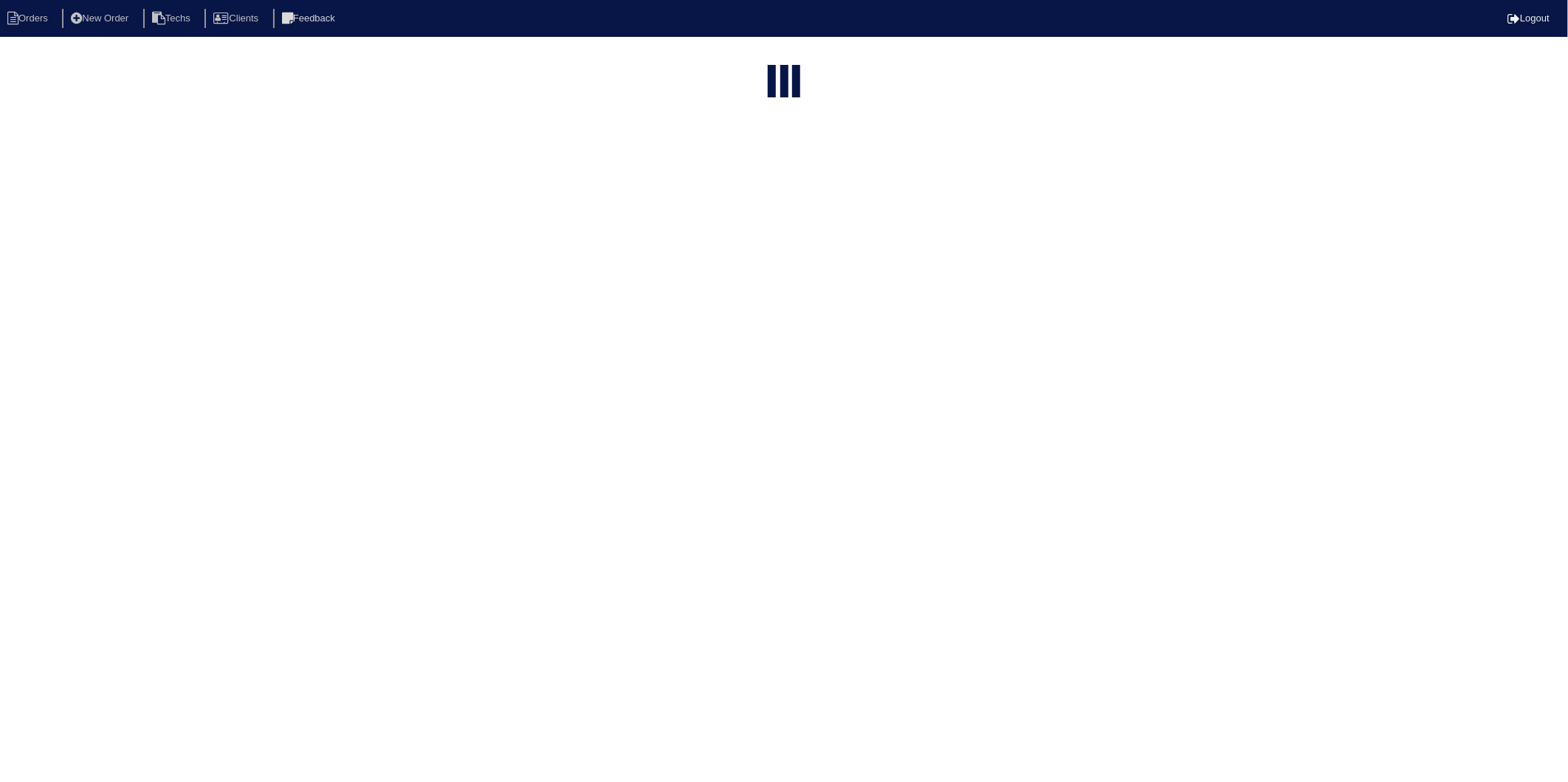
type input "1400"
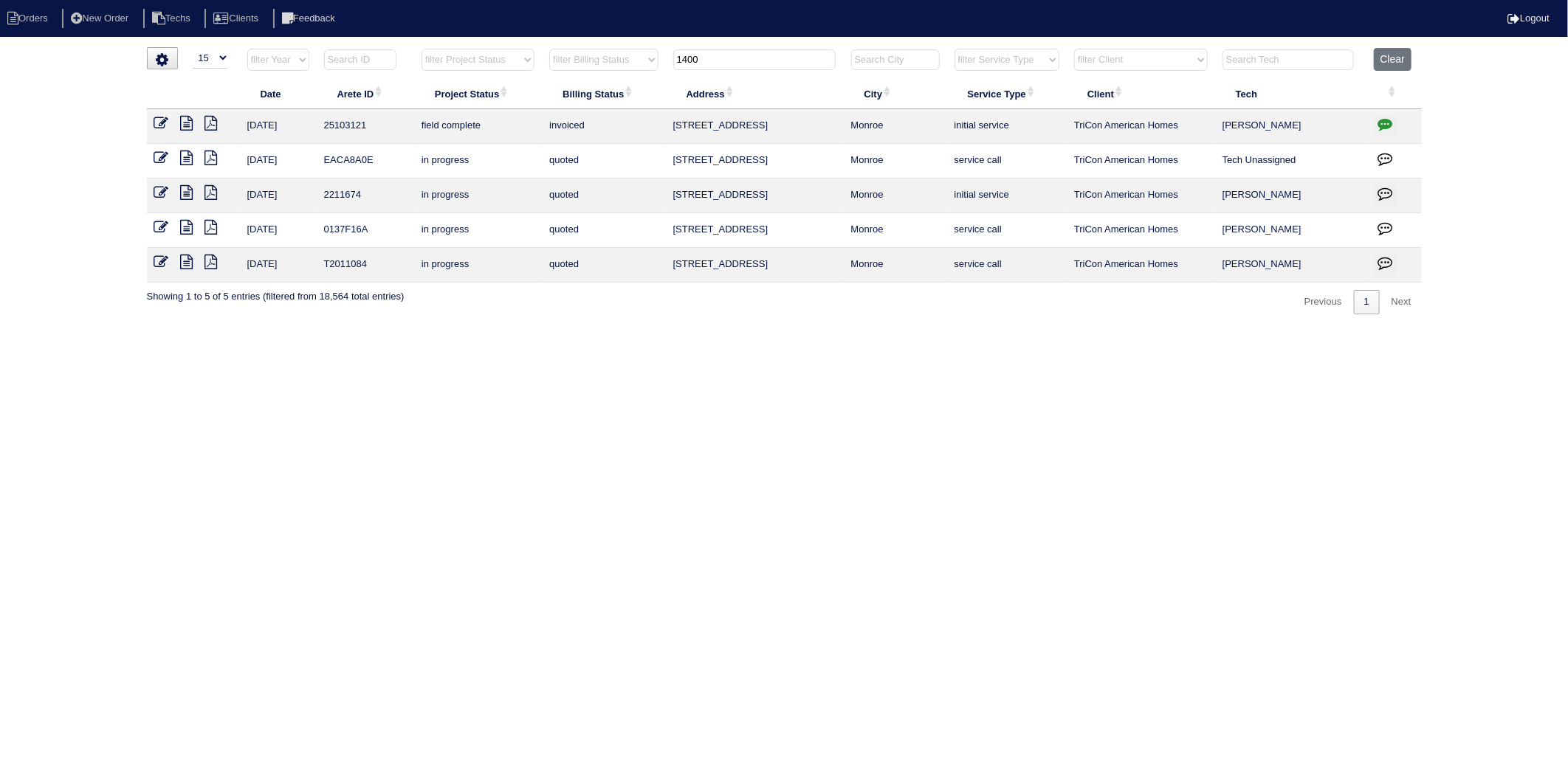
click at [161, 127] on icon at bounding box center [161, 122] width 14 height 14
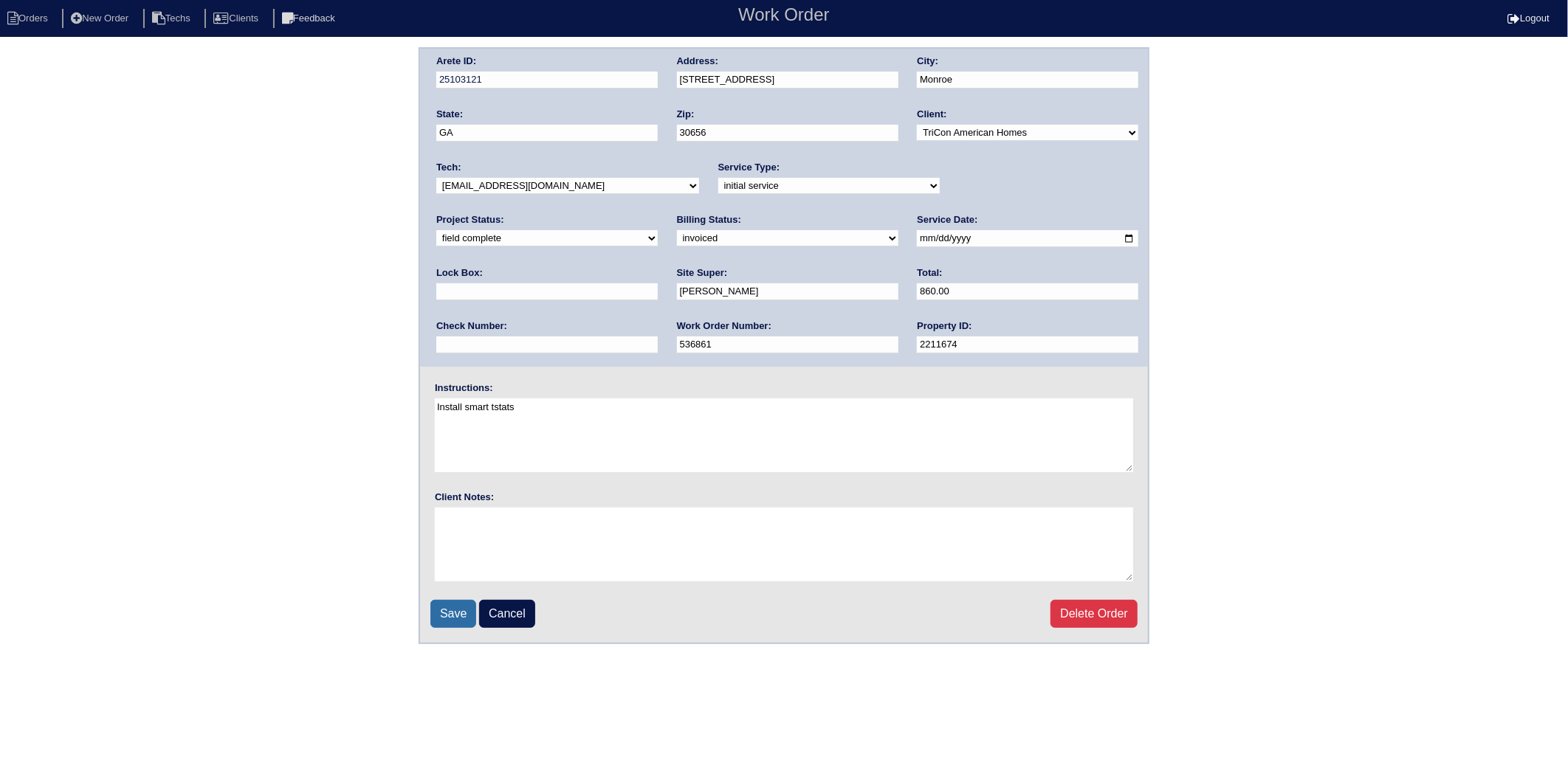
click at [460, 604] on input "Save" at bounding box center [454, 614] width 46 height 28
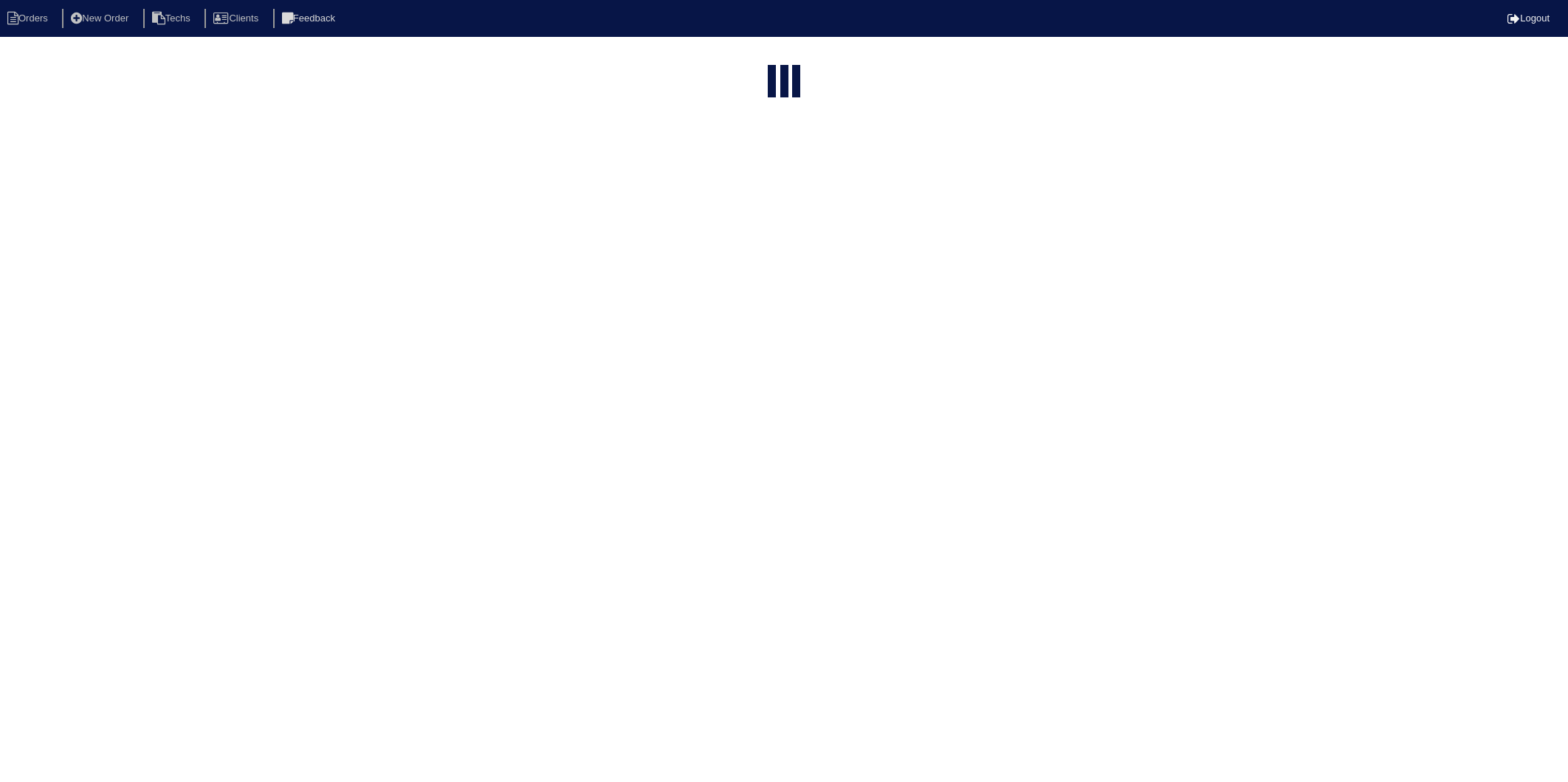
select select "15"
type input "1400"
